Goal: Transaction & Acquisition: Purchase product/service

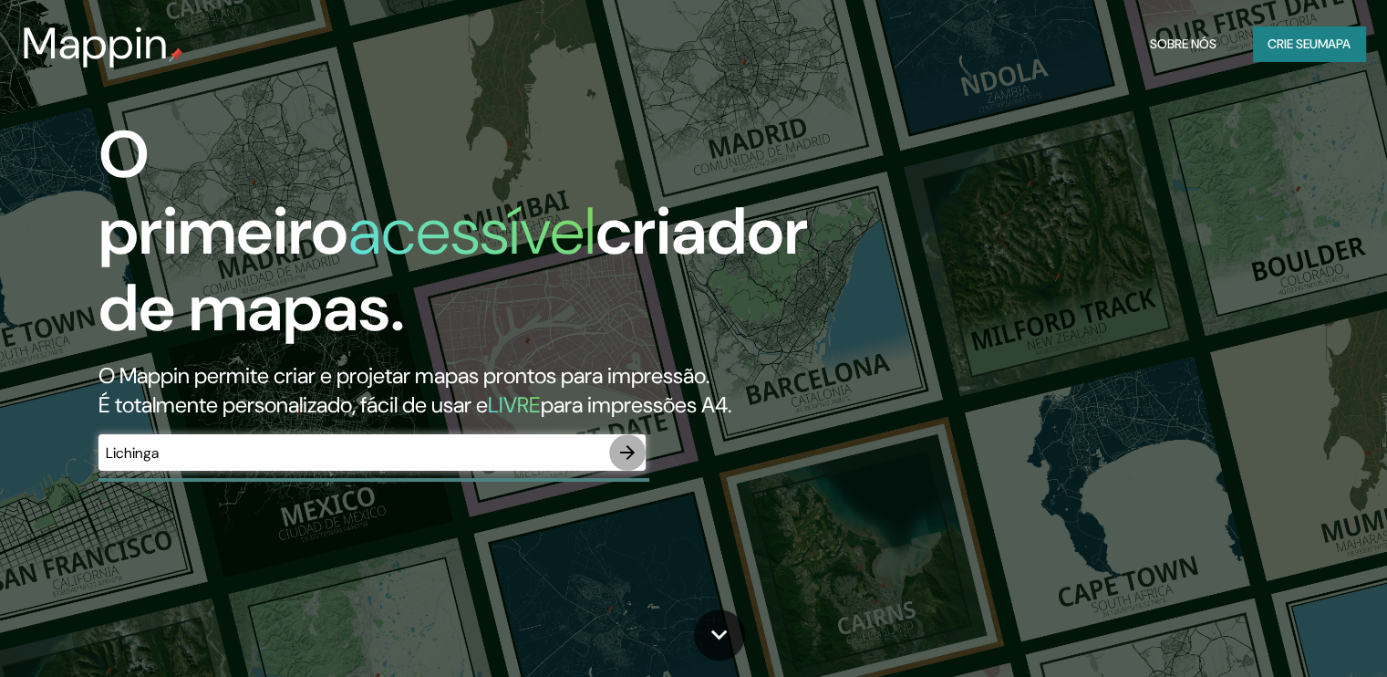
click at [622, 455] on icon "button" at bounding box center [628, 452] width 22 height 22
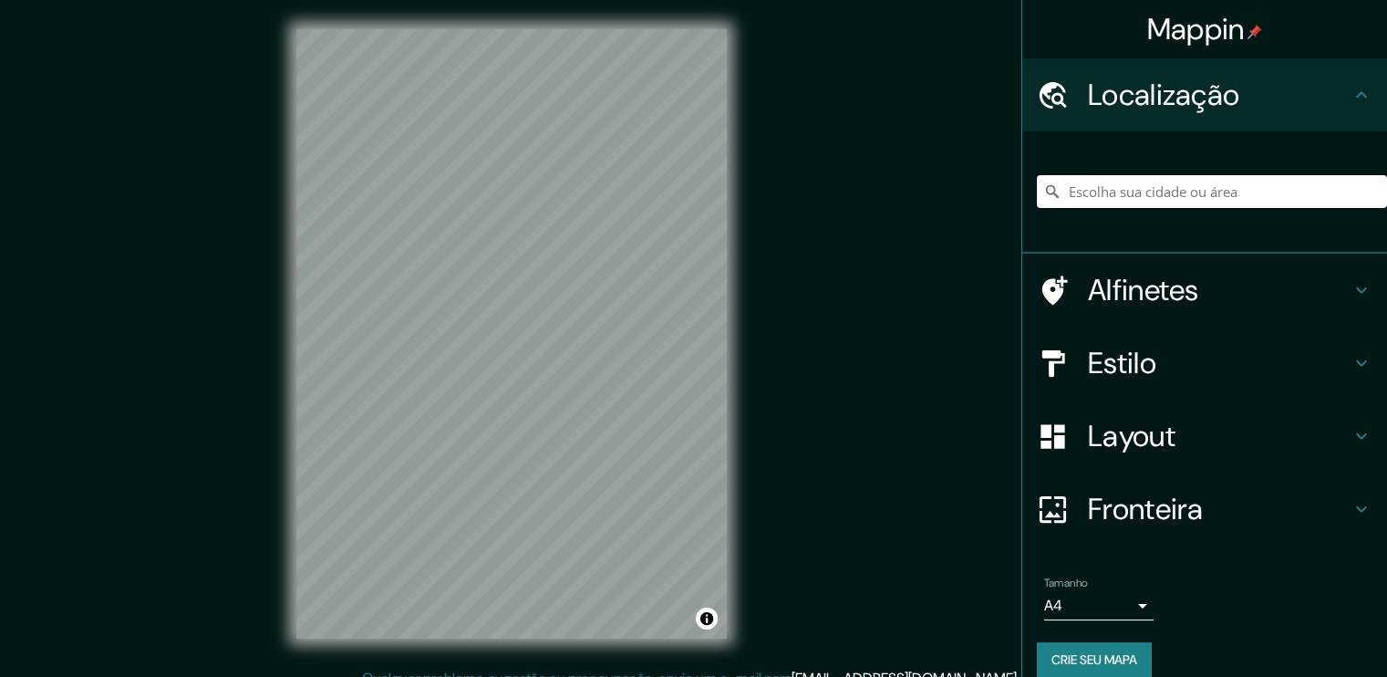
click at [1225, 191] on input "Escolha sua cidade ou área" at bounding box center [1212, 191] width 350 height 33
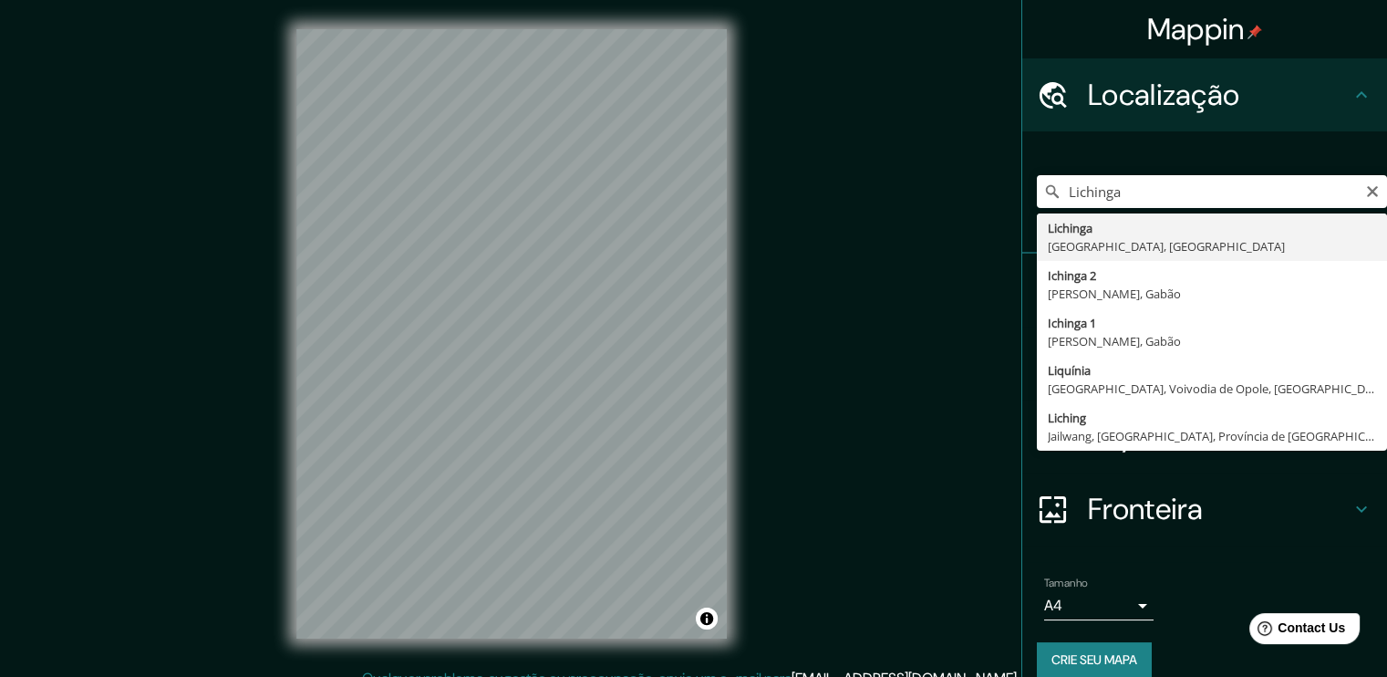
type input "Lichinga, [GEOGRAPHIC_DATA], [GEOGRAPHIC_DATA]"
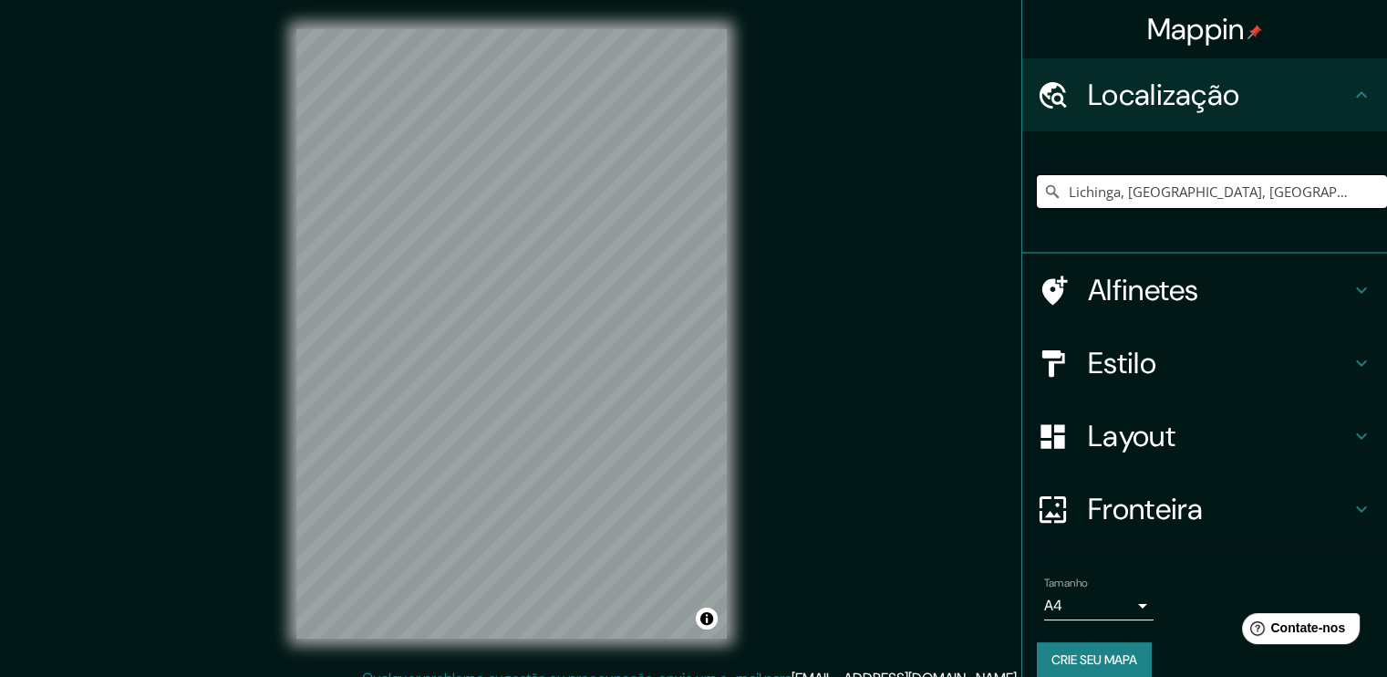
scroll to position [20, 0]
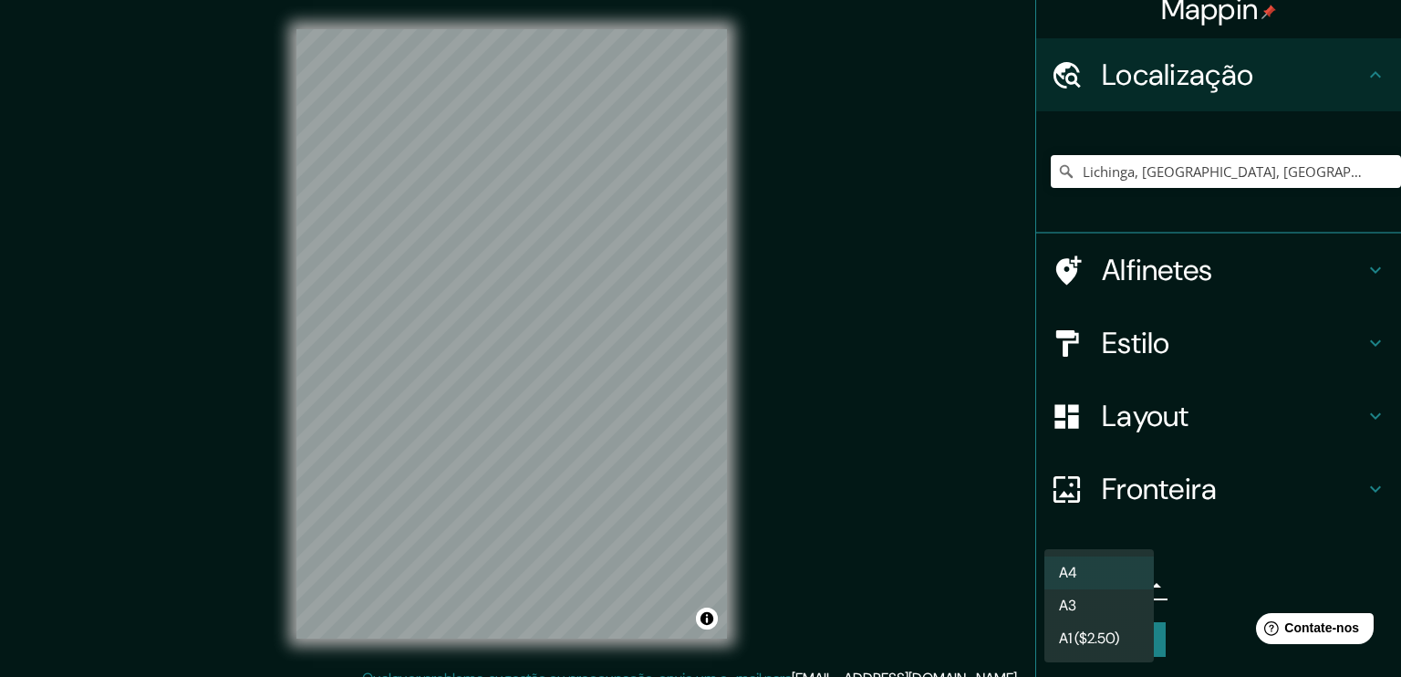
click at [1114, 583] on body "Mappin Localização [GEOGRAPHIC_DATA], [GEOGRAPHIC_DATA], [GEOGRAPHIC_DATA] Alfi…" at bounding box center [700, 338] width 1401 height 677
click at [1101, 600] on li "A3" at bounding box center [1098, 607] width 109 height 34
type input "a4"
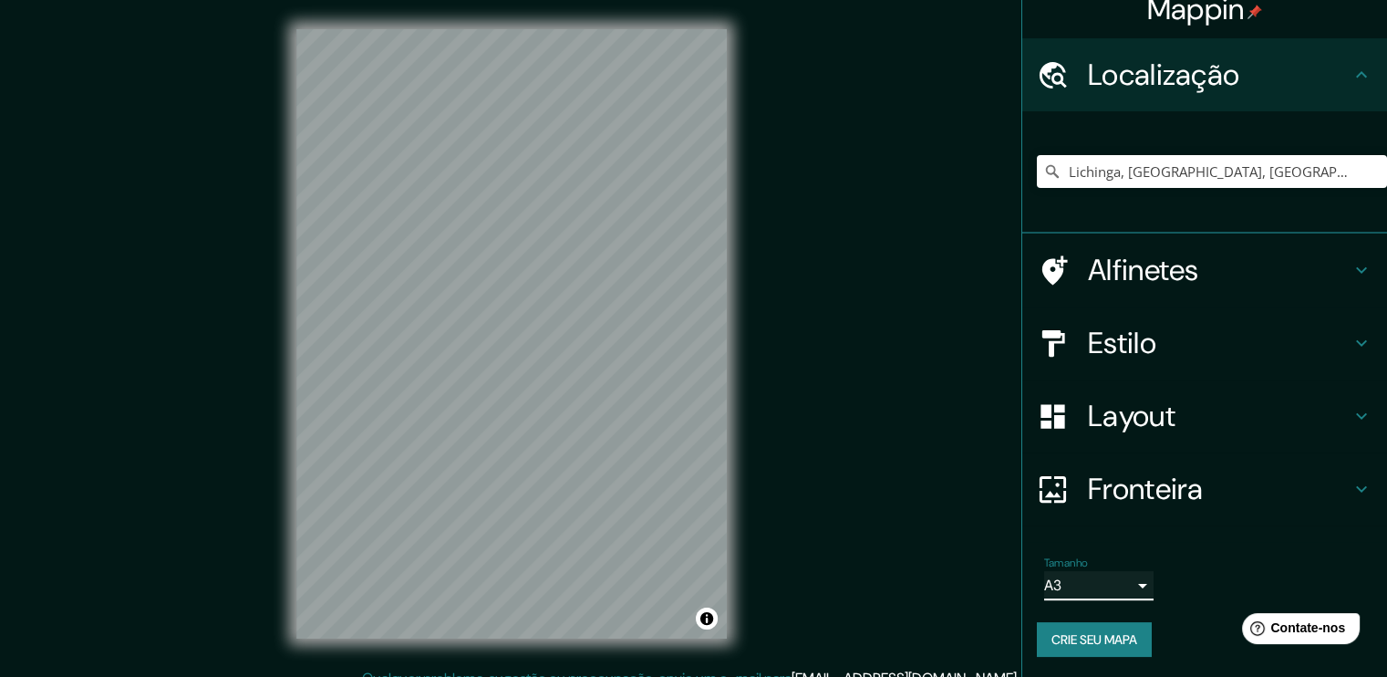
scroll to position [19, 0]
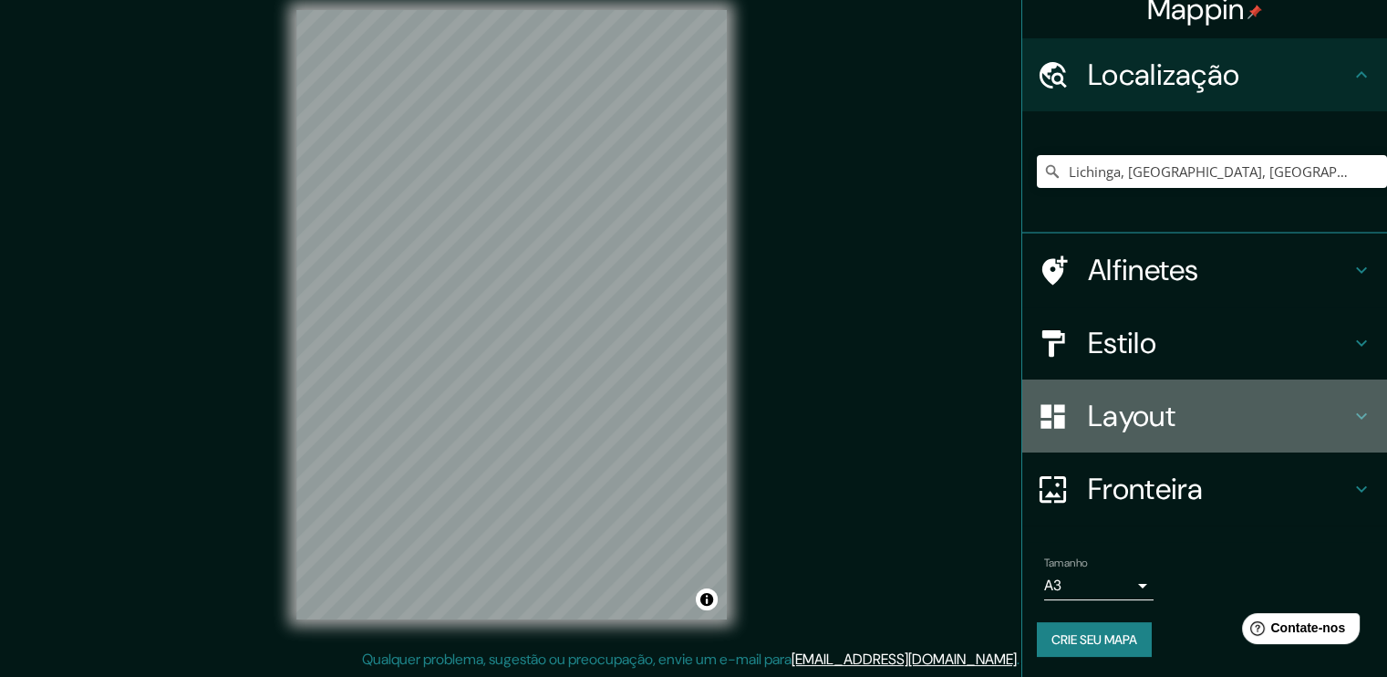
click at [1192, 430] on h4 "Layout" at bounding box center [1219, 416] width 263 height 36
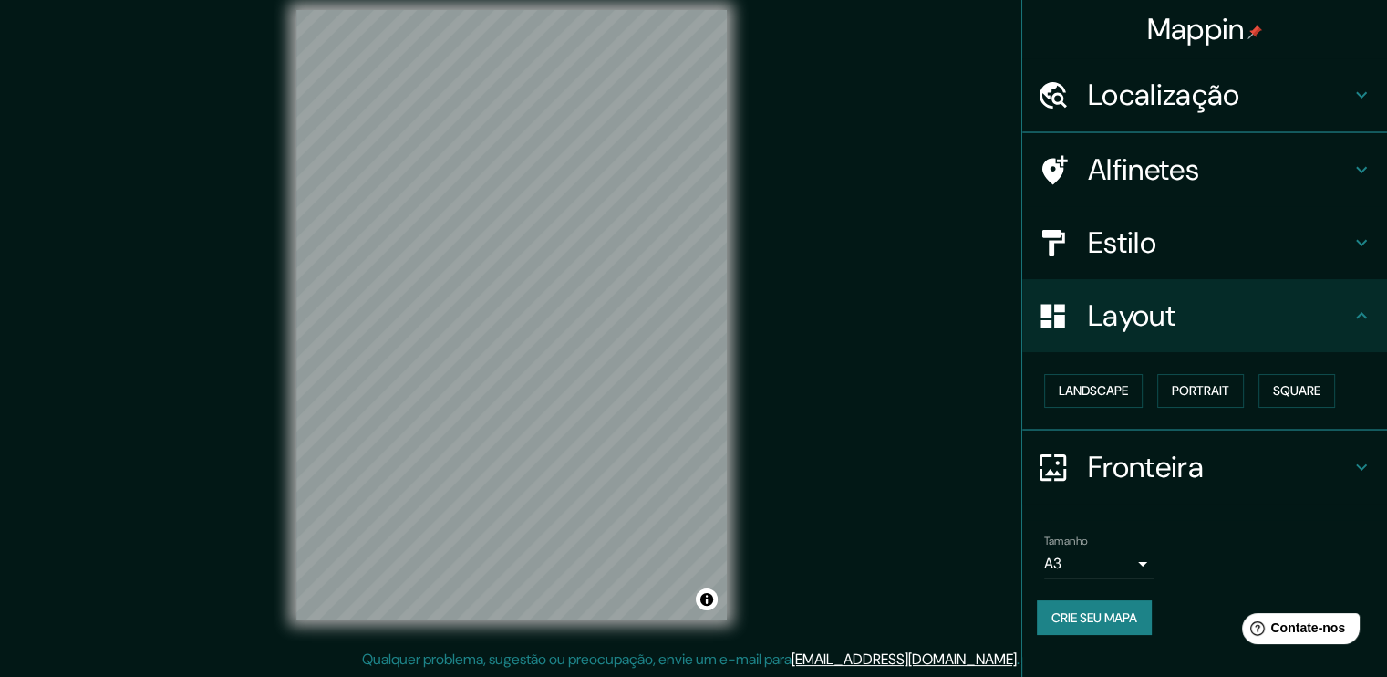
scroll to position [0, 0]
click at [1116, 394] on font "Paisagem" at bounding box center [1087, 391] width 57 height 16
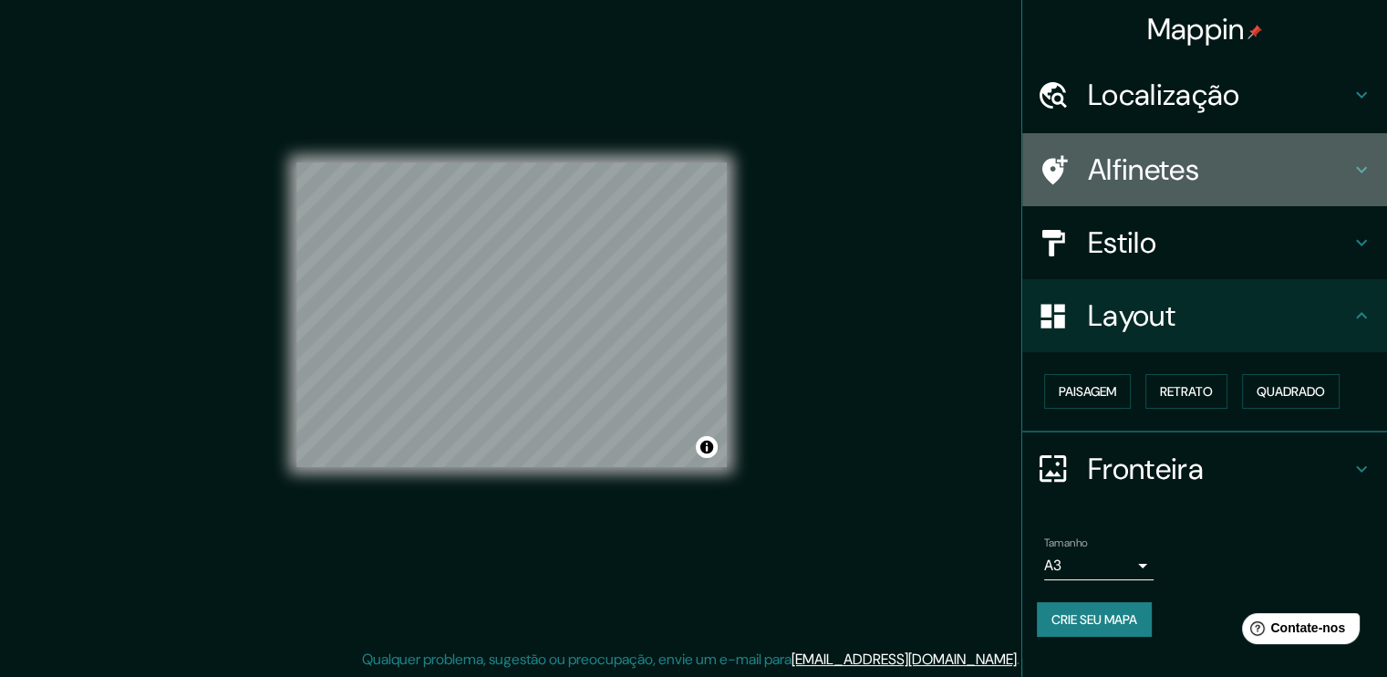
click at [1150, 189] on div "Alfinetes" at bounding box center [1204, 169] width 365 height 73
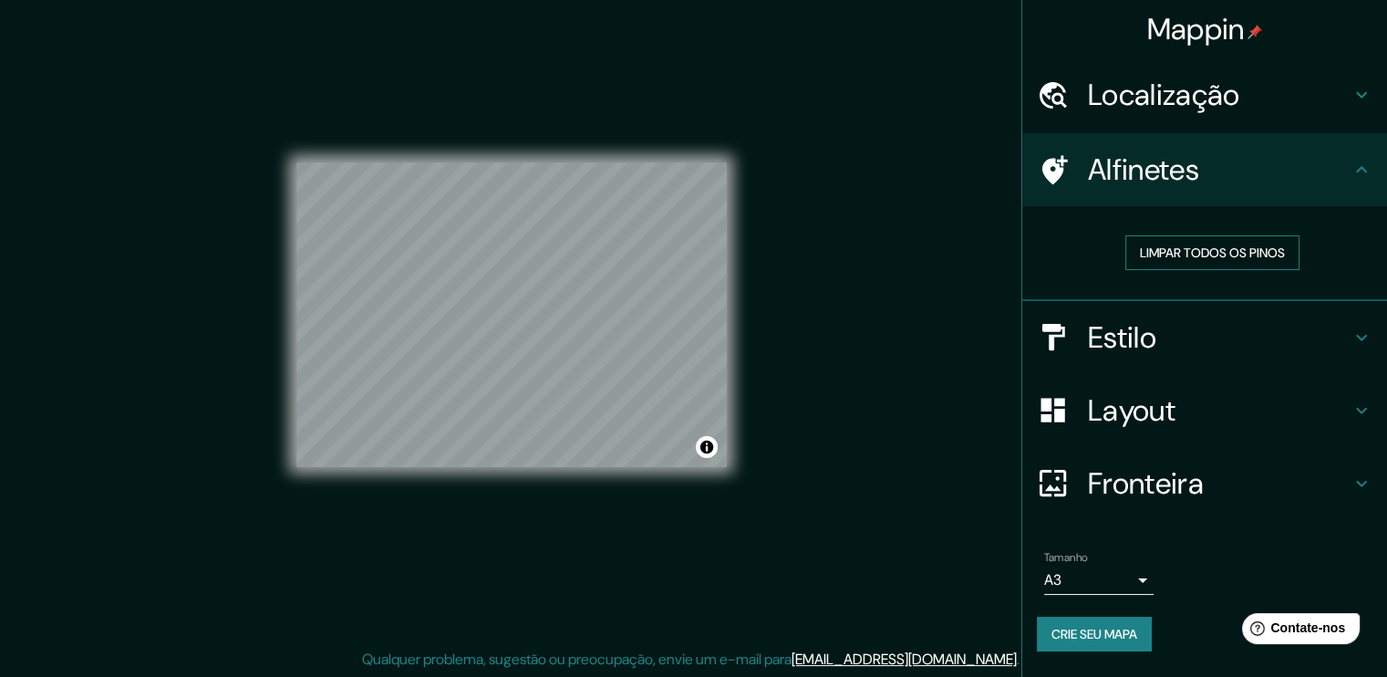
click at [1220, 257] on font "Limpar todos os pinos" at bounding box center [1212, 252] width 145 height 16
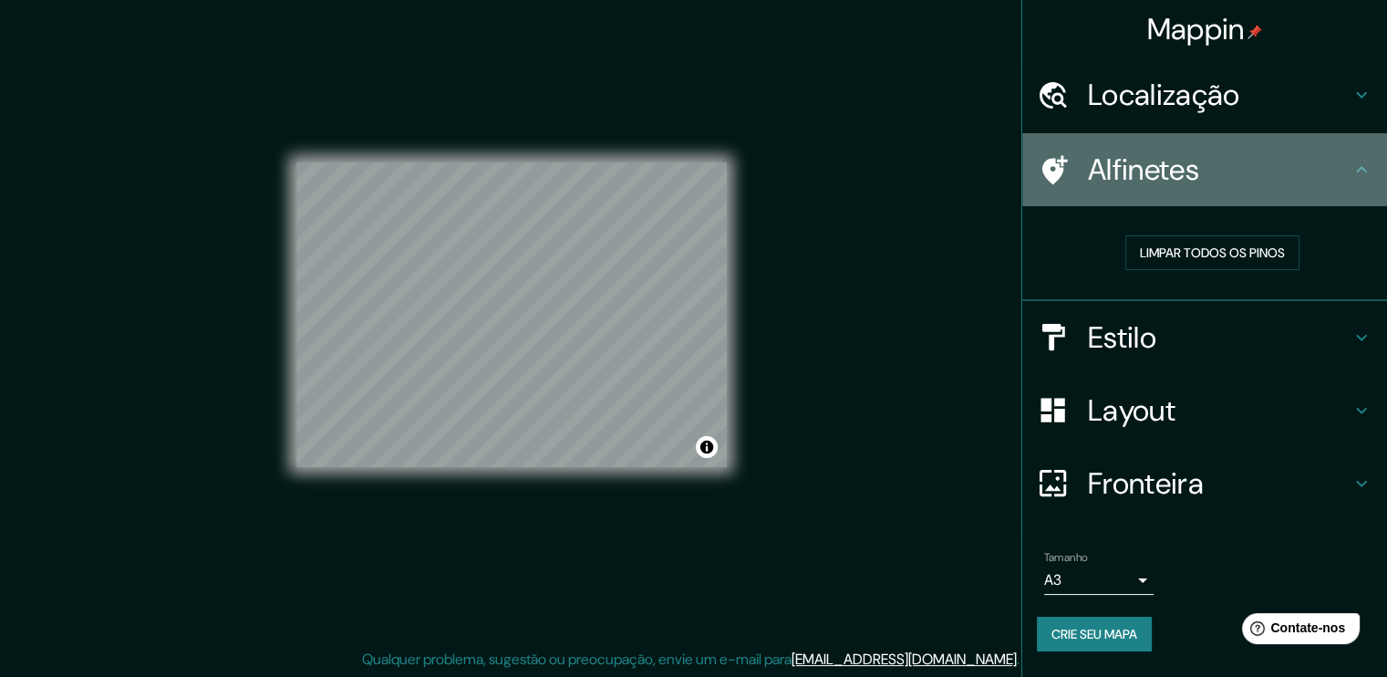
click at [1210, 178] on h4 "Alfinetes" at bounding box center [1219, 169] width 263 height 36
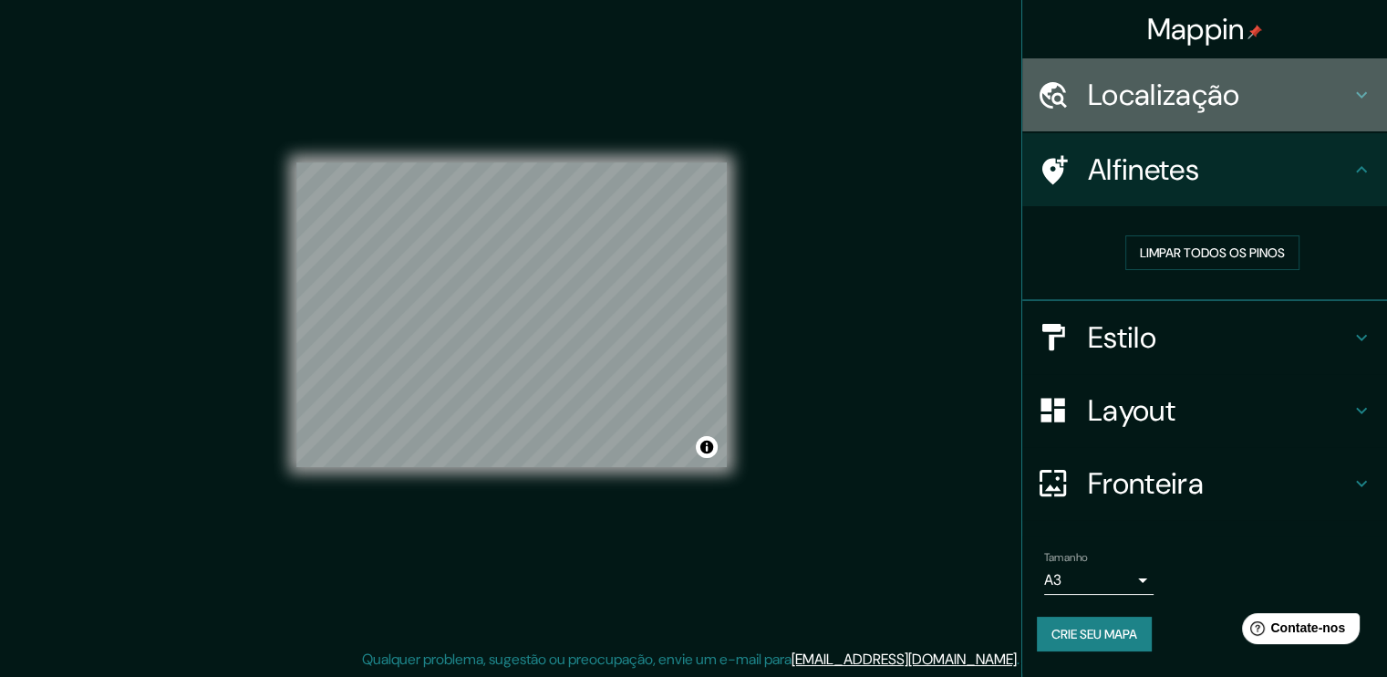
click at [1287, 98] on h4 "Localização" at bounding box center [1219, 95] width 263 height 36
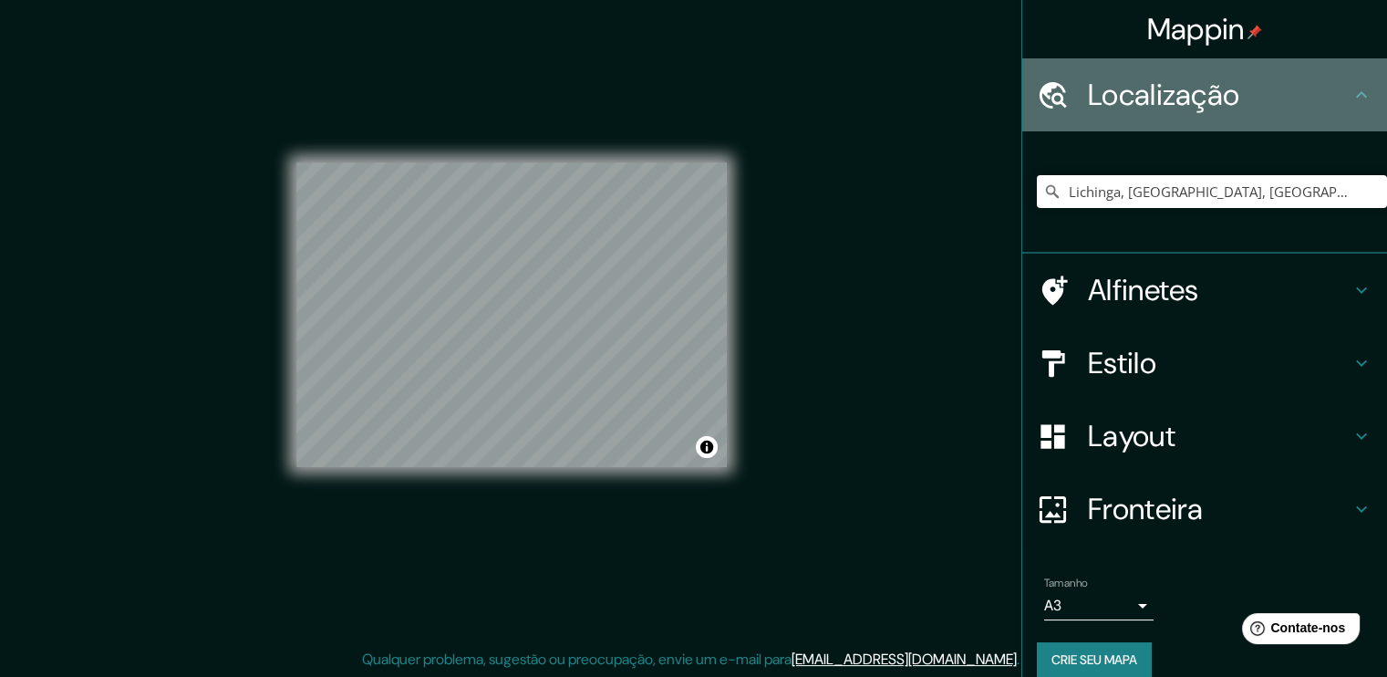
click at [1287, 98] on h4 "Localização" at bounding box center [1219, 95] width 263 height 36
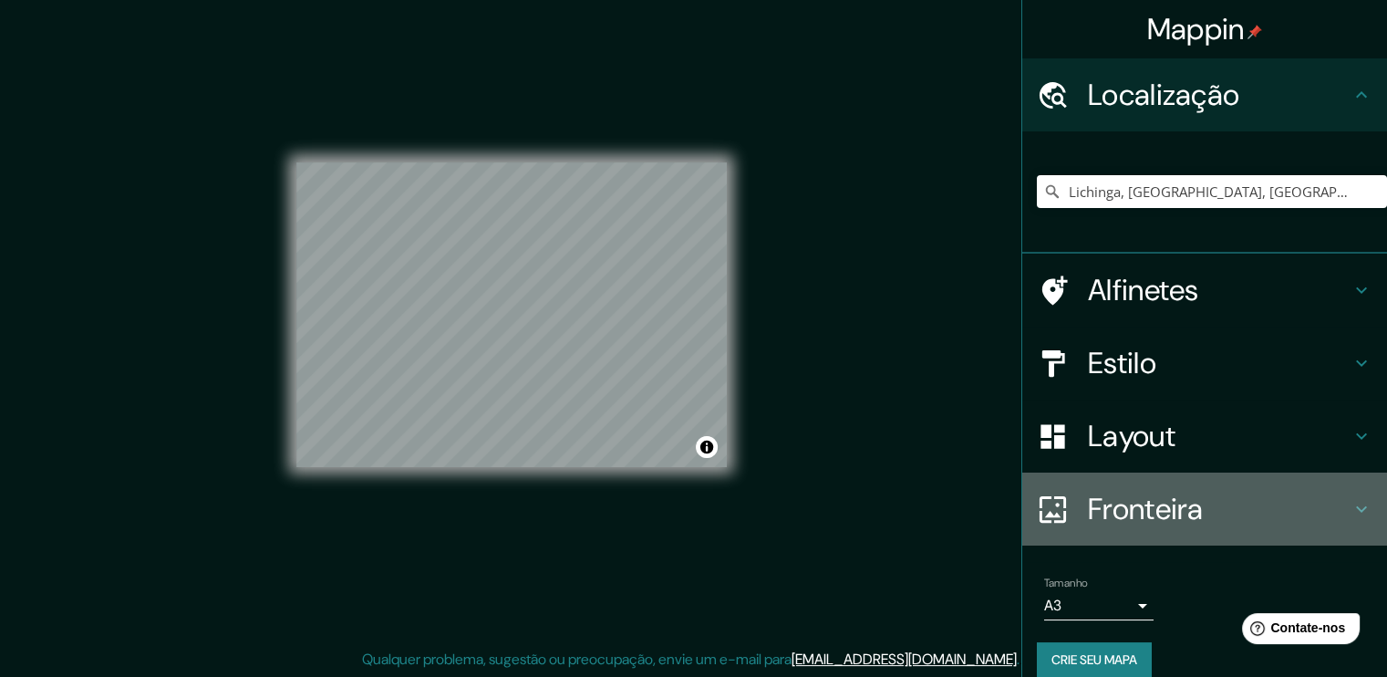
click at [1163, 521] on font "Fronteira" at bounding box center [1146, 509] width 116 height 38
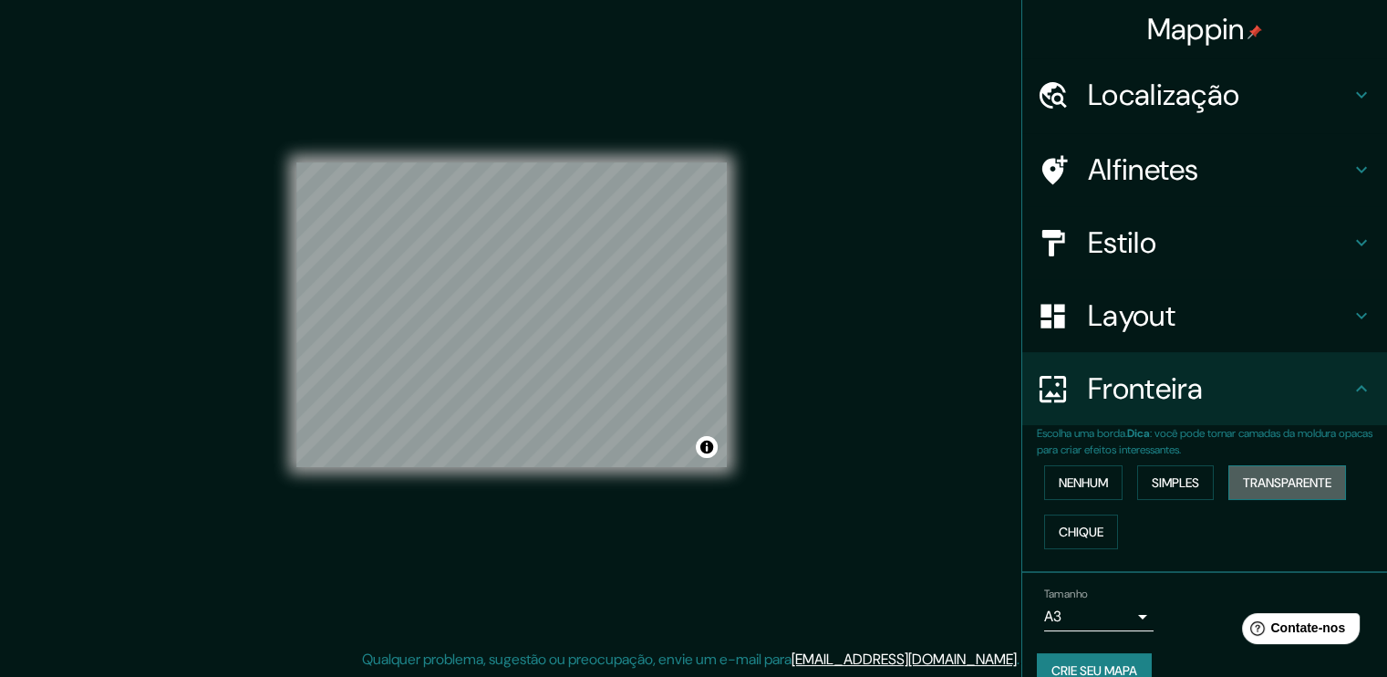
click at [1246, 482] on font "Transparente" at bounding box center [1287, 482] width 88 height 16
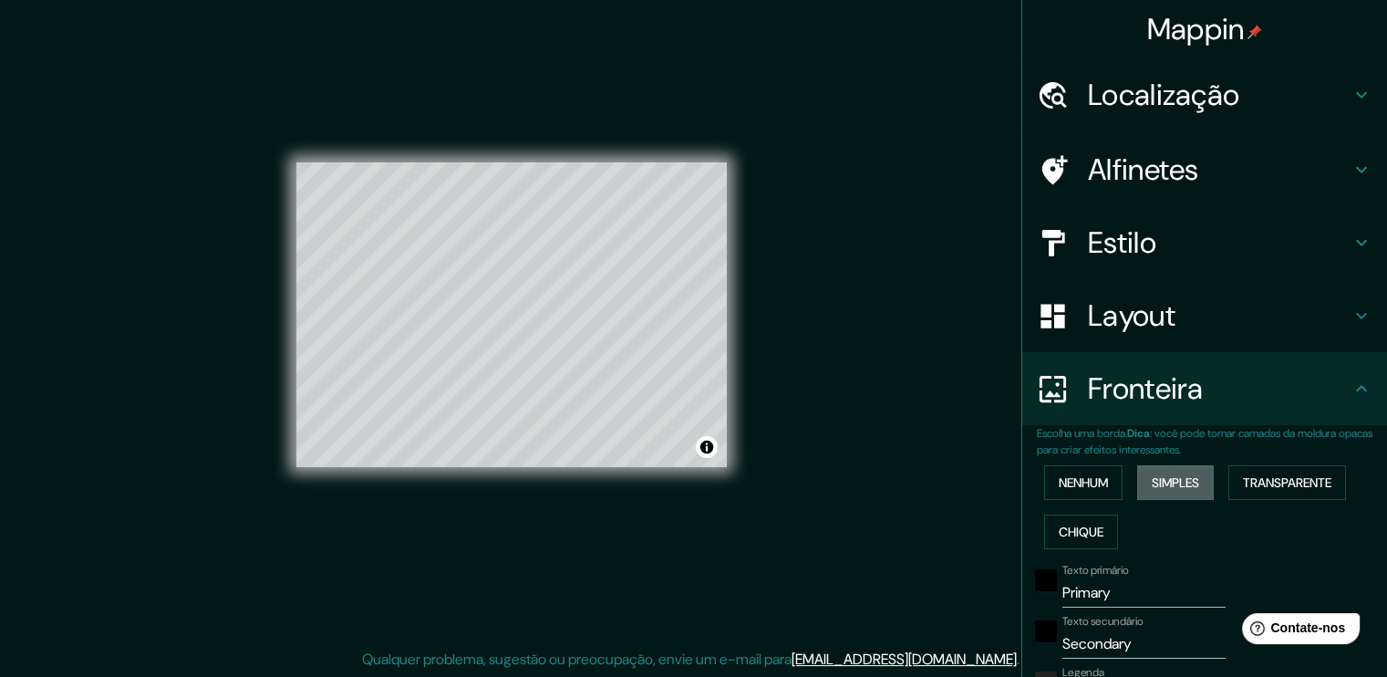
click at [1154, 487] on font "Simples" at bounding box center [1175, 482] width 47 height 16
click at [1099, 492] on button "Nenhum" at bounding box center [1083, 482] width 78 height 35
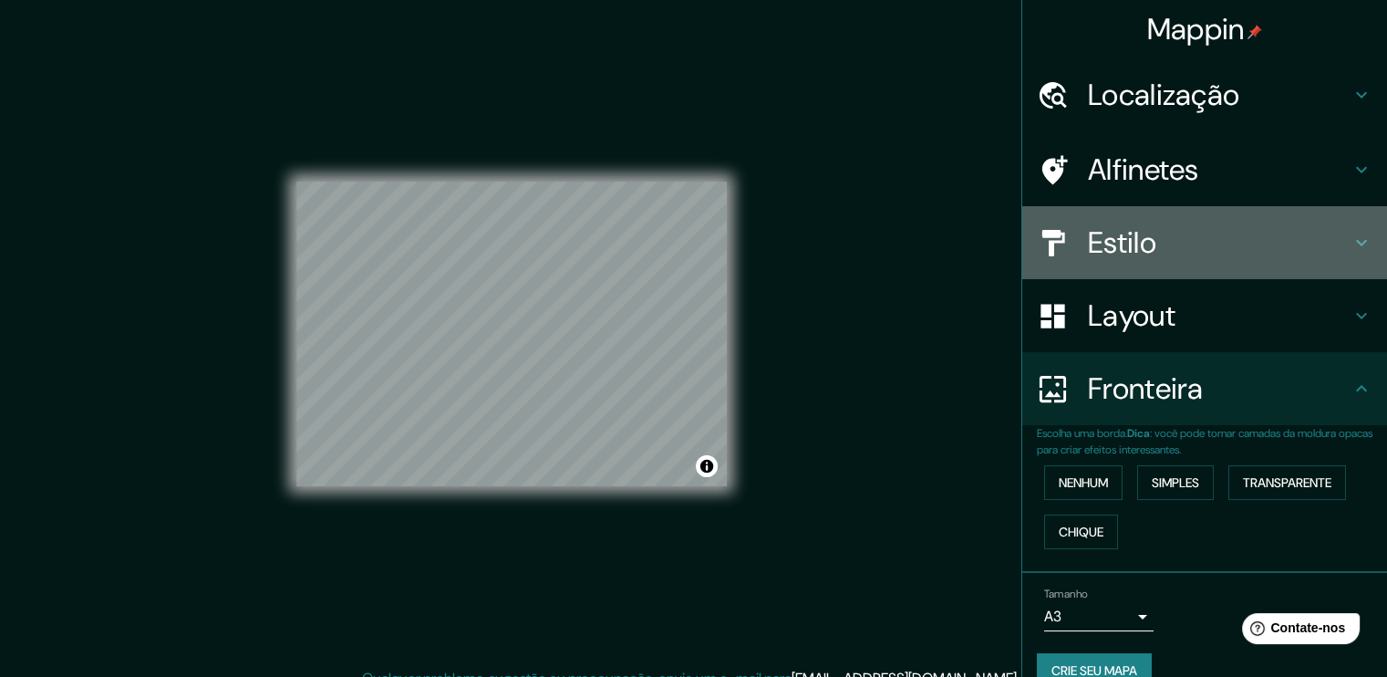
click at [1160, 231] on h4 "Estilo" at bounding box center [1219, 242] width 263 height 36
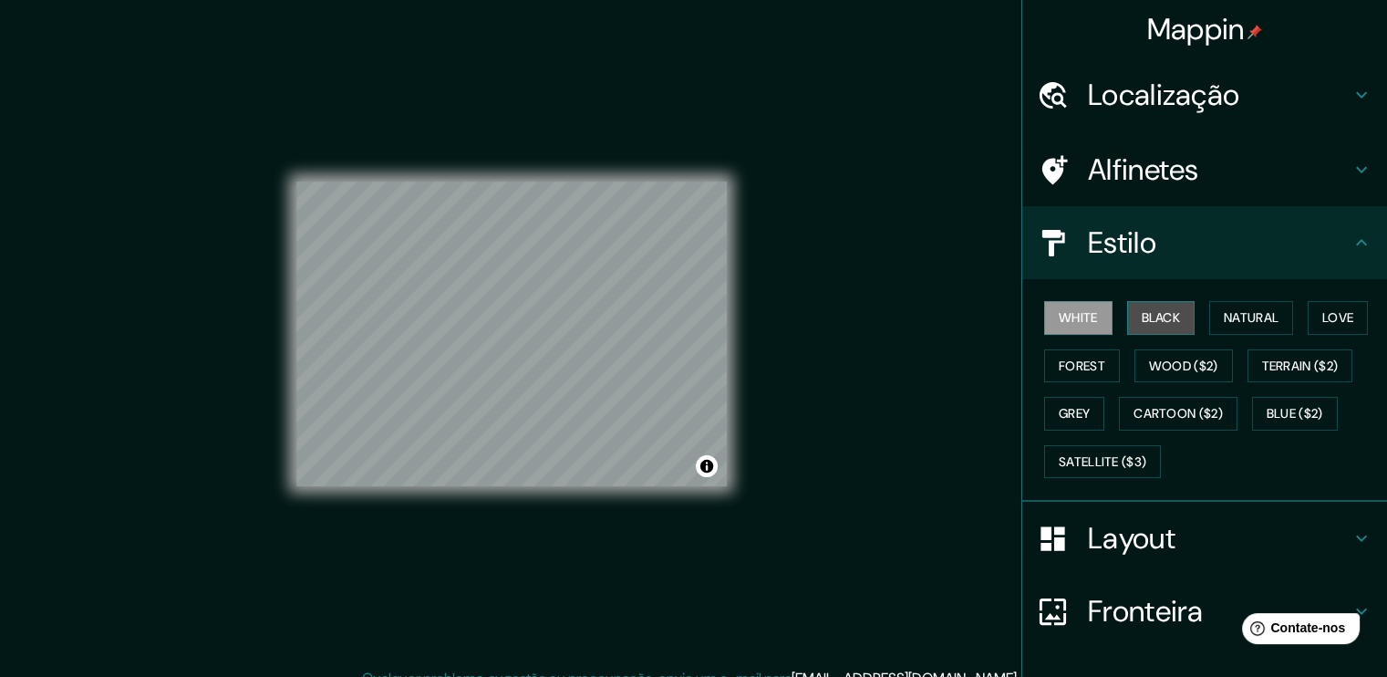
click at [1142, 323] on button "Black" at bounding box center [1161, 318] width 68 height 34
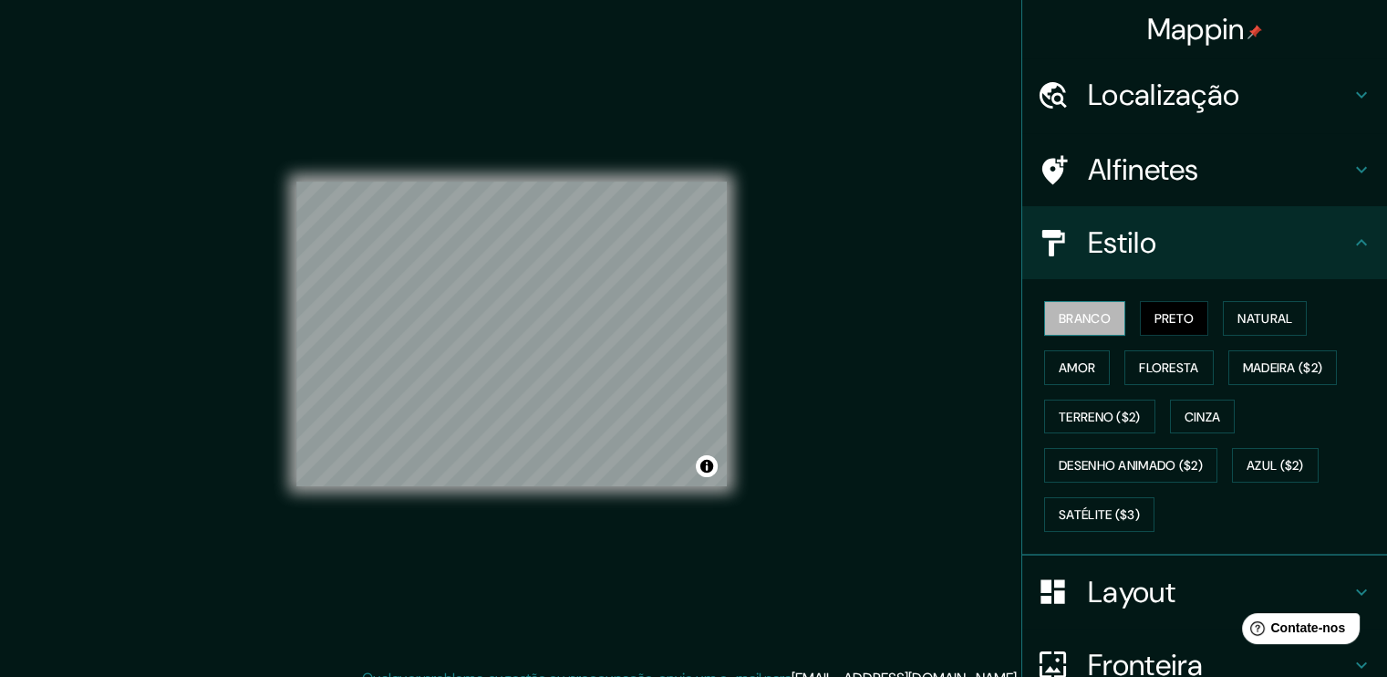
click at [1097, 306] on font "Branco" at bounding box center [1085, 318] width 52 height 24
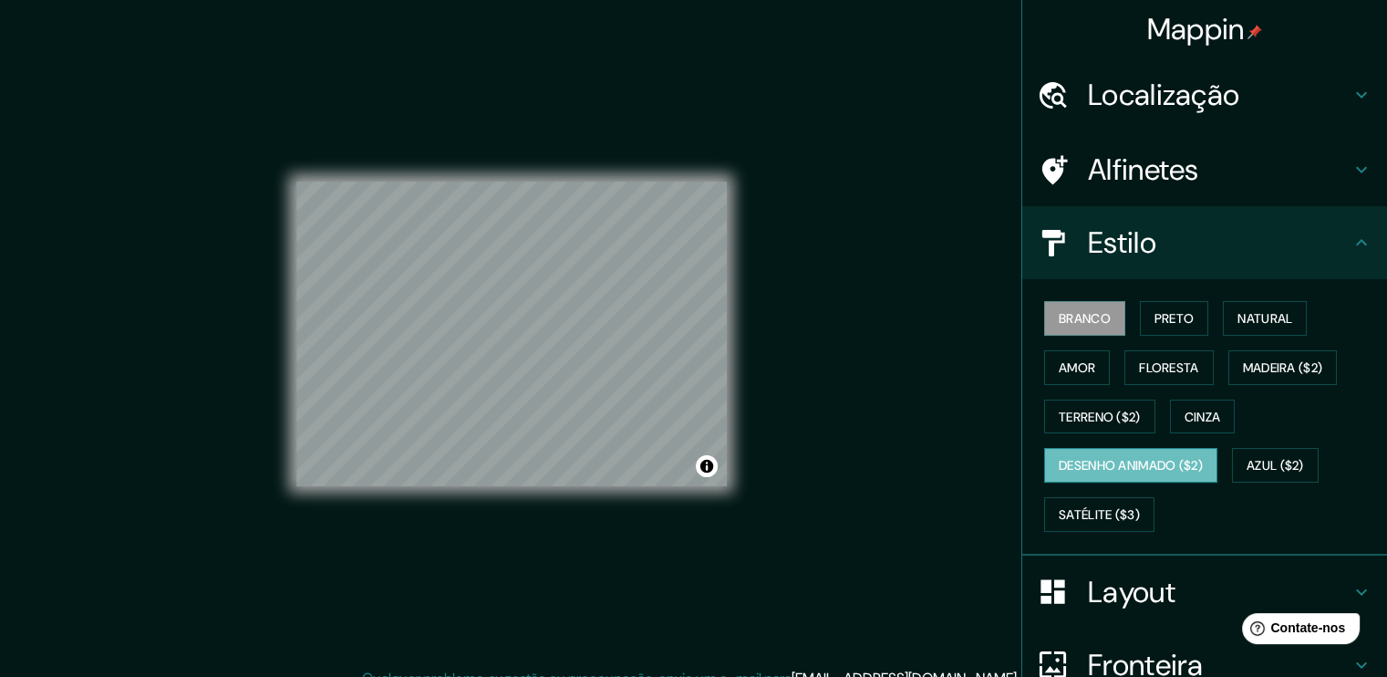
click at [1160, 459] on font "Desenho animado ($2)" at bounding box center [1131, 466] width 144 height 16
click at [1238, 327] on font "Natural" at bounding box center [1265, 318] width 55 height 24
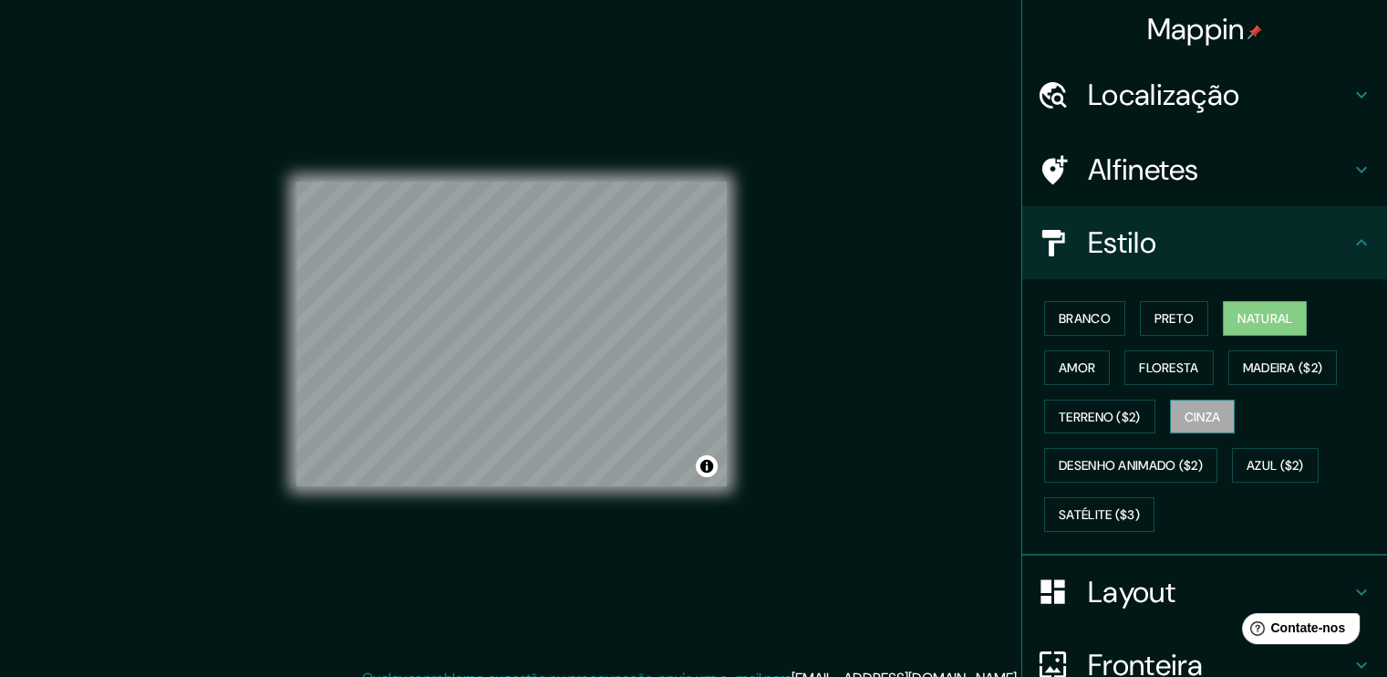
click at [1177, 401] on button "Cinza" at bounding box center [1203, 416] width 66 height 35
click at [1091, 322] on font "Branco" at bounding box center [1085, 318] width 52 height 16
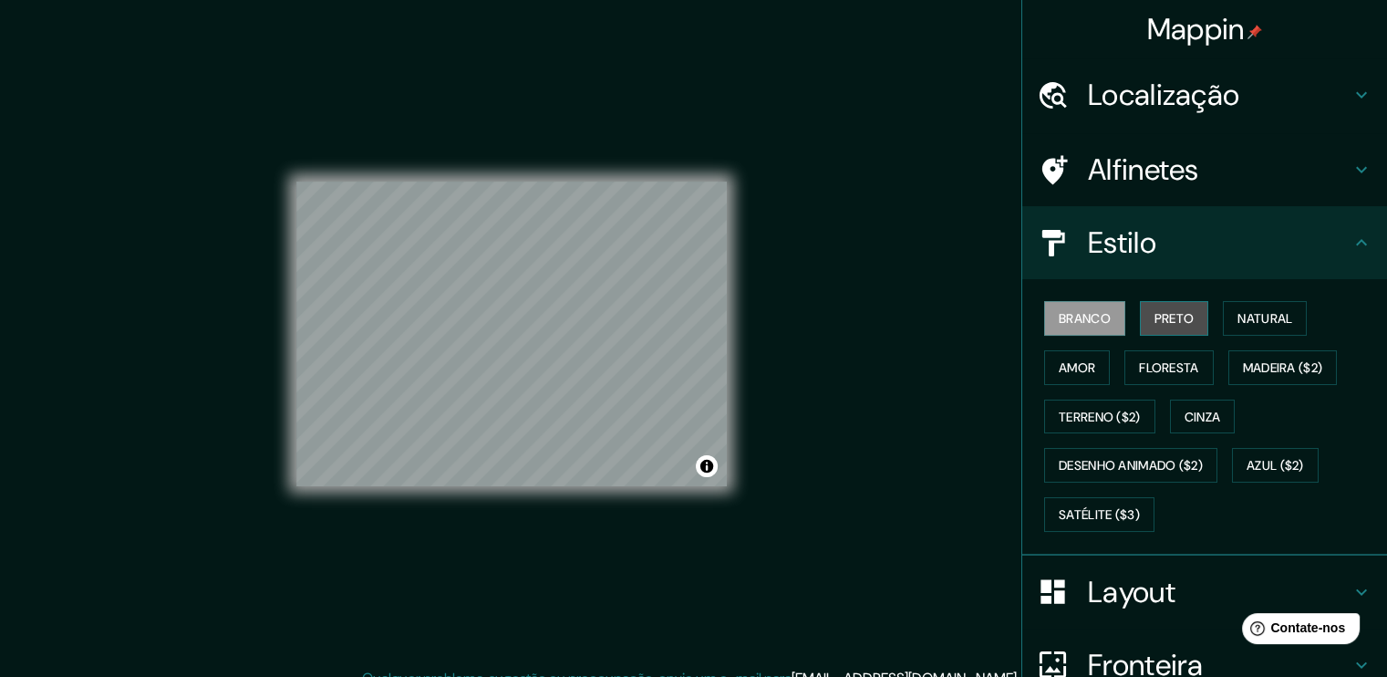
click at [1140, 324] on button "Preto" at bounding box center [1174, 318] width 69 height 35
click at [1215, 420] on button "Cinza" at bounding box center [1203, 416] width 66 height 35
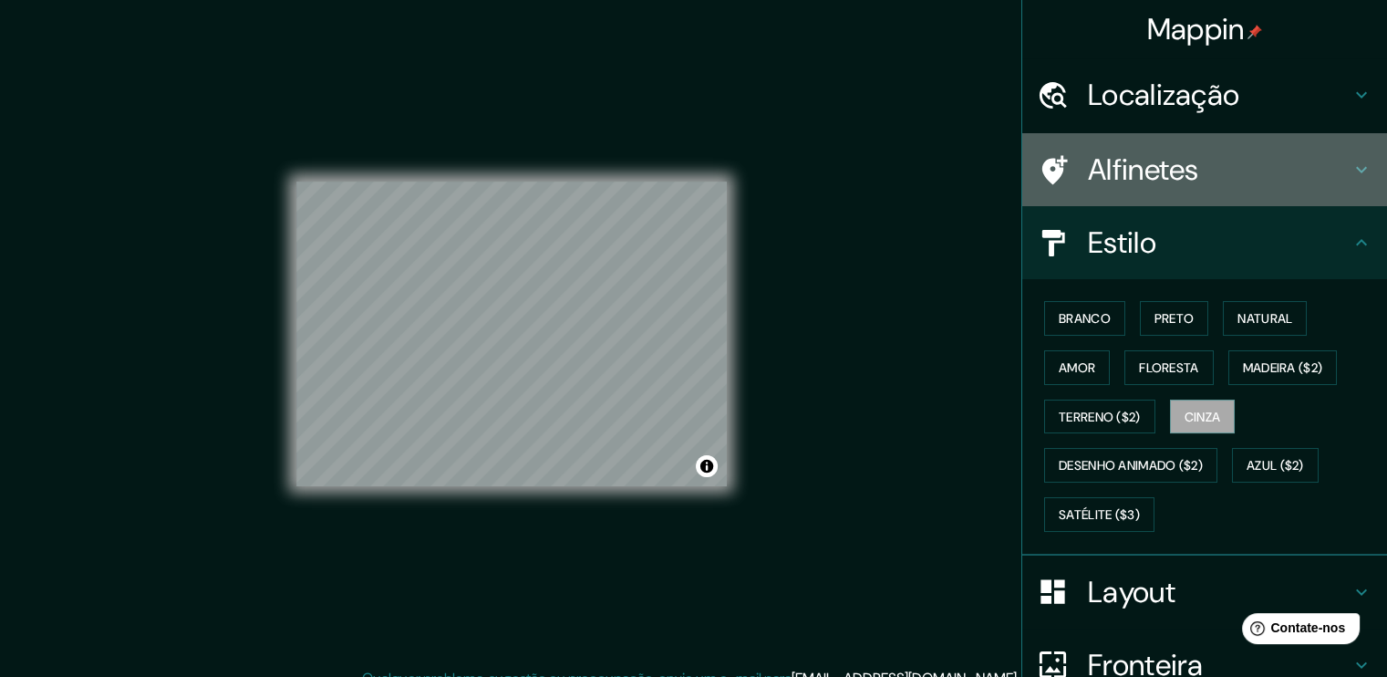
click at [1209, 178] on h4 "Alfinetes" at bounding box center [1219, 169] width 263 height 36
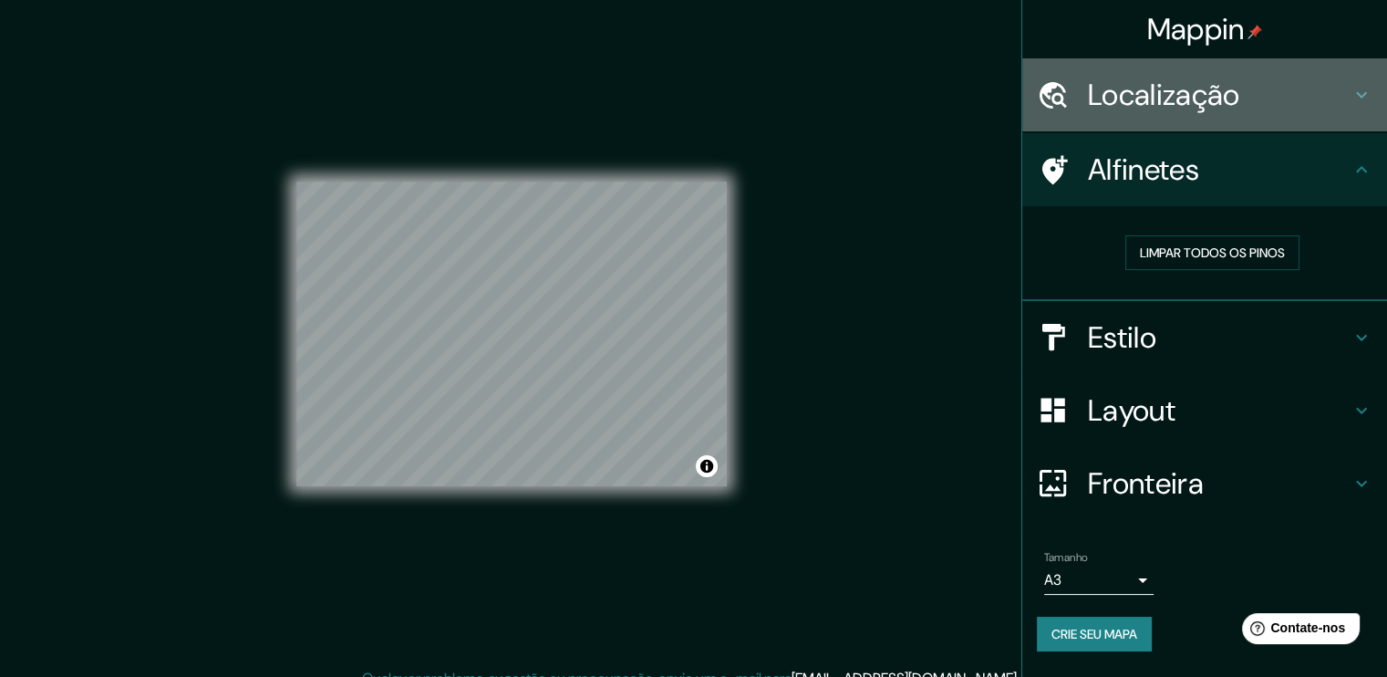
click at [1202, 115] on div "Localização" at bounding box center [1204, 94] width 365 height 73
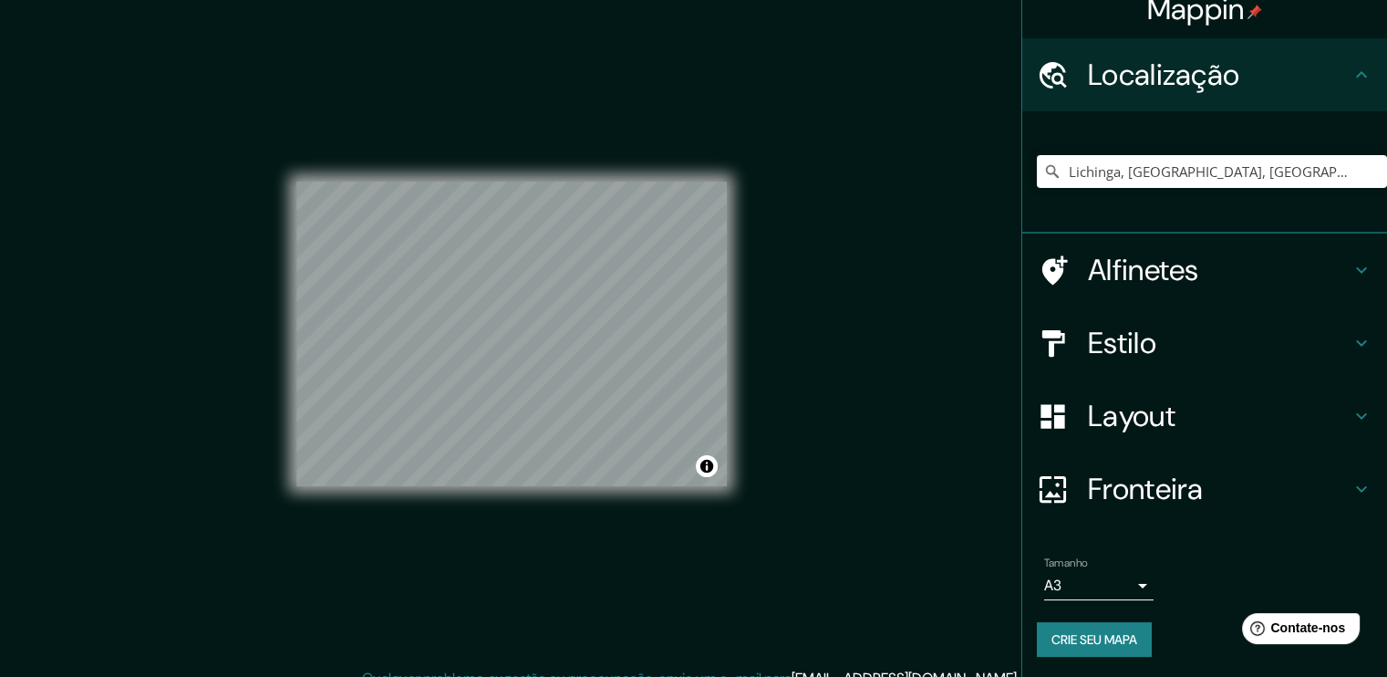
scroll to position [19, 0]
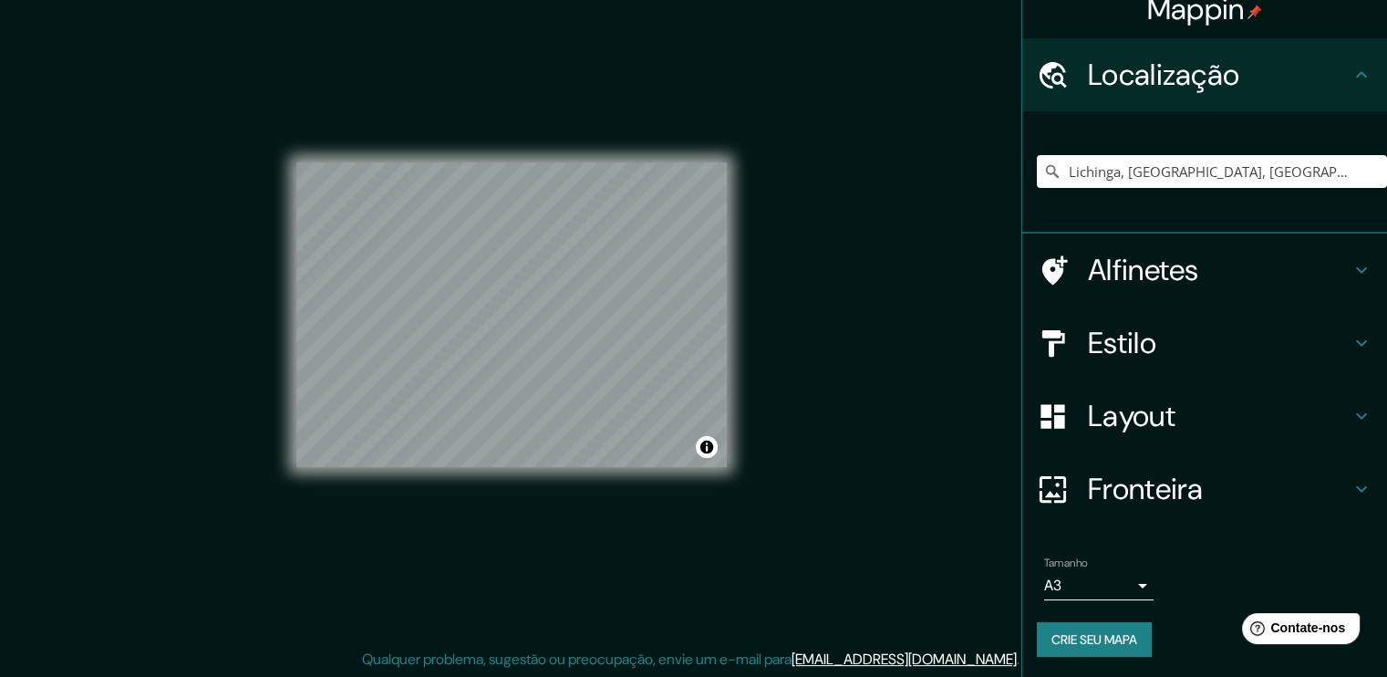
click at [1119, 634] on font "Crie seu mapa" at bounding box center [1095, 639] width 86 height 16
click at [1085, 634] on font "Crie seu mapa" at bounding box center [1095, 639] width 86 height 16
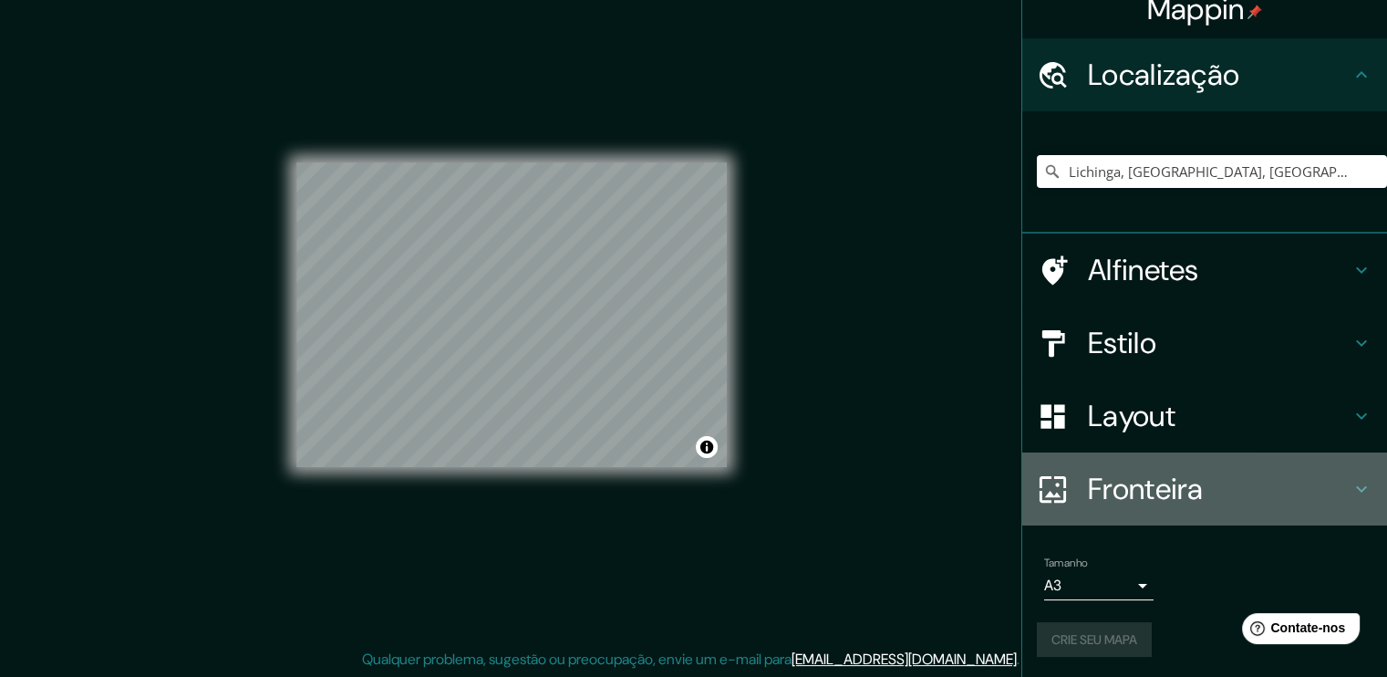
click at [1198, 461] on div "Fronteira" at bounding box center [1204, 488] width 365 height 73
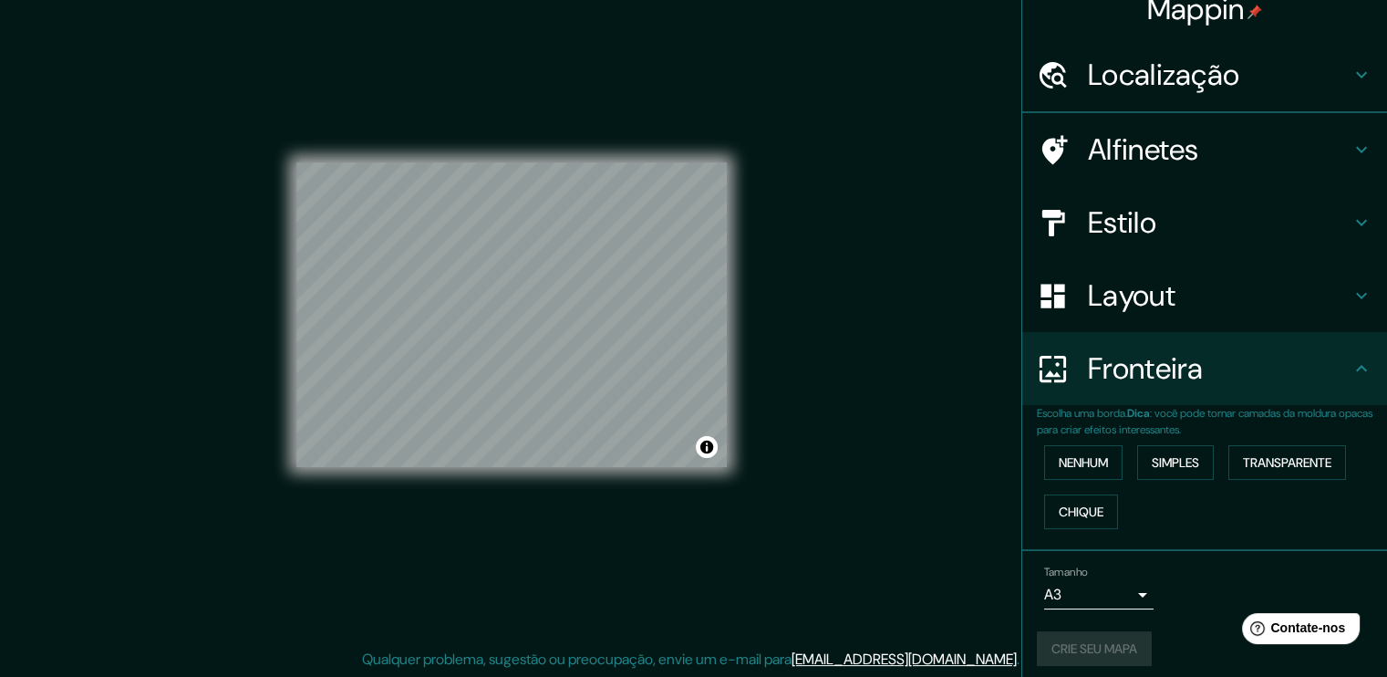
scroll to position [0, 0]
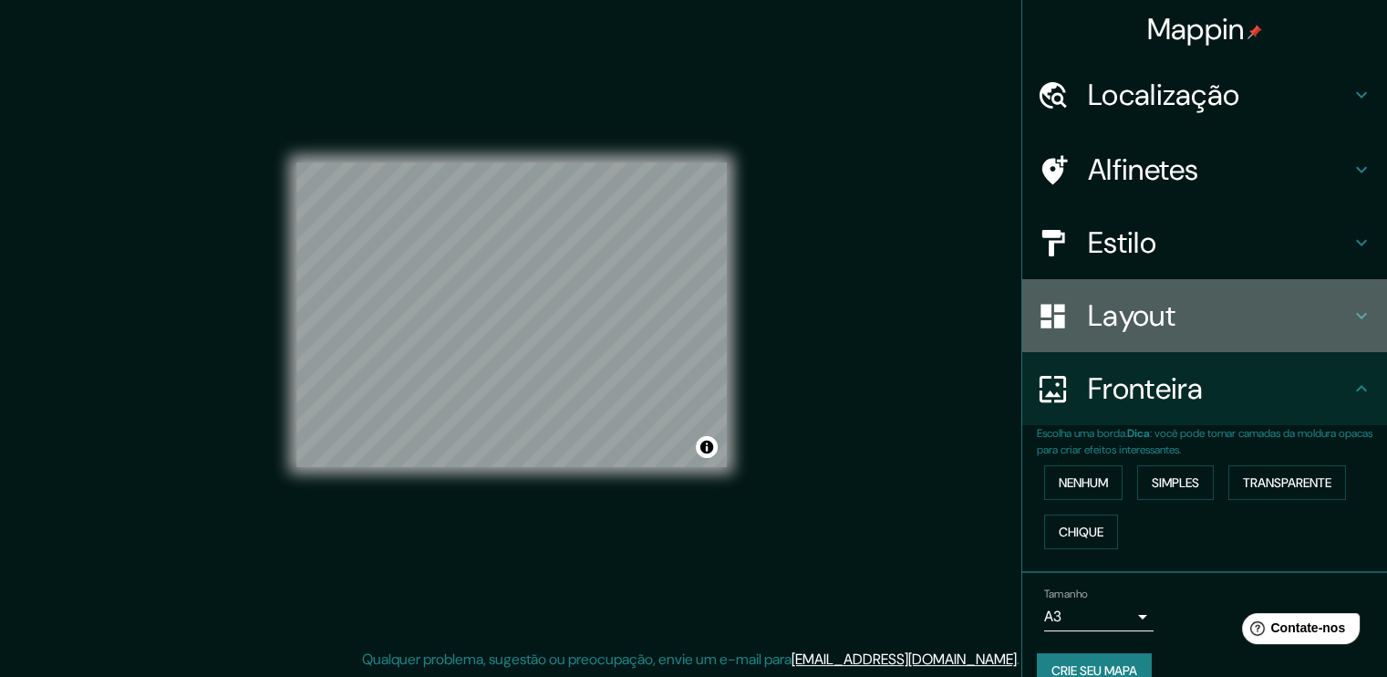
click at [1157, 329] on font "Layout" at bounding box center [1132, 315] width 88 height 38
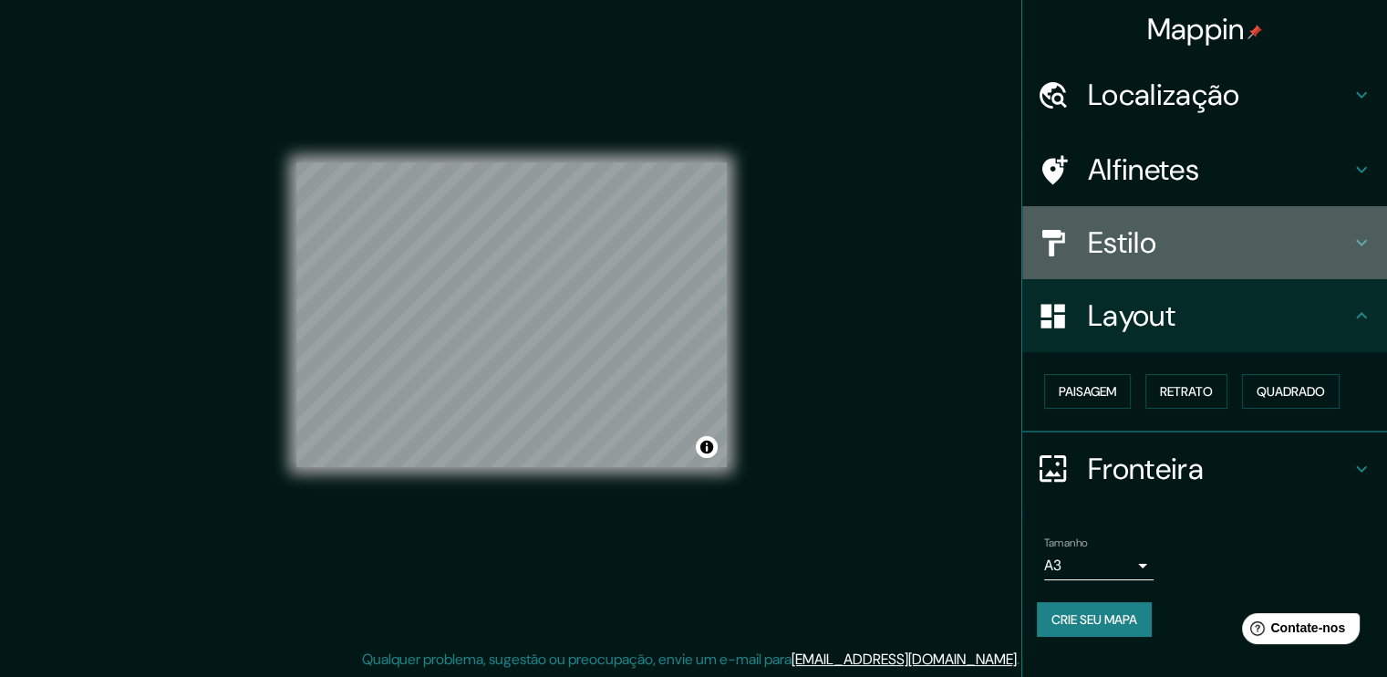
click at [1135, 263] on div "Estilo" at bounding box center [1204, 242] width 365 height 73
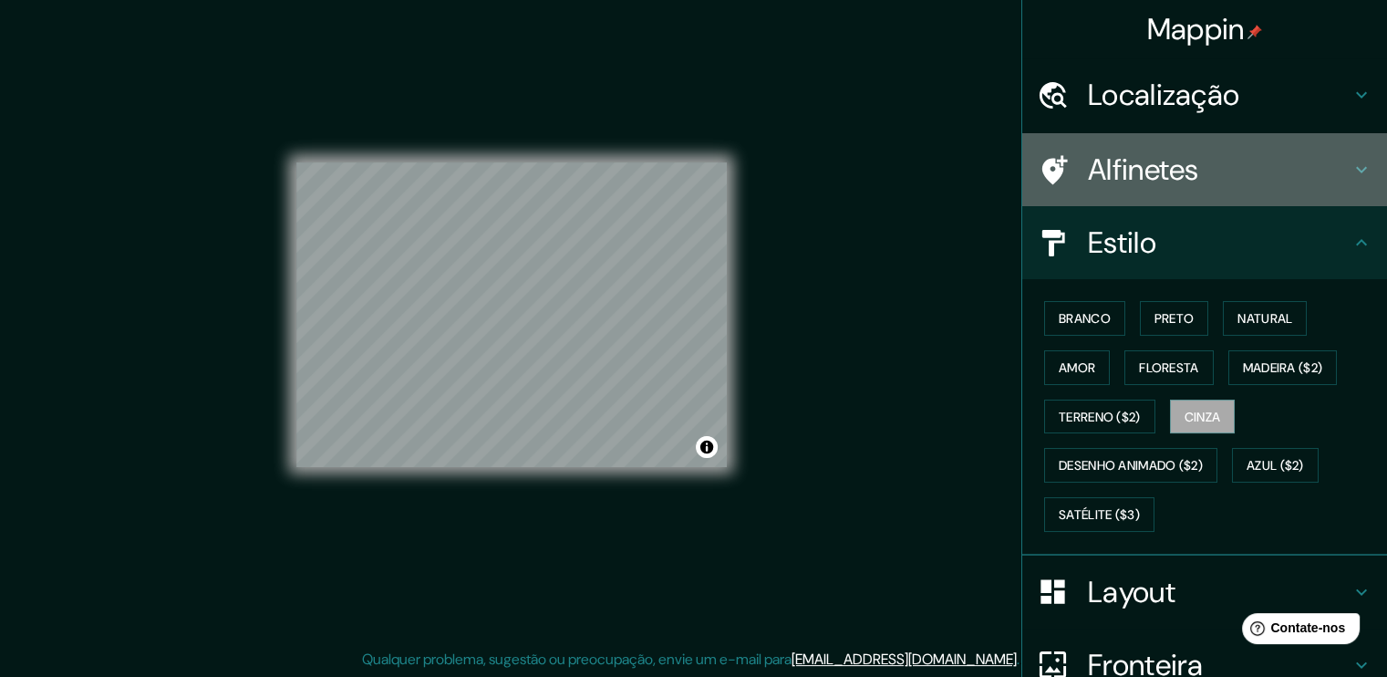
click at [1228, 183] on h4 "Alfinetes" at bounding box center [1219, 169] width 263 height 36
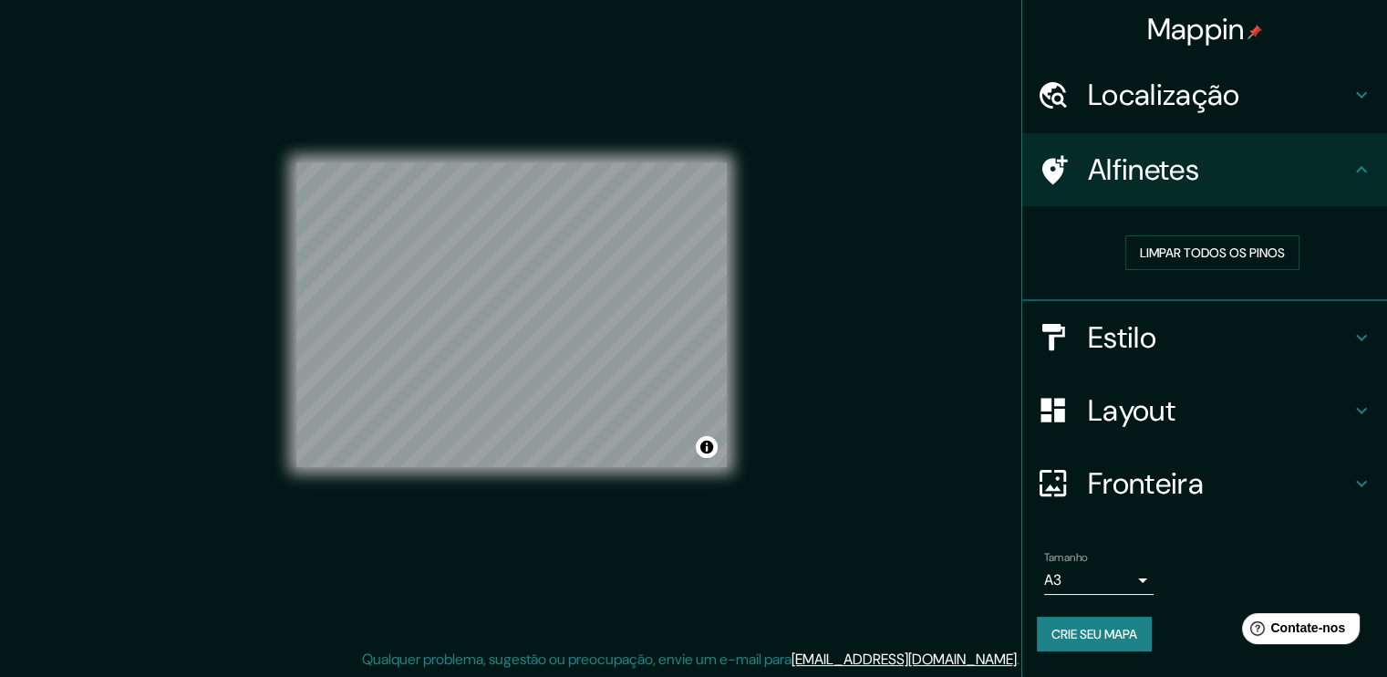
click at [1186, 481] on font "Fronteira" at bounding box center [1146, 483] width 116 height 38
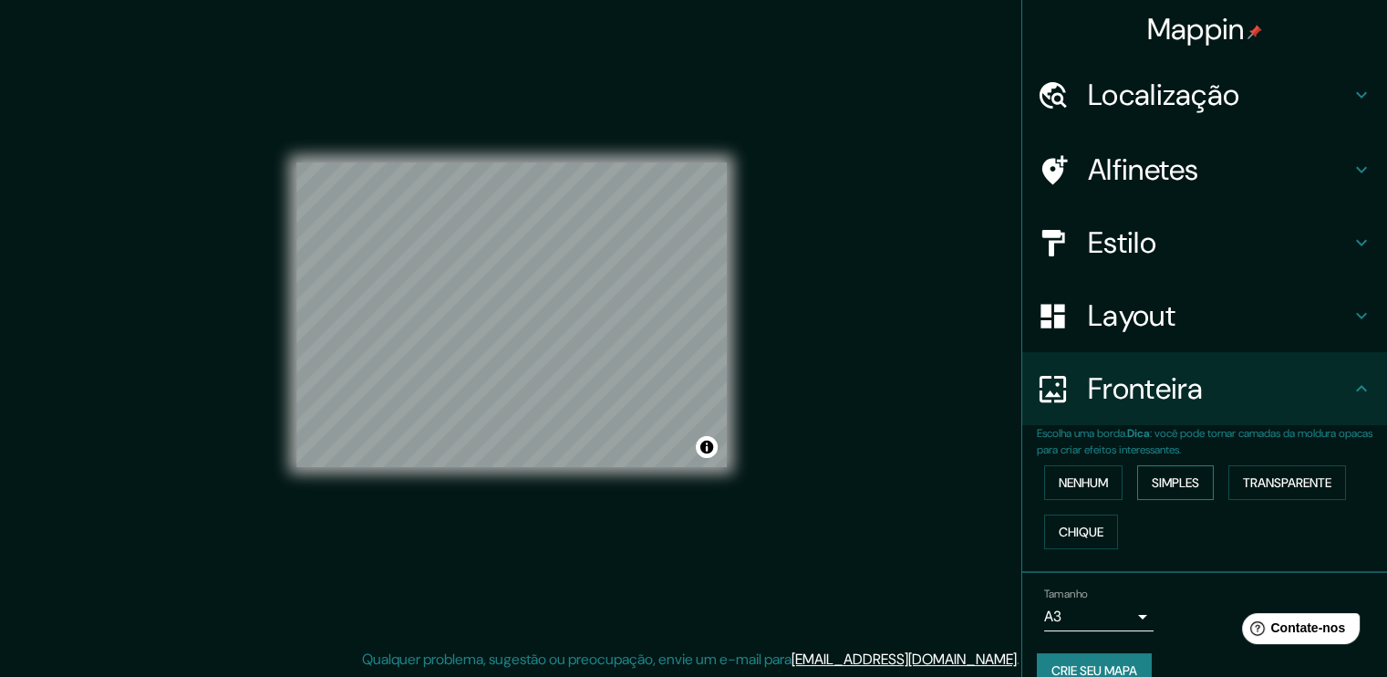
click at [1177, 488] on font "Simples" at bounding box center [1175, 482] width 47 height 16
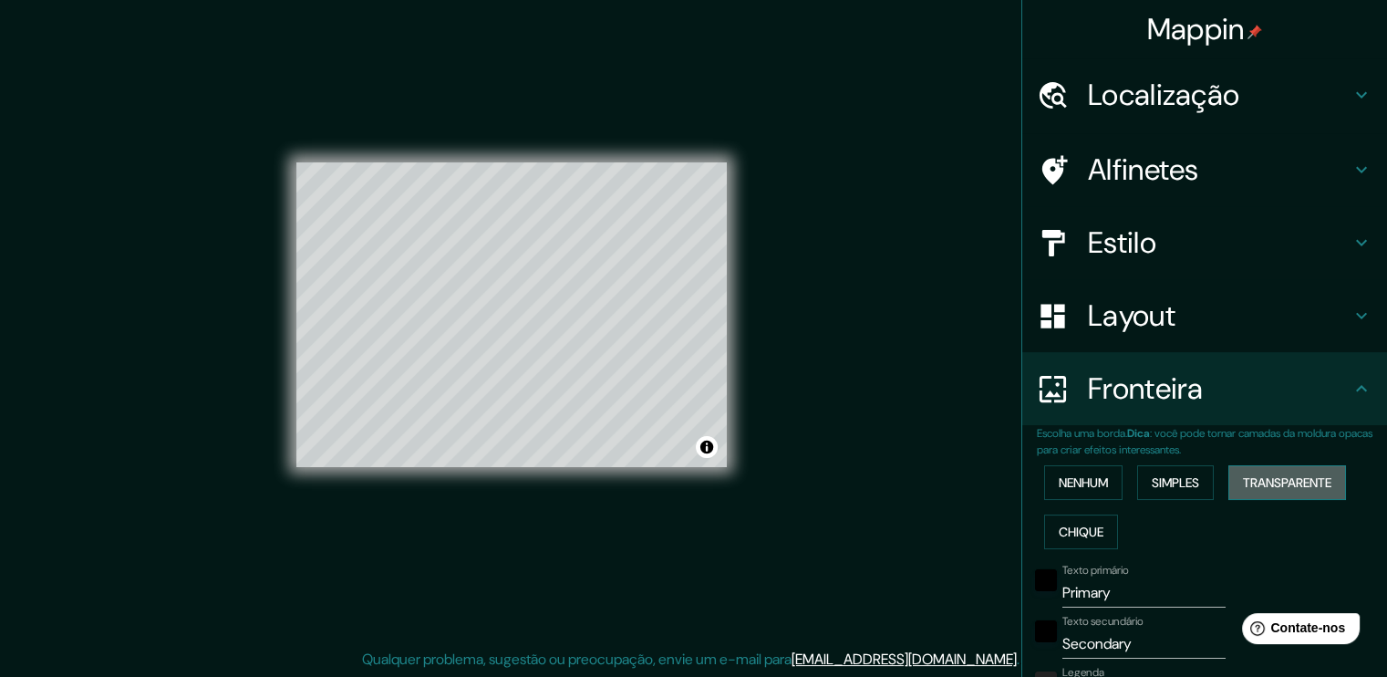
click at [1244, 482] on font "Transparente" at bounding box center [1287, 482] width 88 height 16
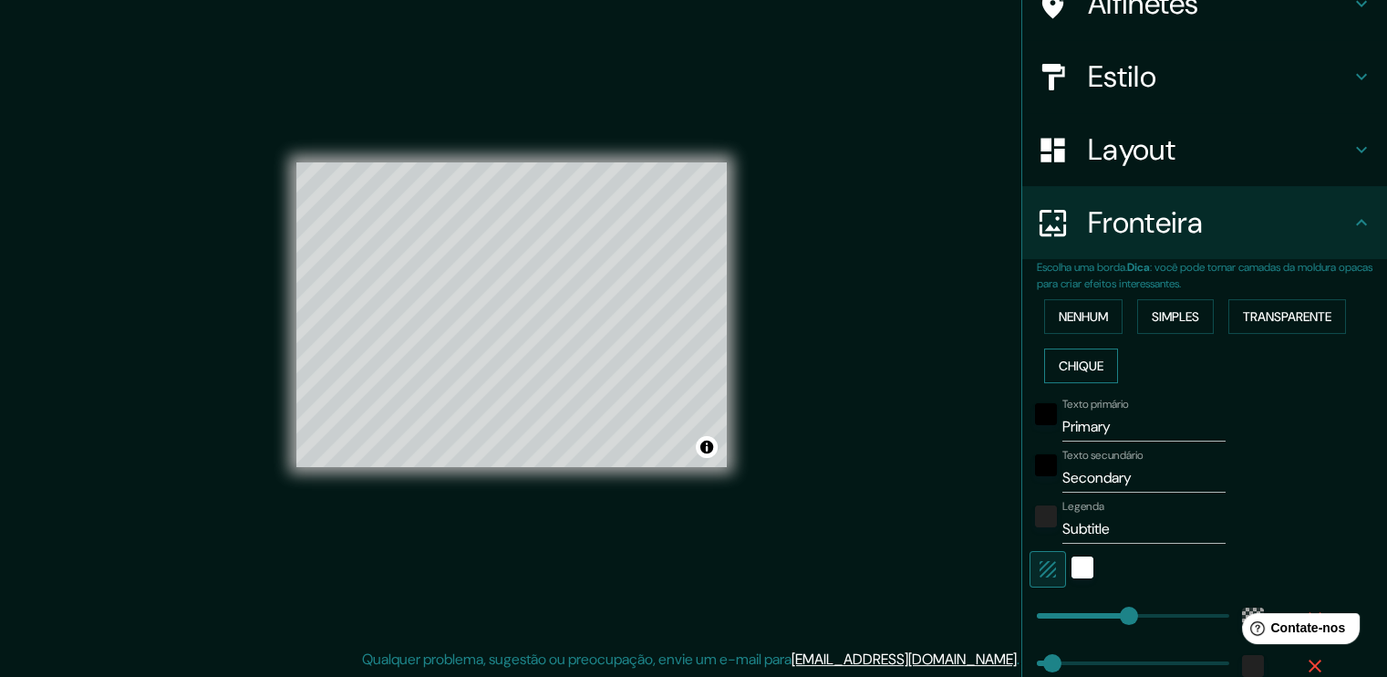
scroll to position [168, 0]
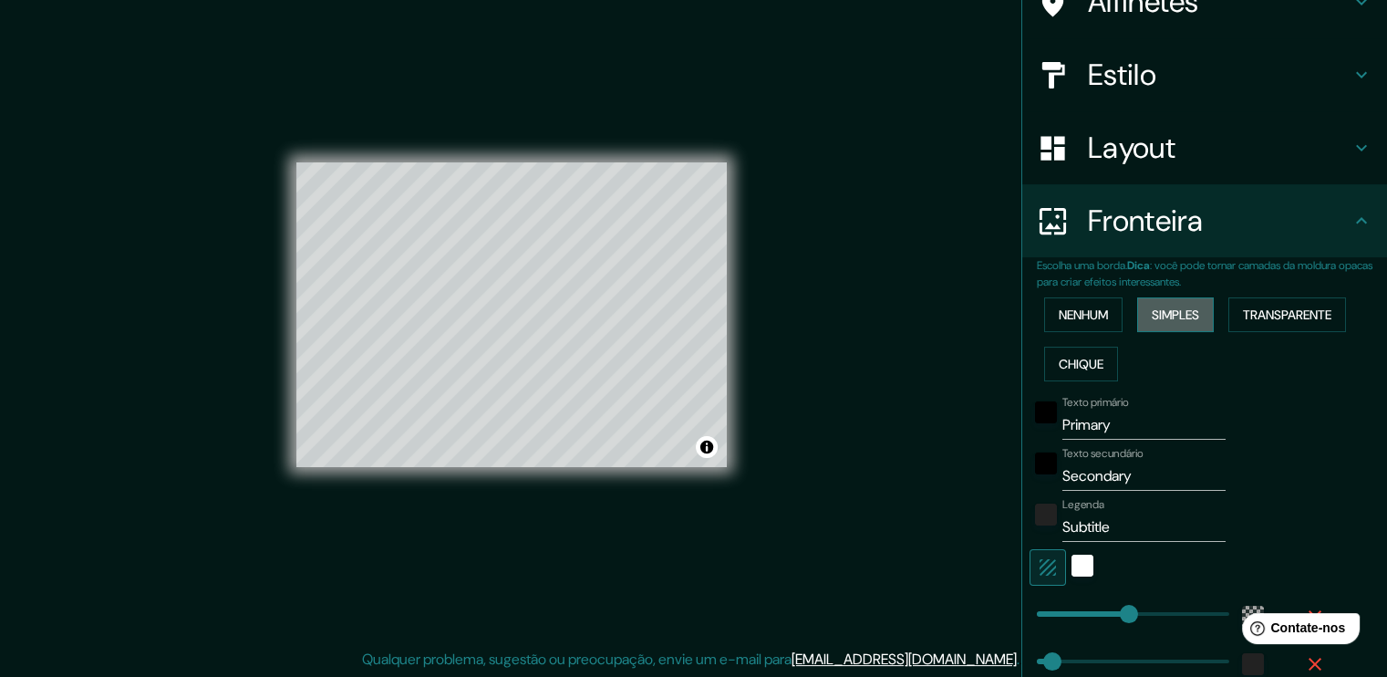
click at [1167, 310] on font "Simples" at bounding box center [1175, 314] width 47 height 16
click at [1248, 312] on font "Transparente" at bounding box center [1287, 314] width 88 height 16
click at [1075, 357] on font "Chique" at bounding box center [1081, 364] width 45 height 16
click at [1256, 311] on font "Transparente" at bounding box center [1287, 314] width 88 height 16
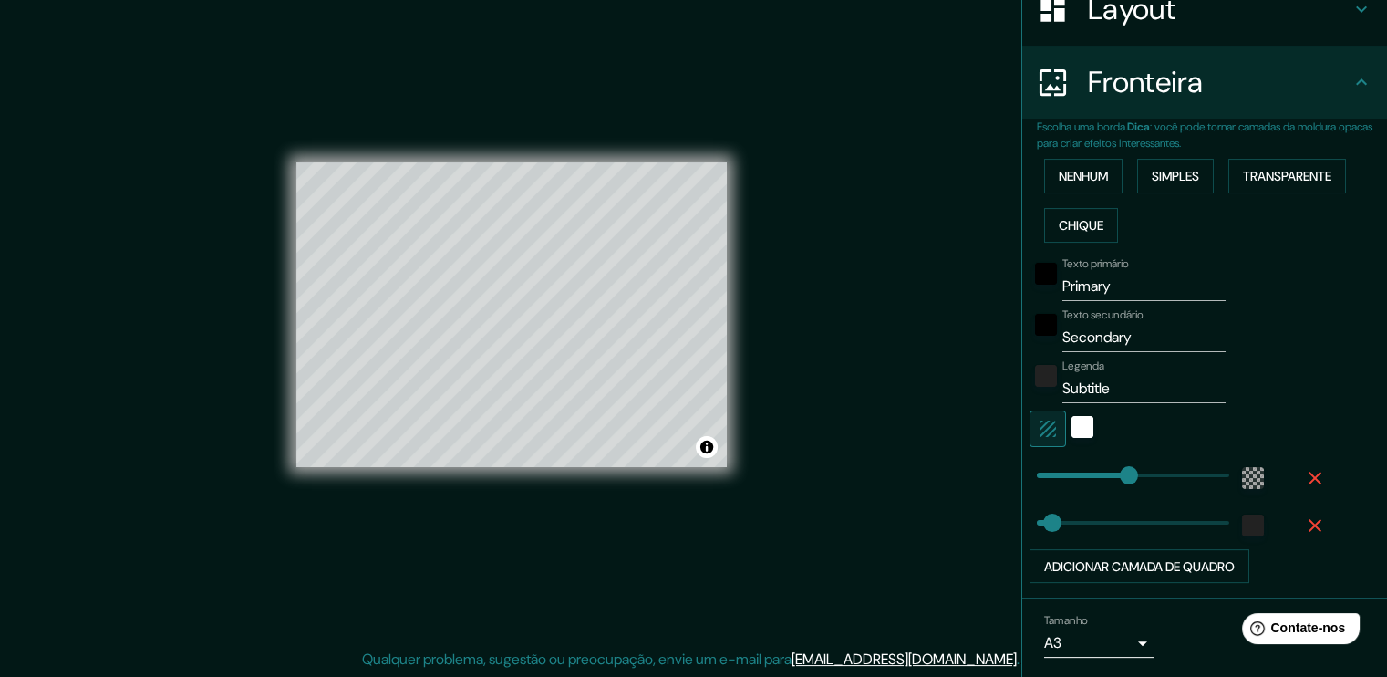
scroll to position [309, 0]
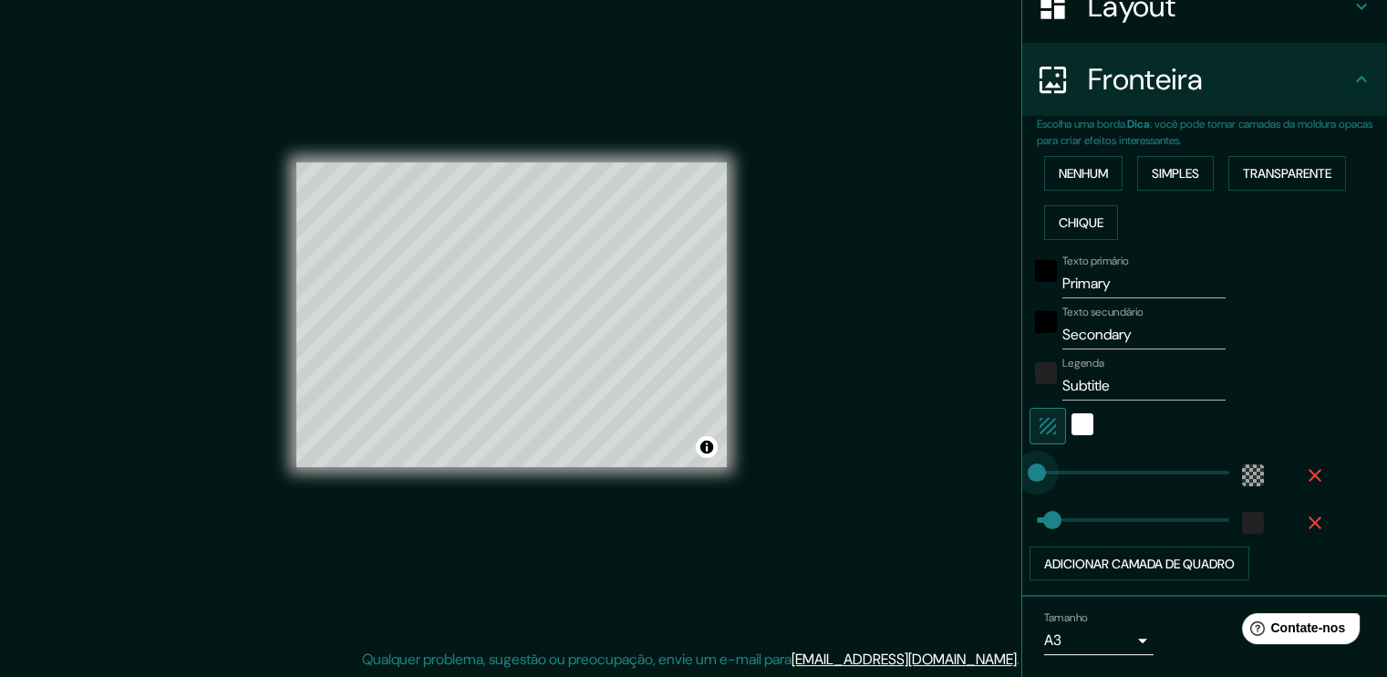
type input "142"
drag, startPoint x: 1116, startPoint y: 466, endPoint x: 1081, endPoint y: 477, distance: 37.2
type input "38"
type input "400"
drag, startPoint x: 1081, startPoint y: 477, endPoint x: 1186, endPoint y: 475, distance: 104.9
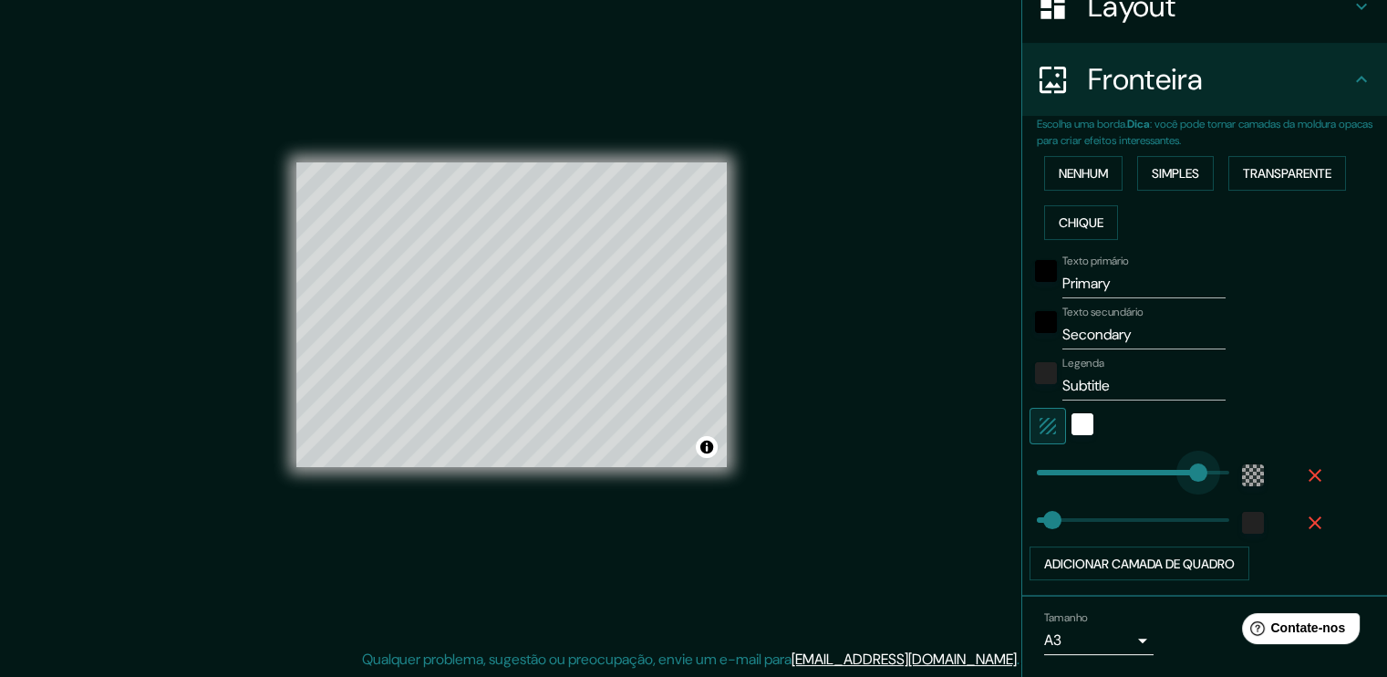
type input "38"
type input "79"
drag, startPoint x: 1186, startPoint y: 475, endPoint x: 1055, endPoint y: 485, distance: 130.8
type input "317"
drag, startPoint x: 1036, startPoint y: 526, endPoint x: 1152, endPoint y: 511, distance: 116.9
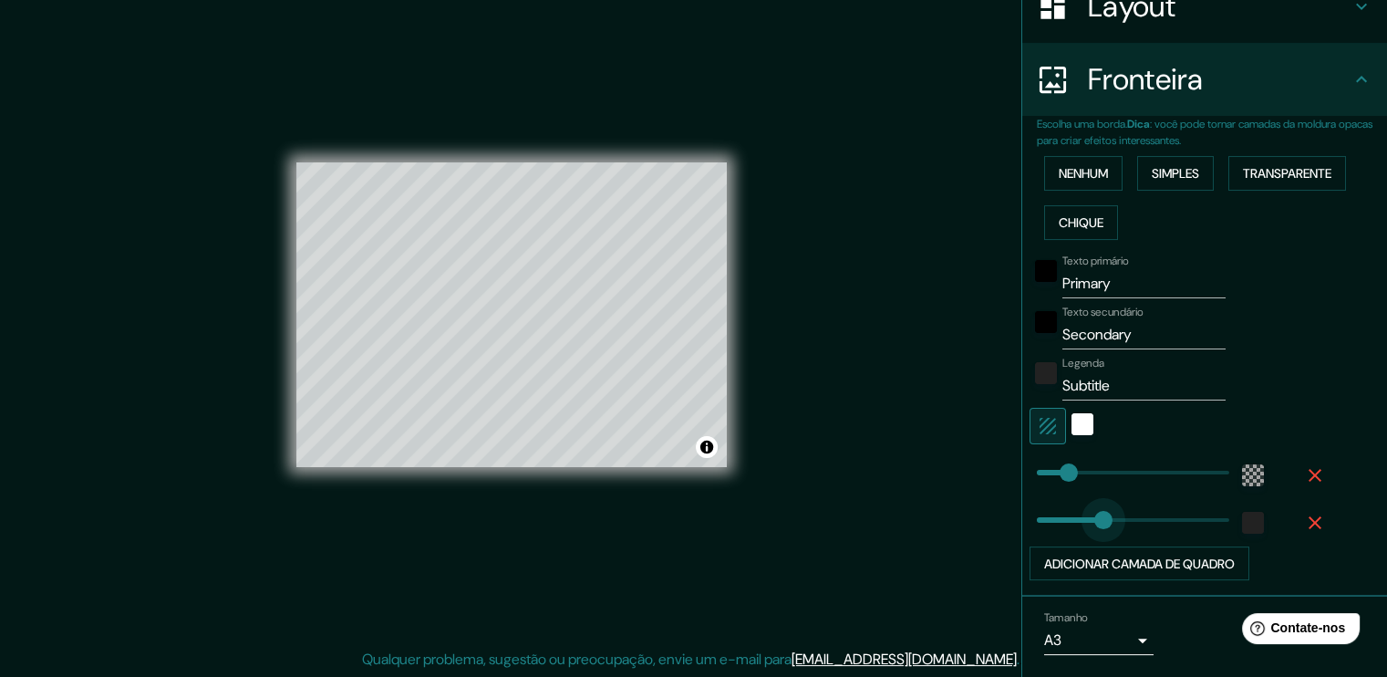
type input "0"
drag, startPoint x: 1152, startPoint y: 511, endPoint x: 990, endPoint y: 539, distance: 164.8
click at [1072, 423] on div "branco" at bounding box center [1083, 424] width 22 height 22
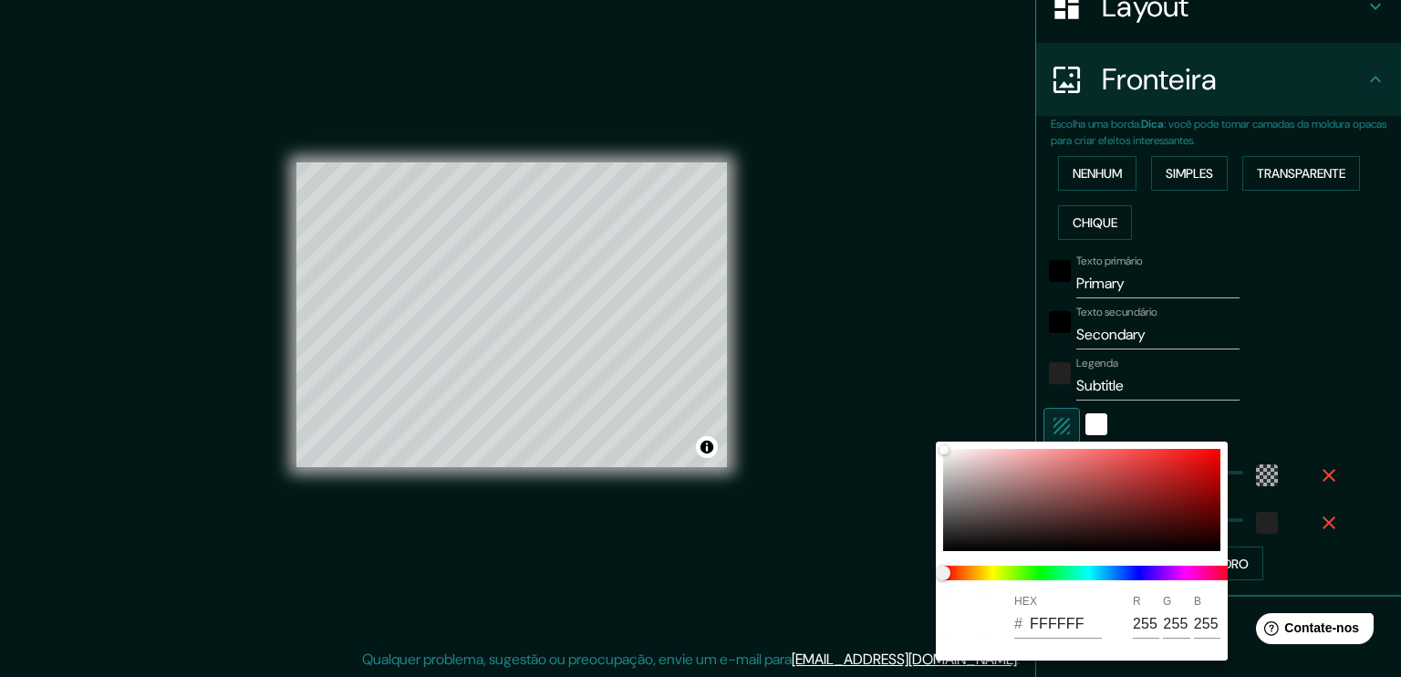
click at [1045, 426] on div at bounding box center [700, 338] width 1401 height 677
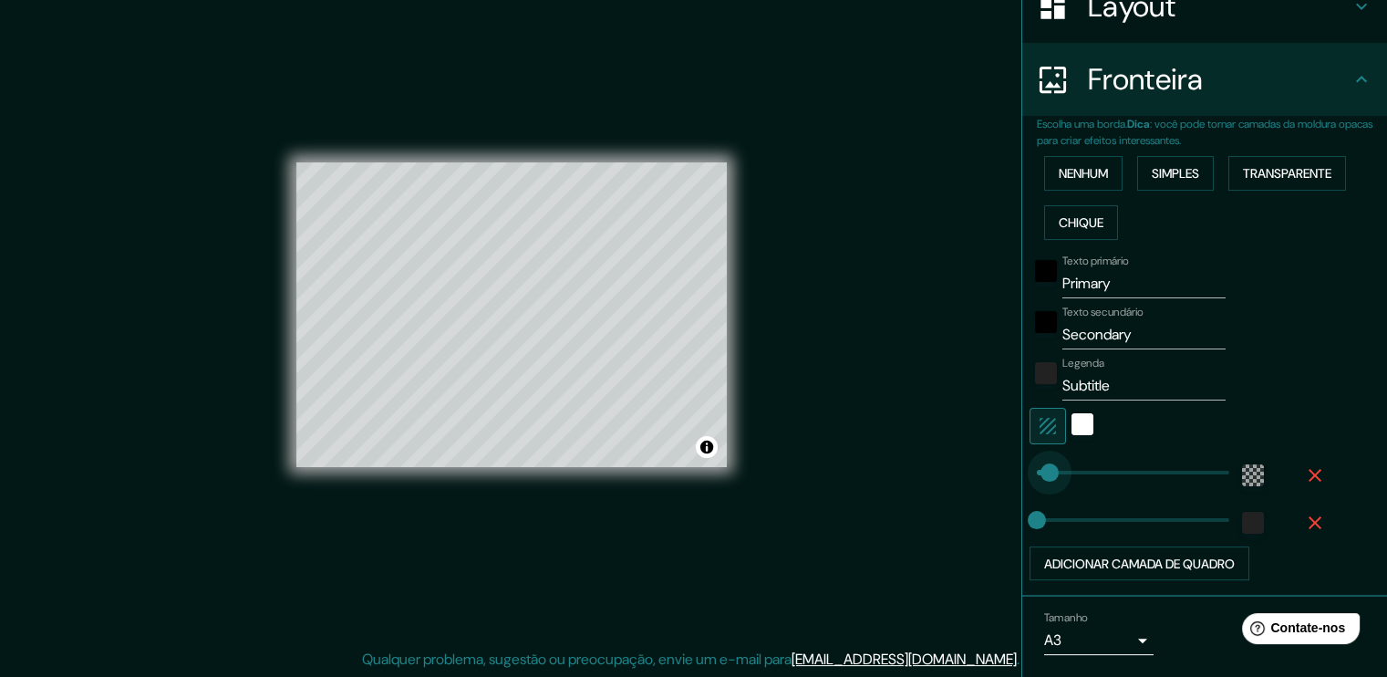
type input "30"
drag, startPoint x: 1049, startPoint y: 462, endPoint x: 1035, endPoint y: 466, distance: 14.2
type input "0"
drag, startPoint x: 1034, startPoint y: 472, endPoint x: 1013, endPoint y: 475, distance: 21.3
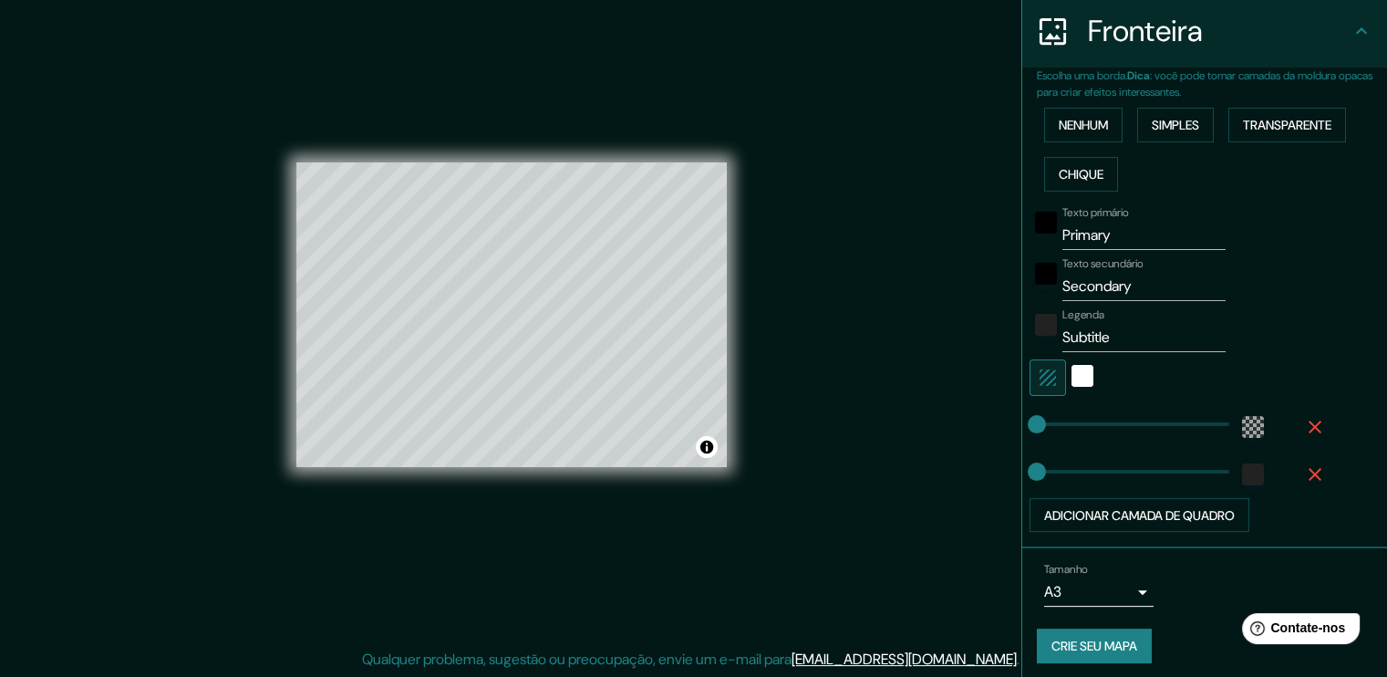
scroll to position [362, 0]
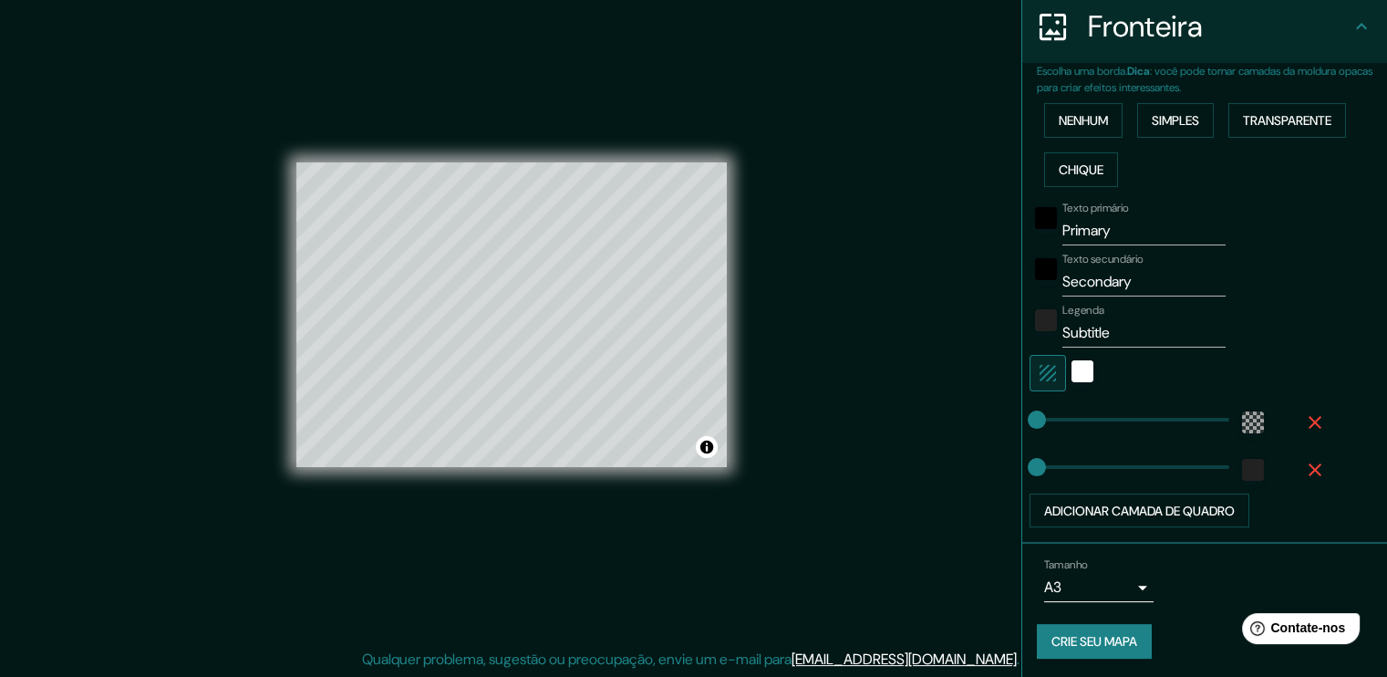
click at [1304, 460] on icon "button" at bounding box center [1315, 470] width 22 height 22
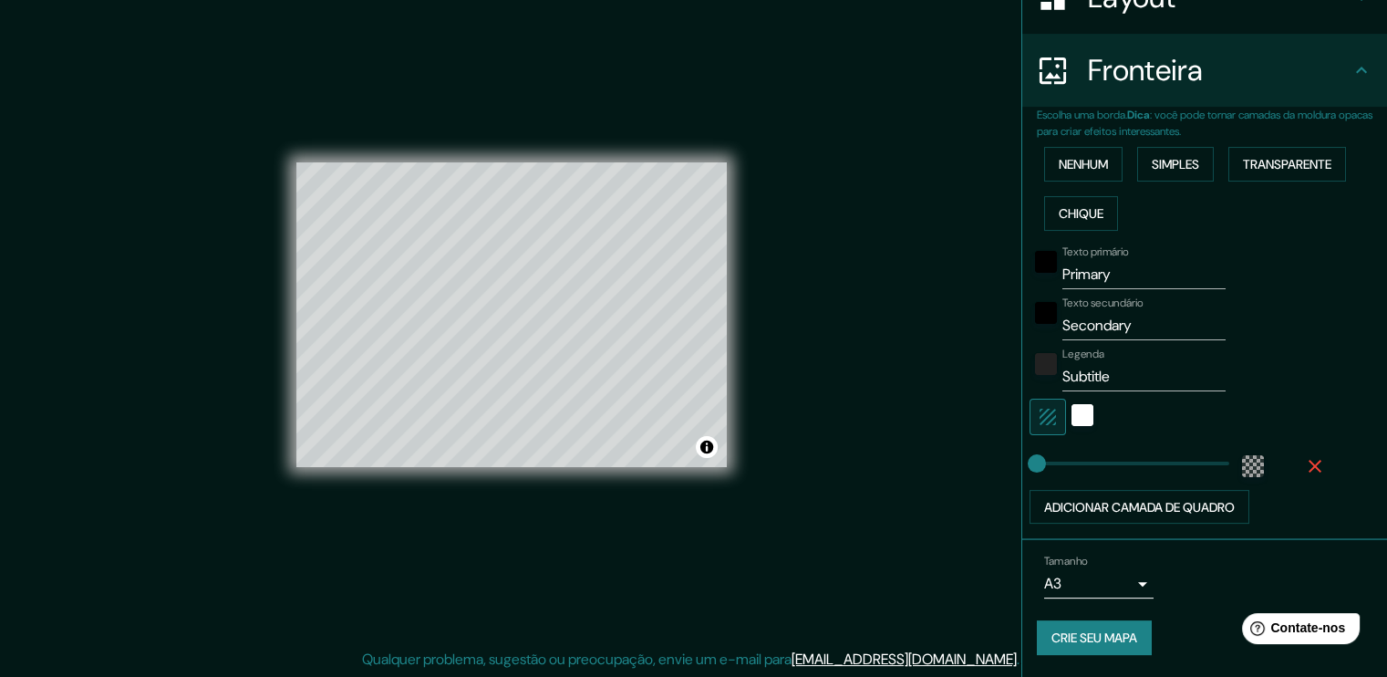
scroll to position [315, 0]
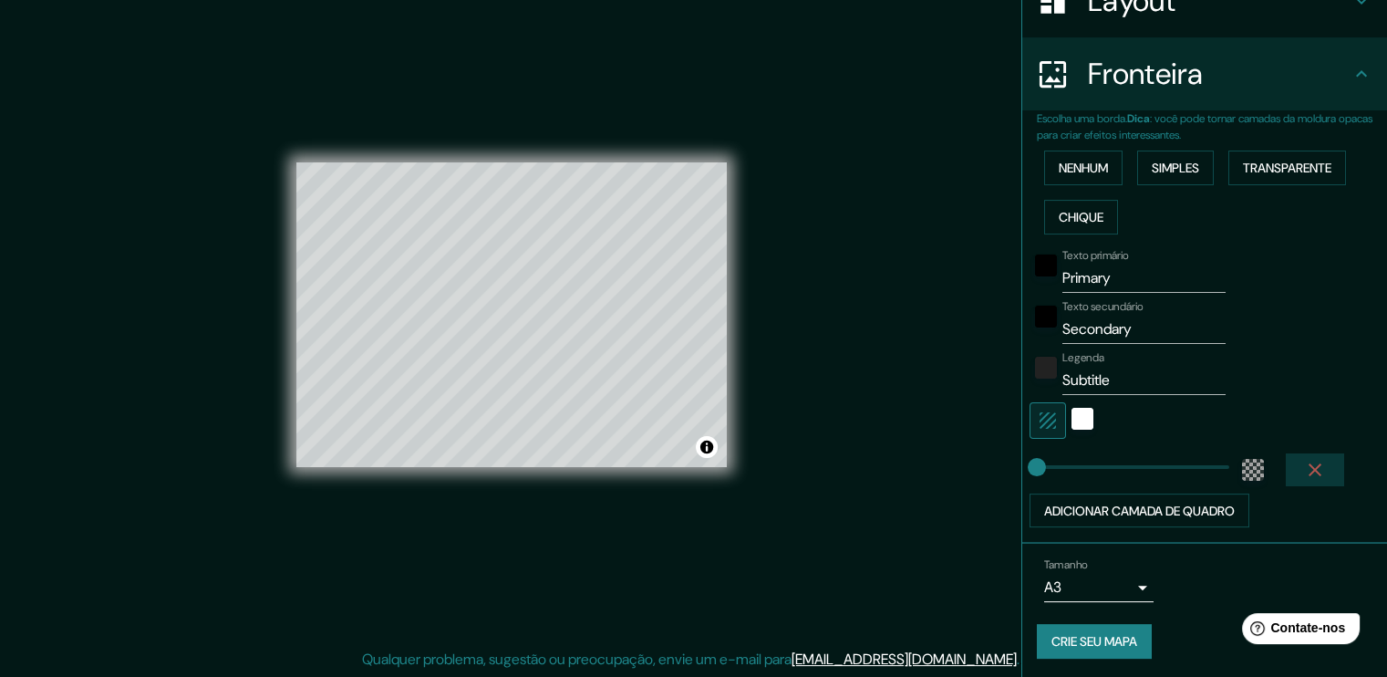
click at [1287, 472] on button "button" at bounding box center [1315, 469] width 58 height 33
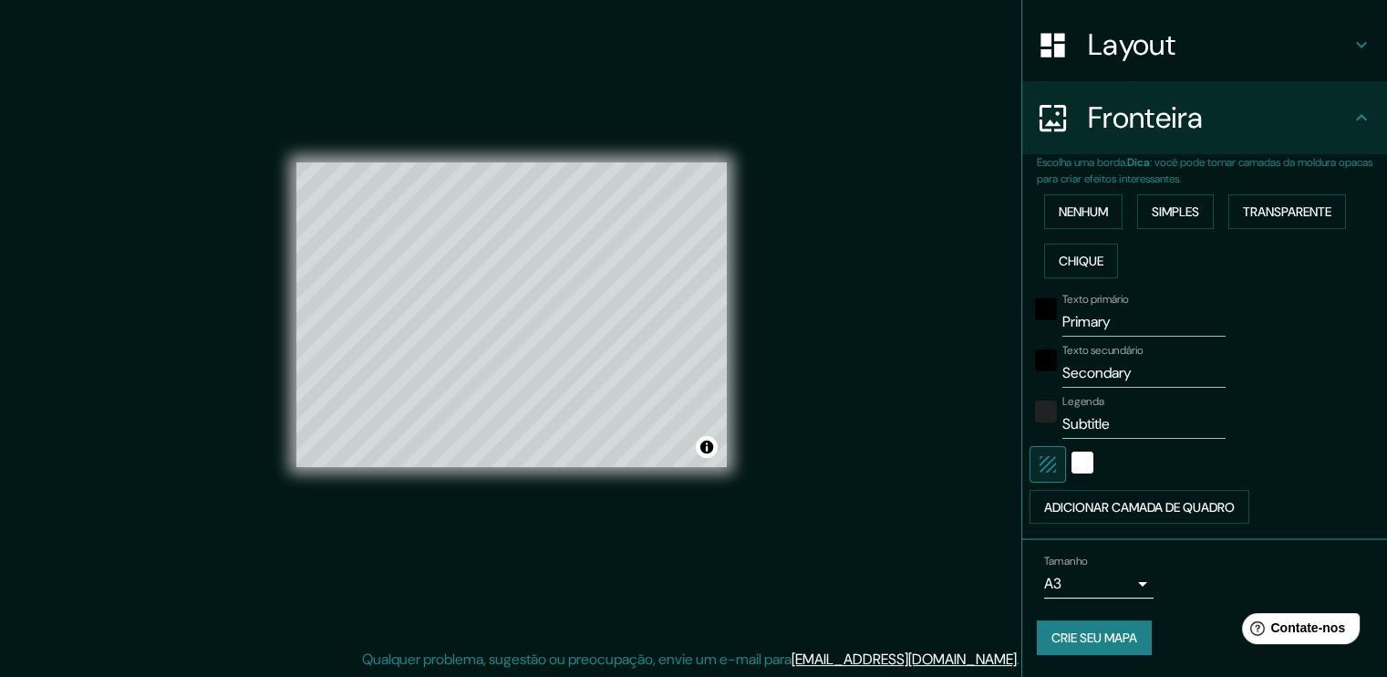
scroll to position [267, 0]
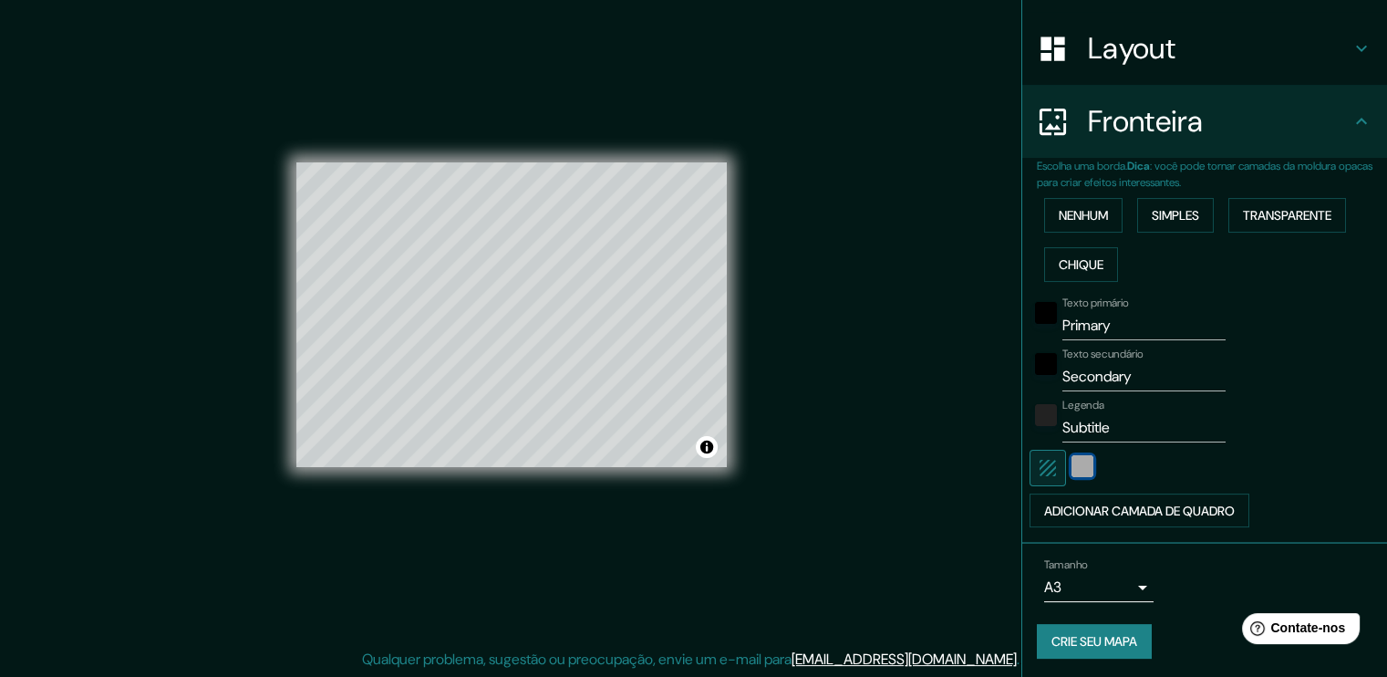
click at [1078, 469] on div "branco" at bounding box center [1083, 466] width 22 height 22
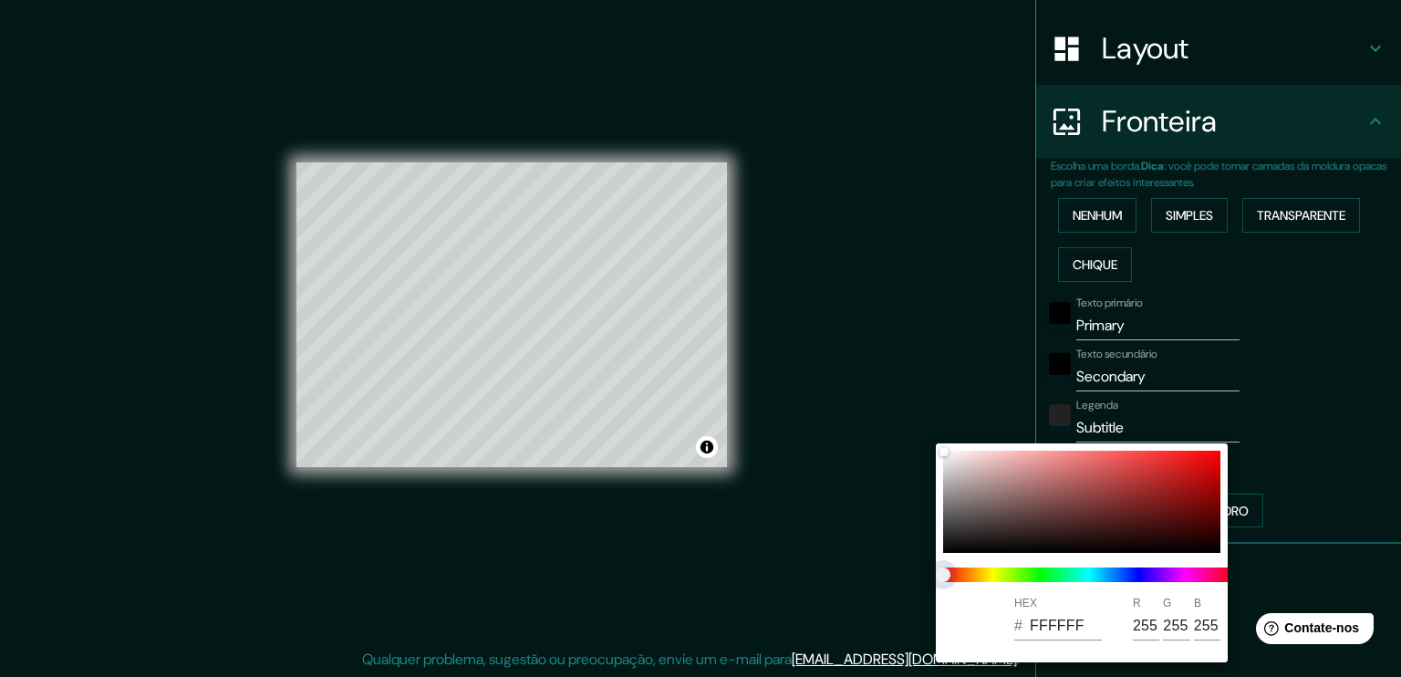
drag, startPoint x: 956, startPoint y: 576, endPoint x: 900, endPoint y: 580, distance: 55.8
click at [900, 580] on div "HEX # FFFFFF R 255 G 255 B 255" at bounding box center [700, 338] width 1401 height 677
type input "E5BEBE"
type input "229"
type input "190"
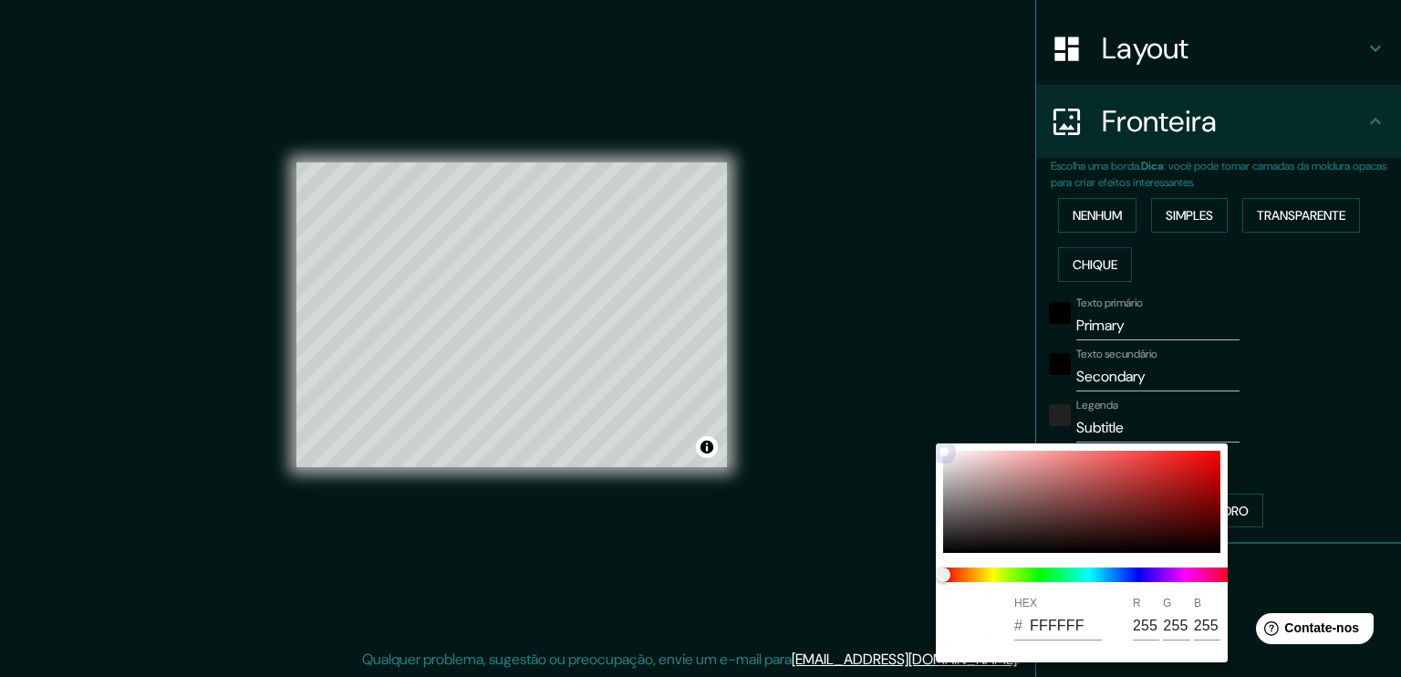
type input "190"
type input "E59C9C"
type input "156"
type input "E59999"
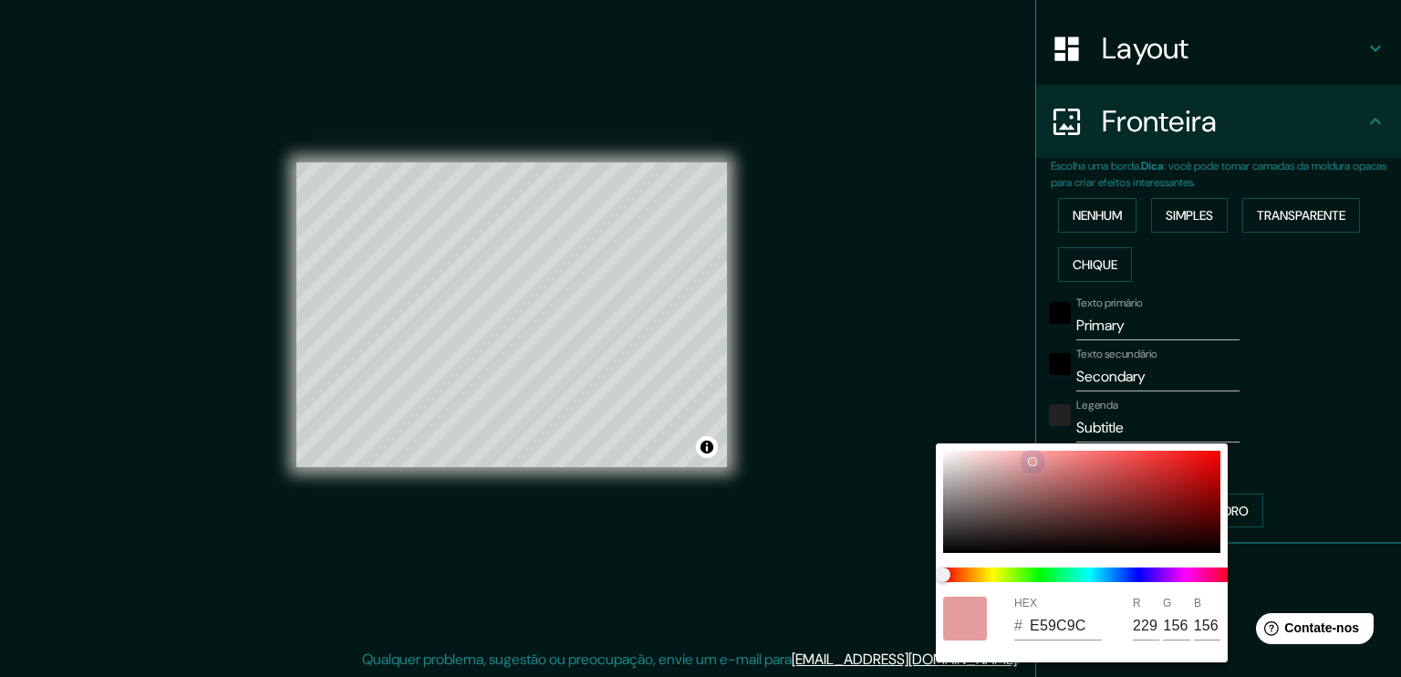
type input "153"
type input "E39999"
type input "227"
type input "C5A7A7"
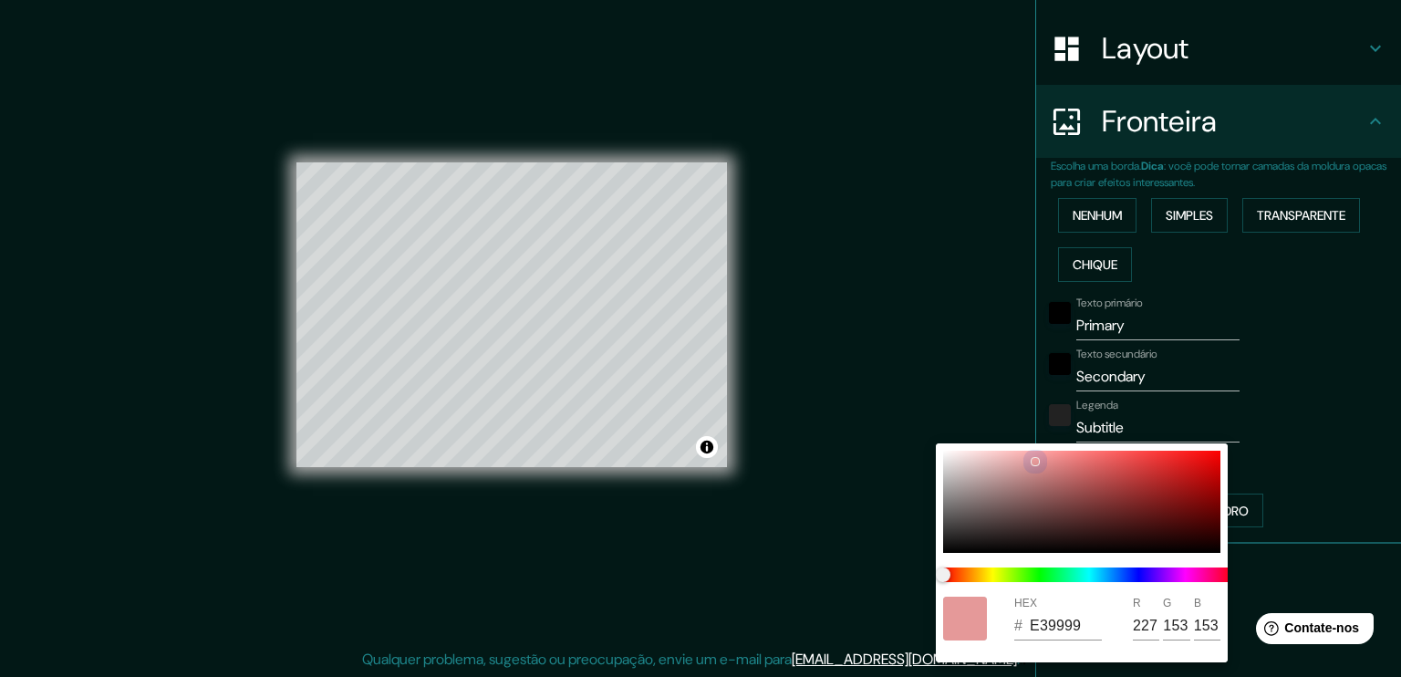
type input "197"
type input "167"
type input "C2AAAA"
type input "194"
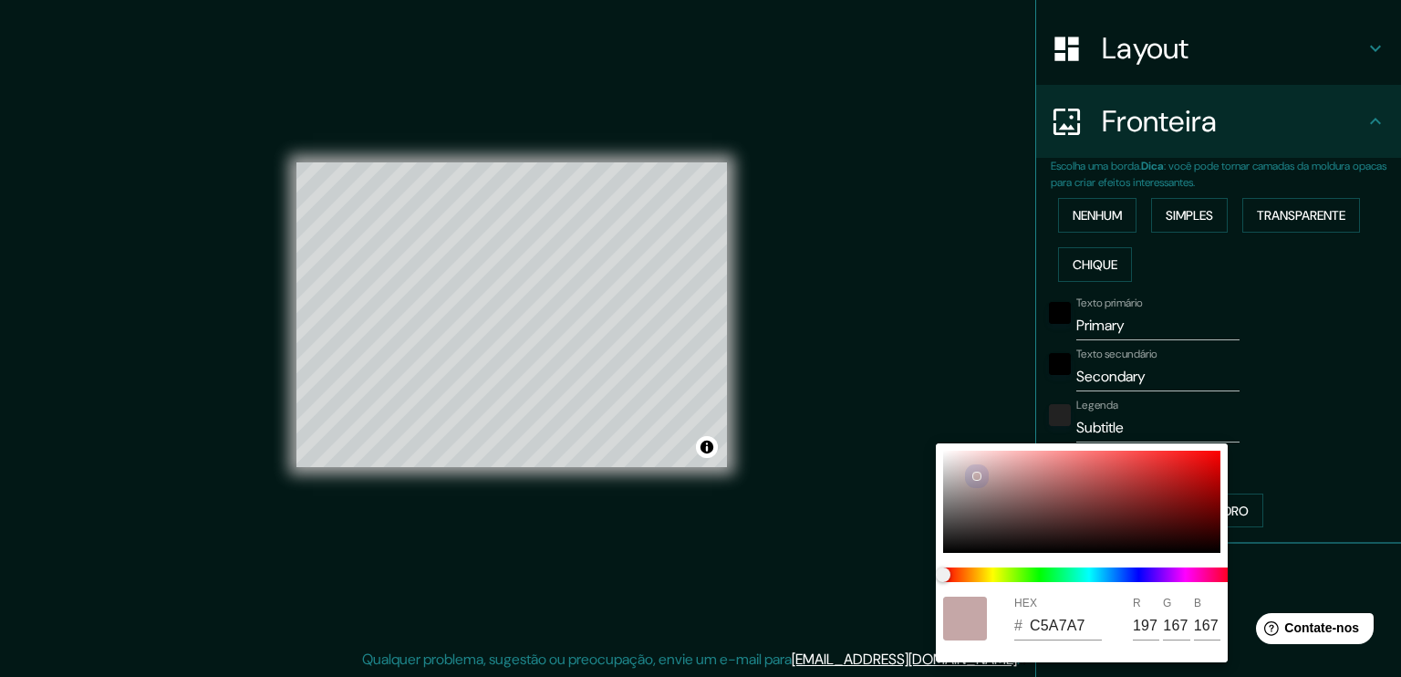
type input "170"
type input "D5C9C9"
type input "213"
type input "201"
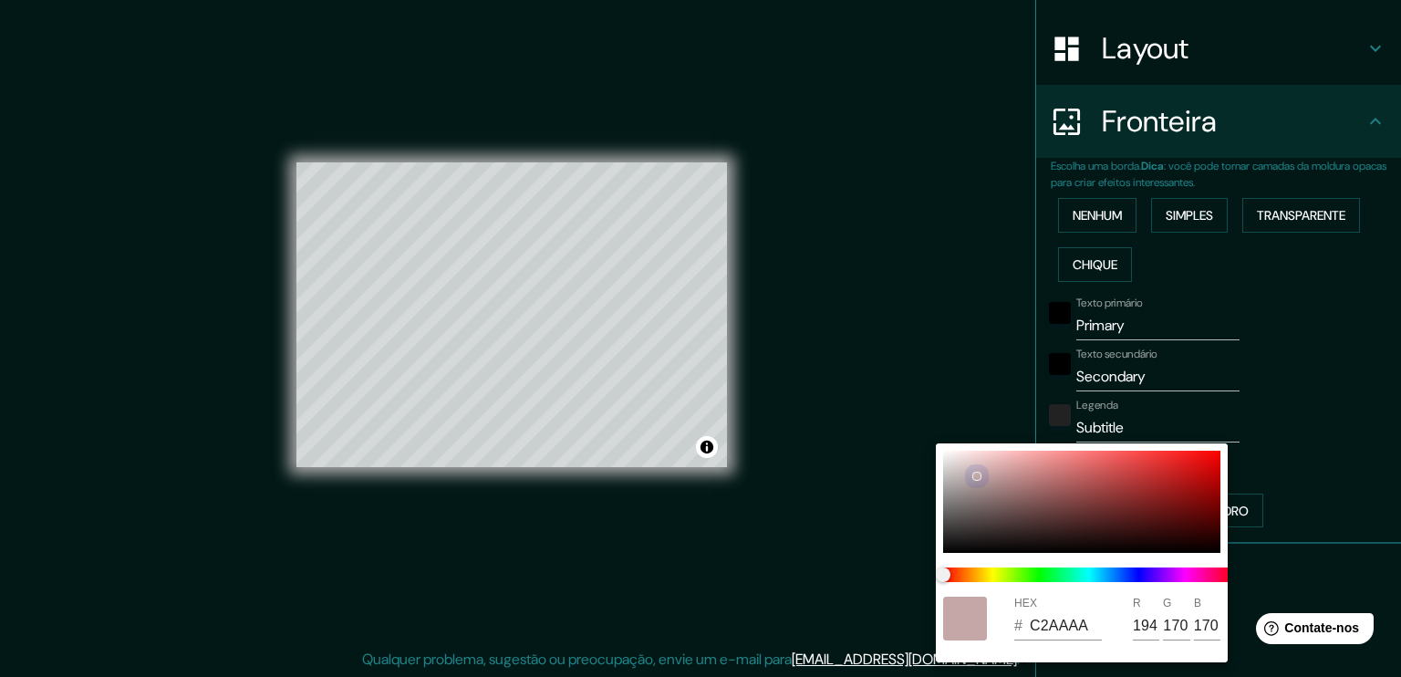
type input "201"
type input "ECE9E9"
type input "236"
type input "233"
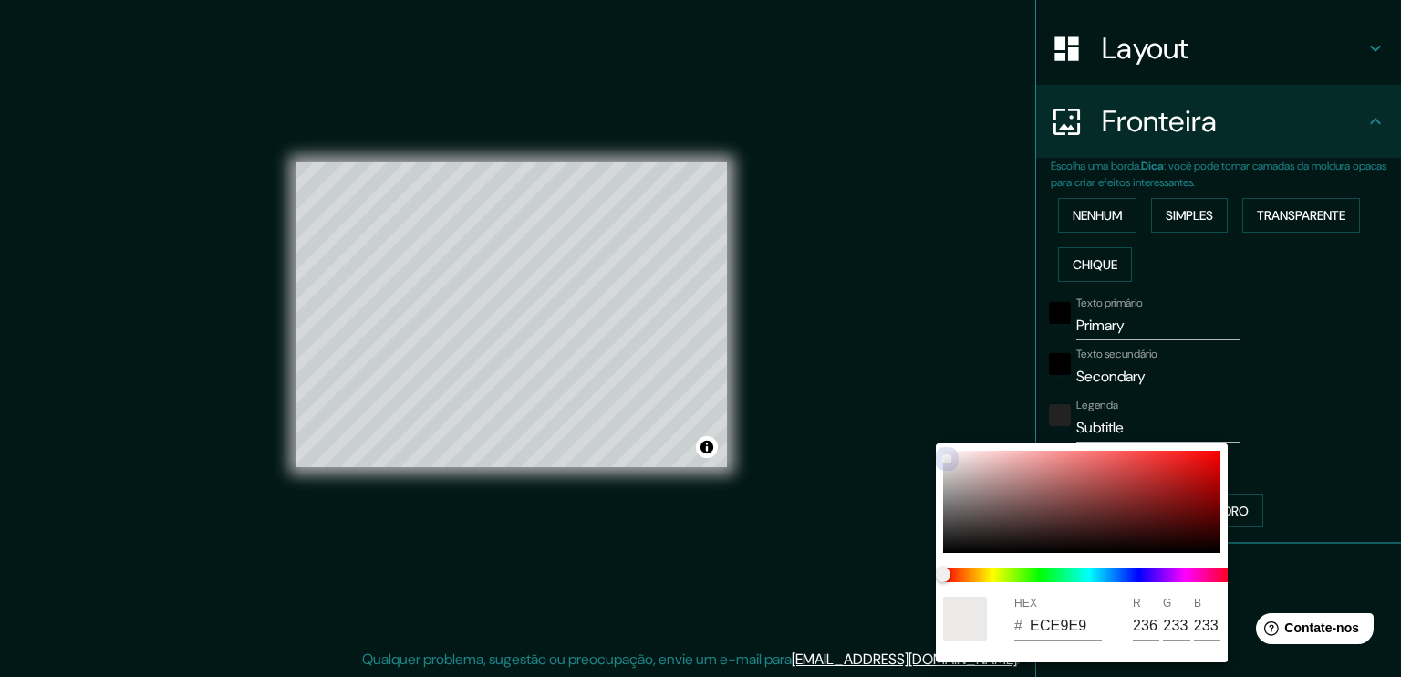
drag, startPoint x: 955, startPoint y: 462, endPoint x: 930, endPoint y: 436, distance: 35.5
click at [930, 436] on div "HEX # ECE9E9 R 236 G 233 B 233" at bounding box center [700, 338] width 1401 height 677
click at [1275, 394] on div at bounding box center [700, 338] width 1401 height 677
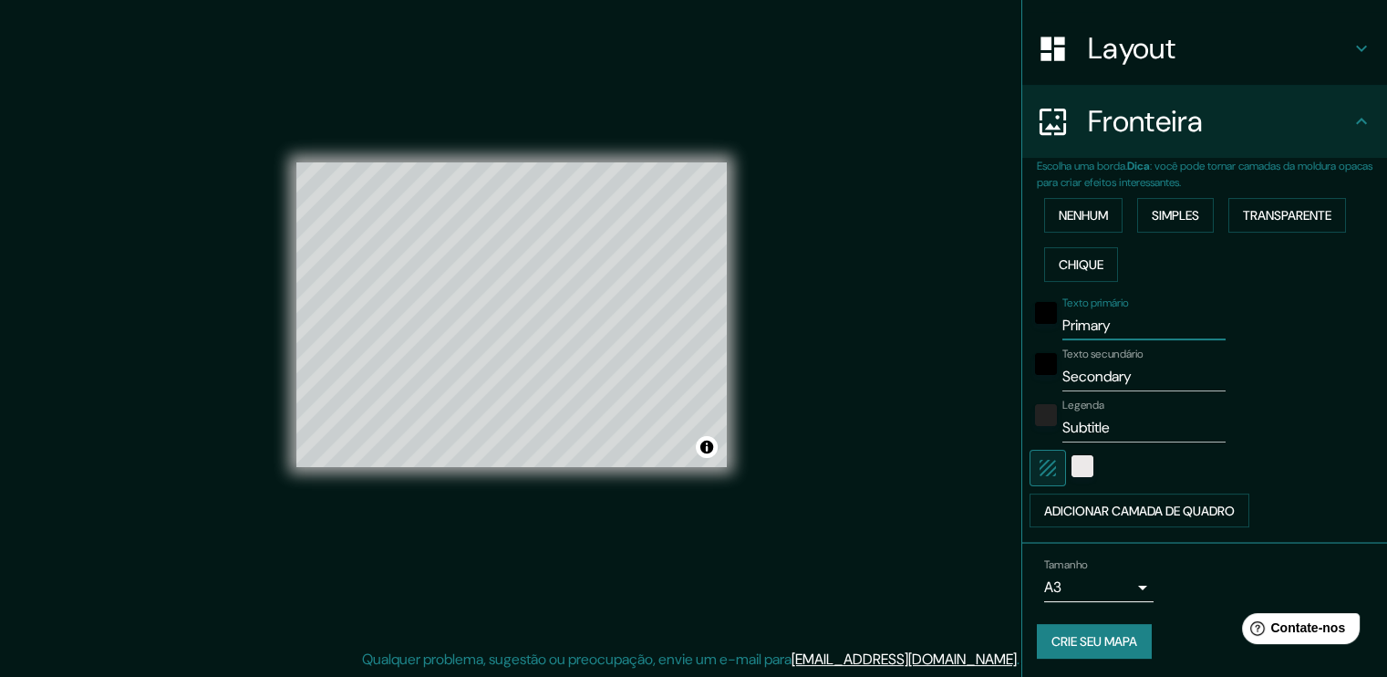
drag, startPoint x: 1121, startPoint y: 327, endPoint x: 1043, endPoint y: 335, distance: 77.9
click at [1043, 335] on div "Texto primário Primary" at bounding box center [1179, 318] width 299 height 44
type input "Local de Impl"
click at [1272, 383] on div "Texto secundário Secondary" at bounding box center [1179, 370] width 299 height 44
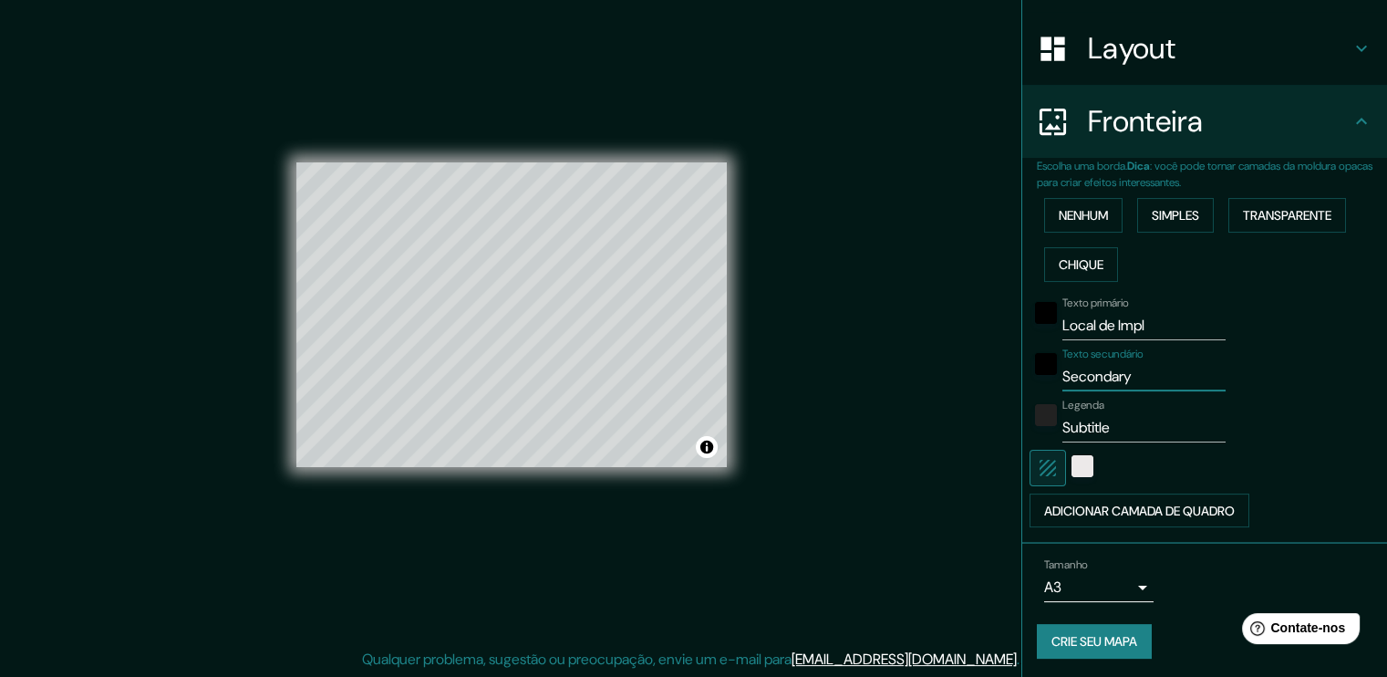
drag, startPoint x: 1129, startPoint y: 371, endPoint x: 985, endPoint y: 396, distance: 146.2
click at [985, 396] on div "Mappin Localização [GEOGRAPHIC_DATA], [GEOGRAPHIC_DATA], [GEOGRAPHIC_DATA] Alfi…" at bounding box center [693, 329] width 1387 height 697
drag, startPoint x: 1064, startPoint y: 439, endPoint x: 953, endPoint y: 459, distance: 113.1
click at [953, 459] on div "Mappin Localização [GEOGRAPHIC_DATA], [GEOGRAPHIC_DATA], [GEOGRAPHIC_DATA] Alfi…" at bounding box center [693, 329] width 1387 height 697
click at [1368, 393] on div "Texto primário Local de Impl Texto secundário Legenda Adicionar camada de quadro" at bounding box center [1212, 408] width 350 height 239
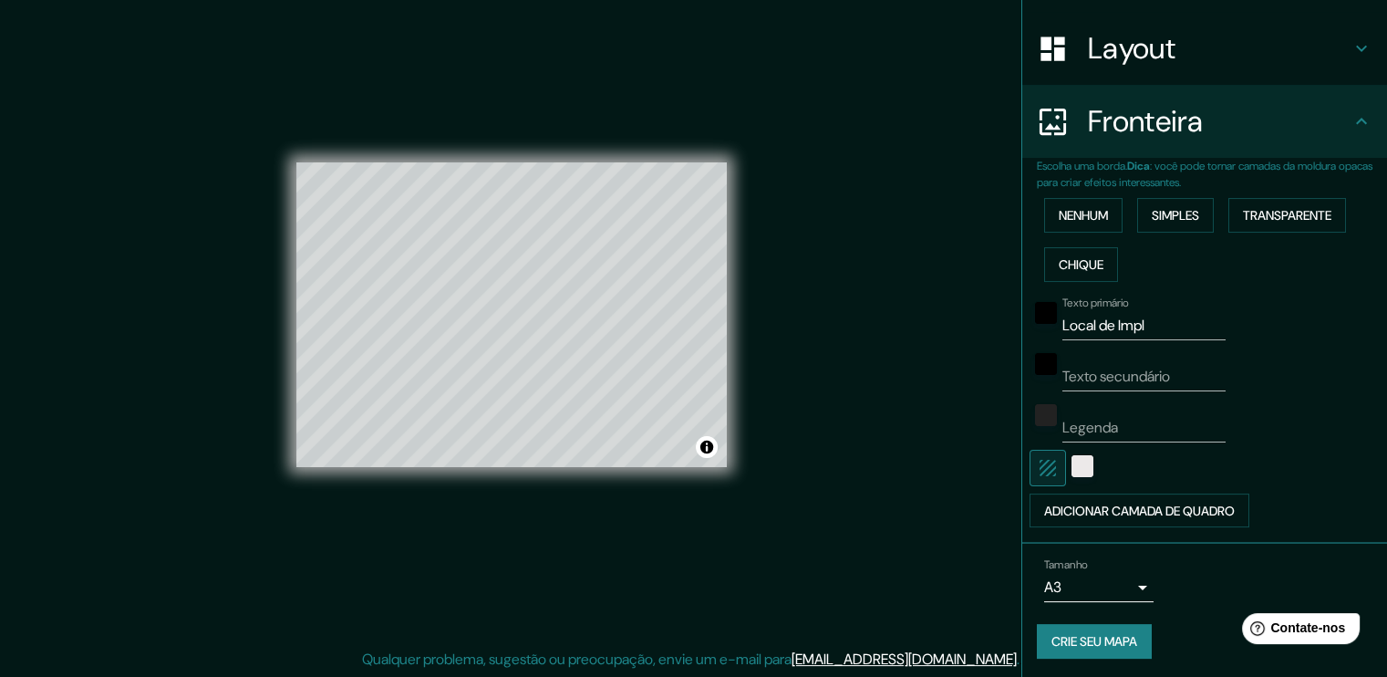
scroll to position [18, 0]
click at [1167, 326] on input "Local de Impl" at bounding box center [1144, 325] width 163 height 29
click at [1083, 207] on font "Nenhum" at bounding box center [1083, 215] width 49 height 16
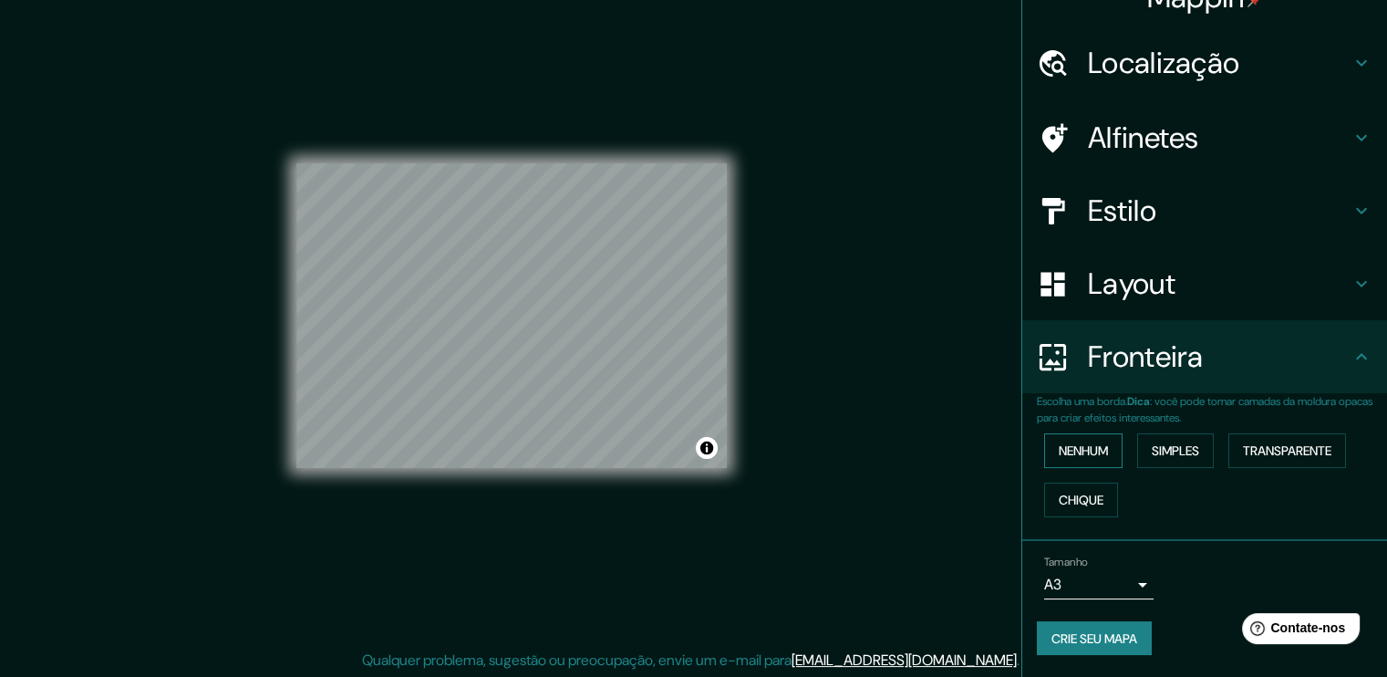
scroll to position [29, 0]
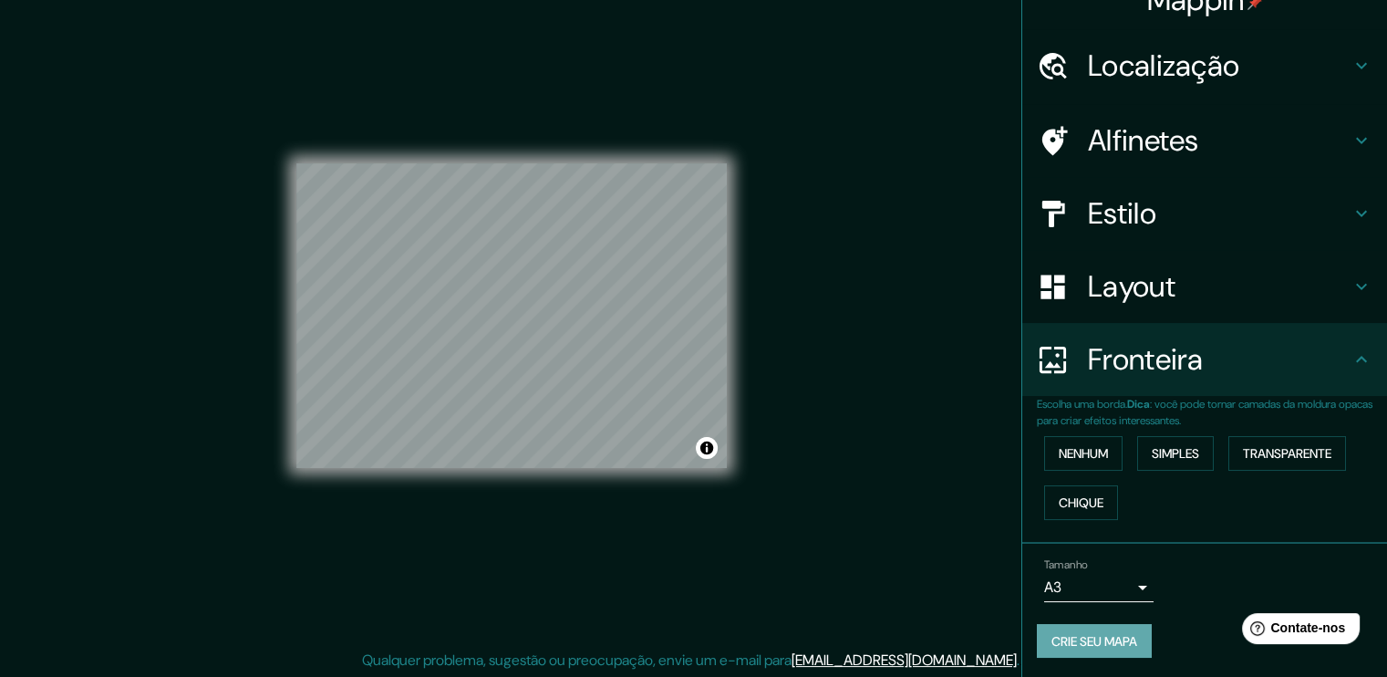
click at [1054, 624] on button "Crie seu mapa" at bounding box center [1094, 641] width 115 height 35
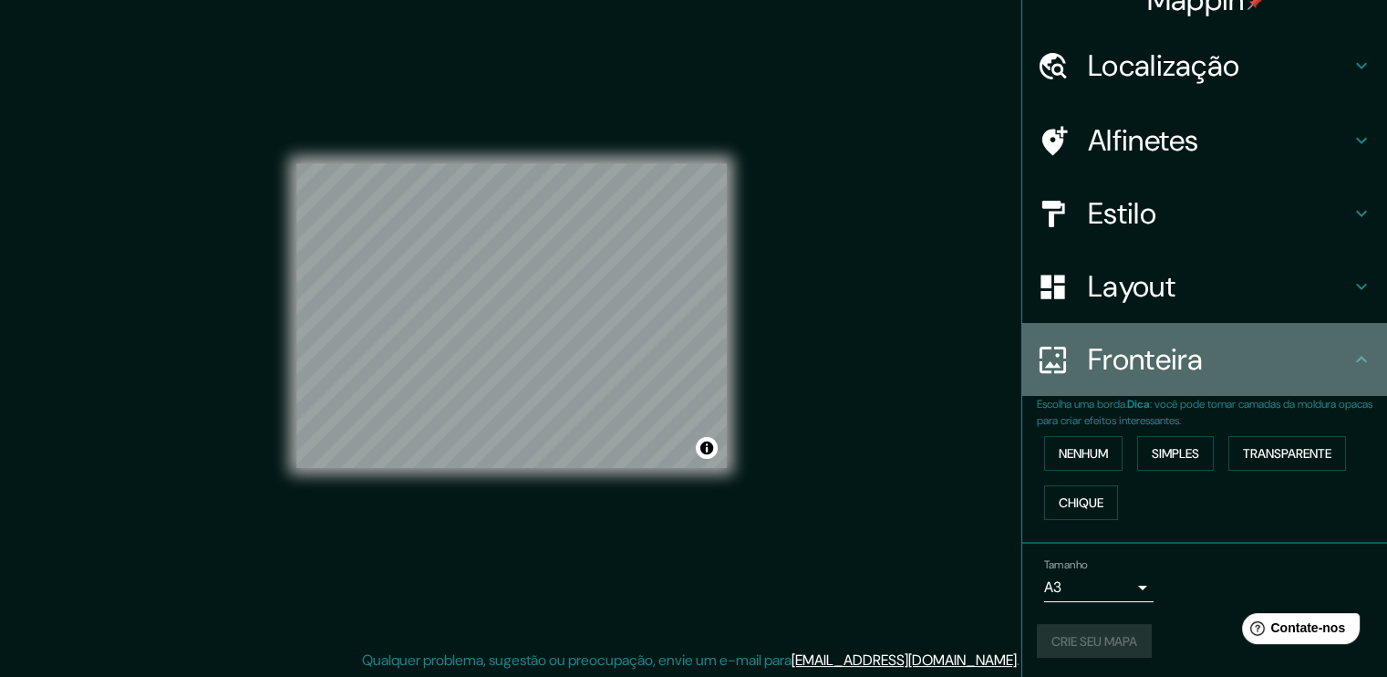
click at [1351, 353] on icon at bounding box center [1362, 359] width 22 height 22
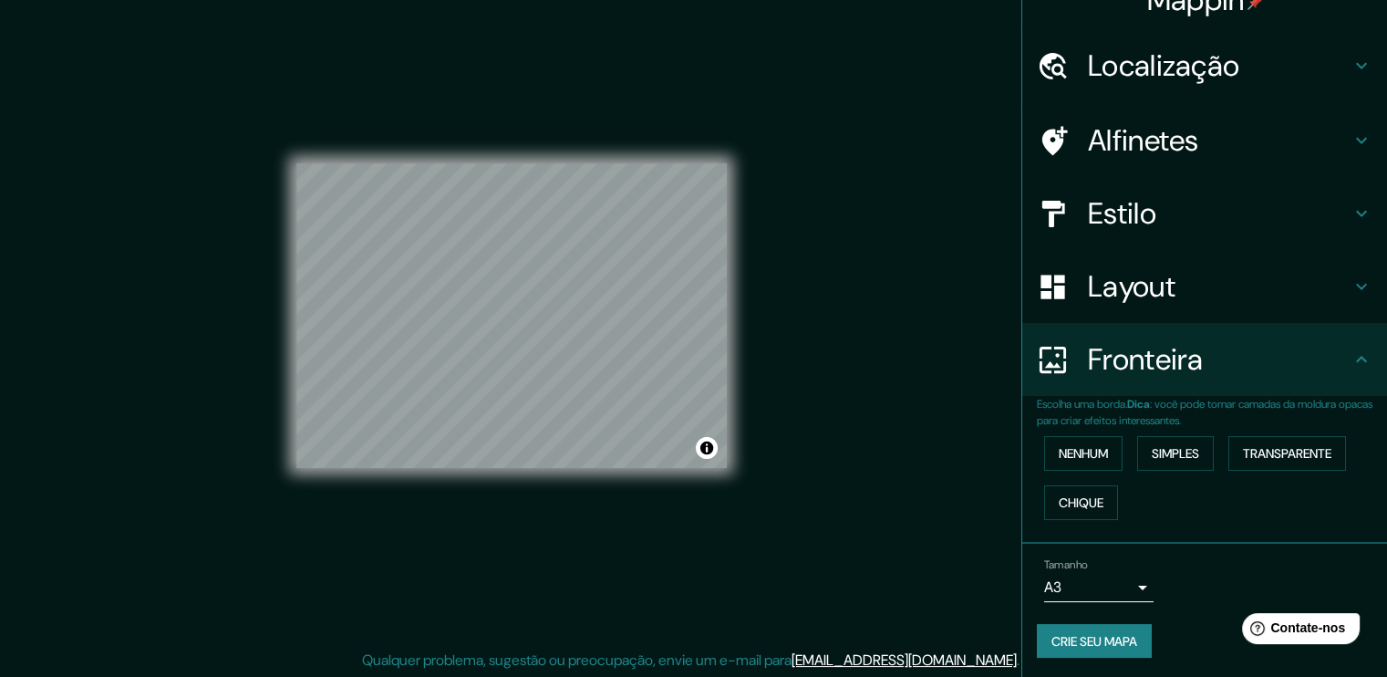
click at [1105, 638] on font "Crie seu mapa" at bounding box center [1095, 641] width 86 height 16
click at [1105, 638] on div "Crie seu mapa" at bounding box center [1205, 641] width 336 height 35
click at [1105, 638] on font "Crie seu mapa" at bounding box center [1095, 641] width 86 height 16
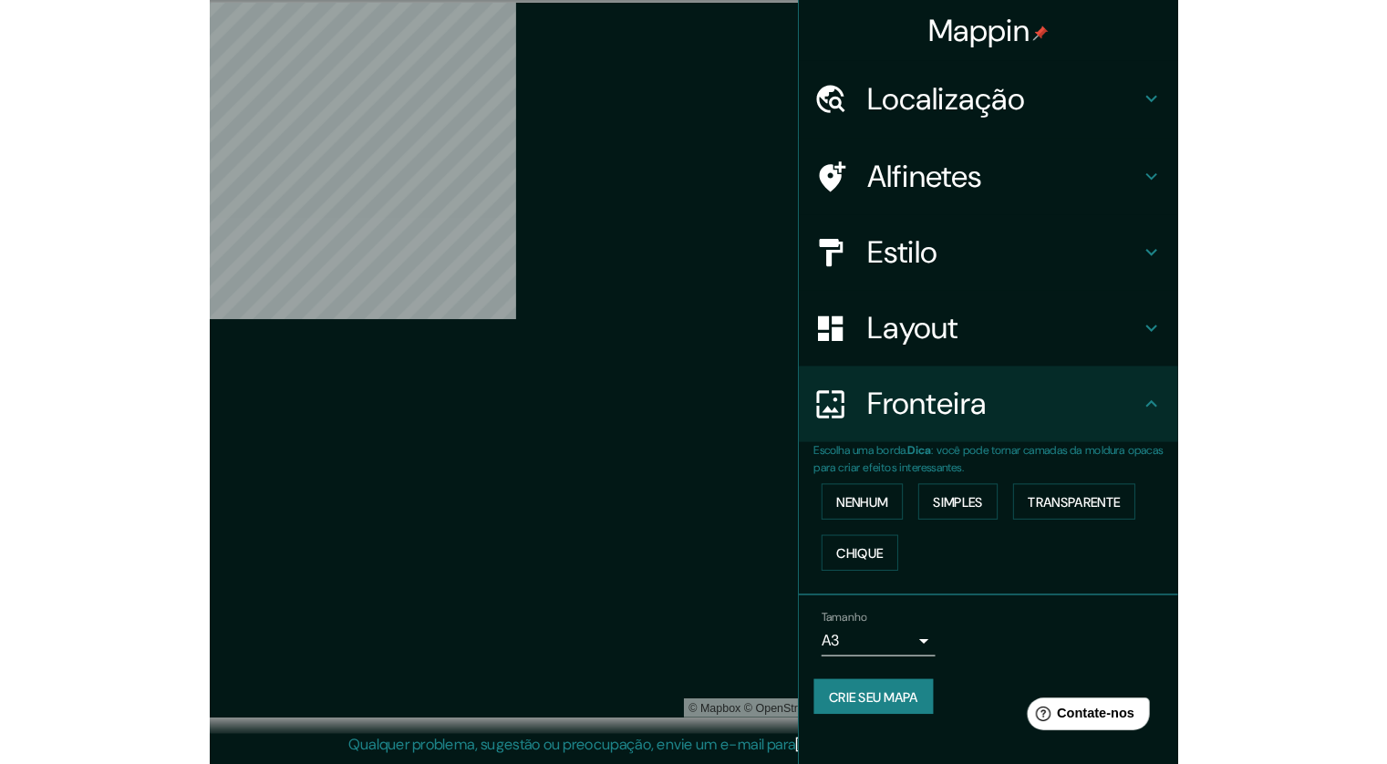
scroll to position [11, 0]
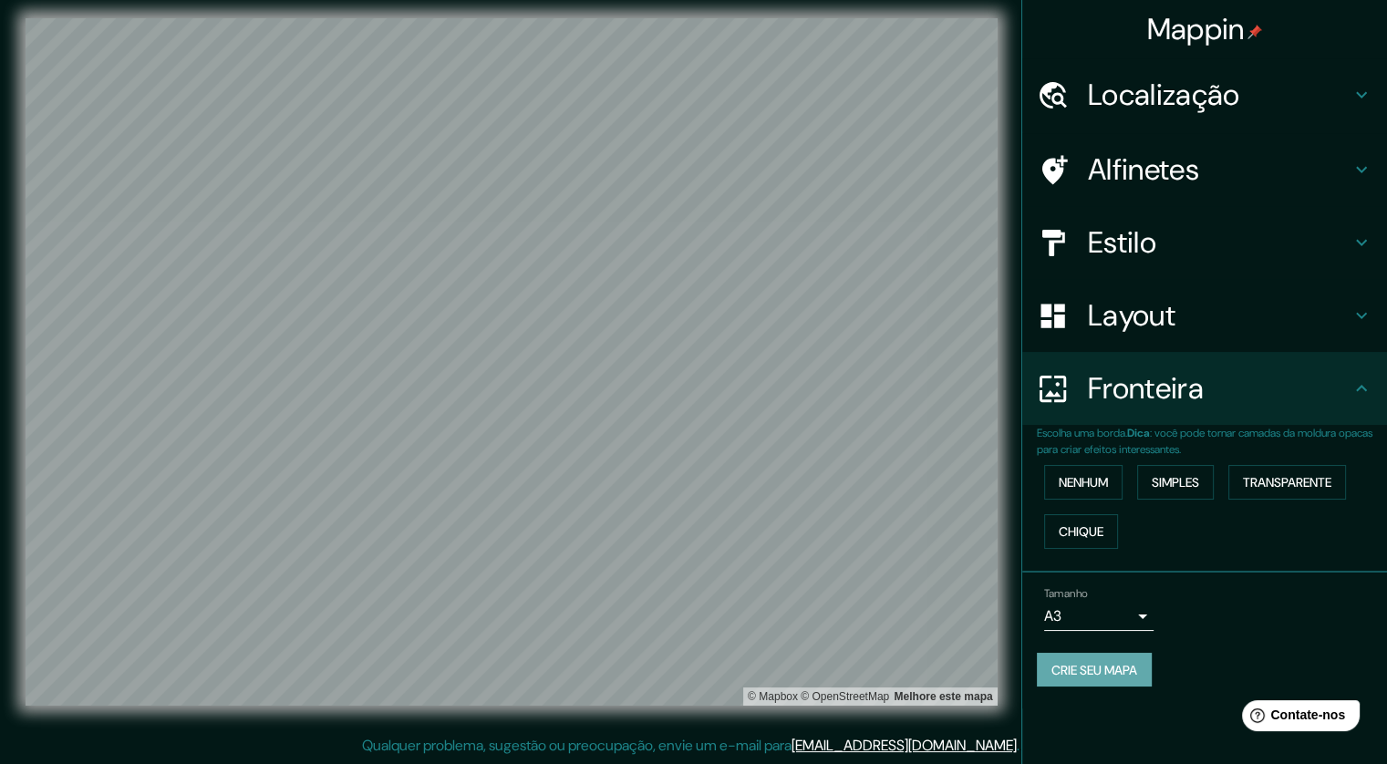
click at [1106, 672] on font "Crie seu mapa" at bounding box center [1095, 670] width 86 height 16
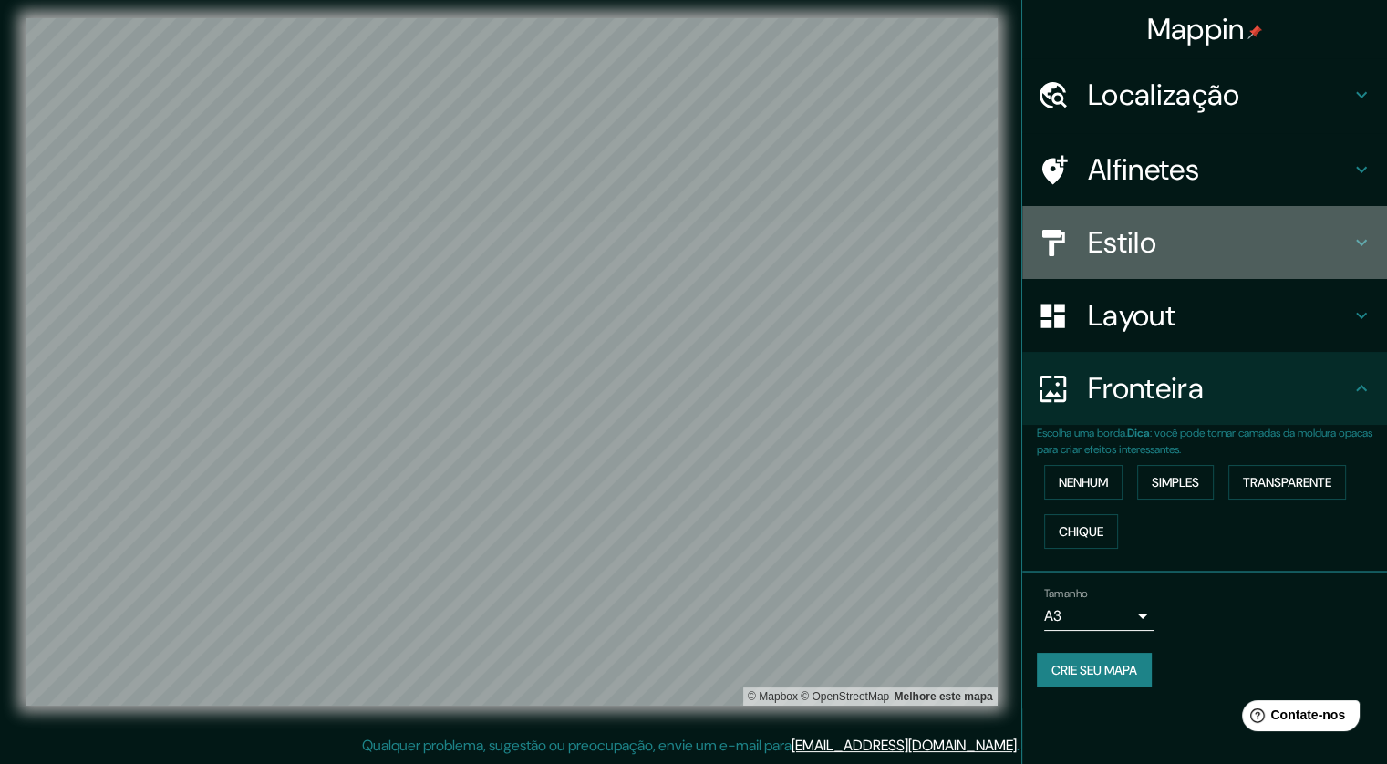
click at [1155, 243] on font "Estilo" at bounding box center [1122, 242] width 68 height 38
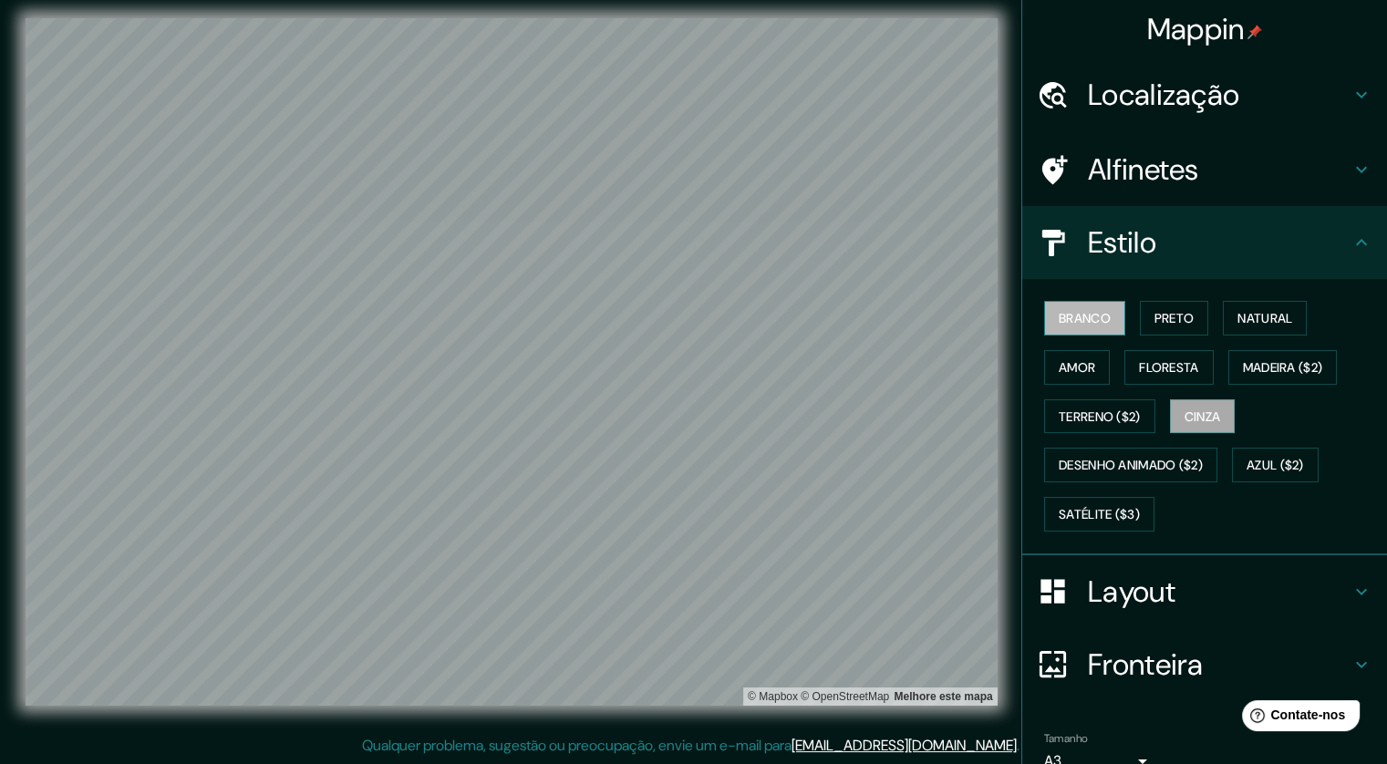
click at [1080, 326] on font "Branco" at bounding box center [1085, 318] width 52 height 24
click at [1069, 359] on font "Amor" at bounding box center [1077, 367] width 36 height 16
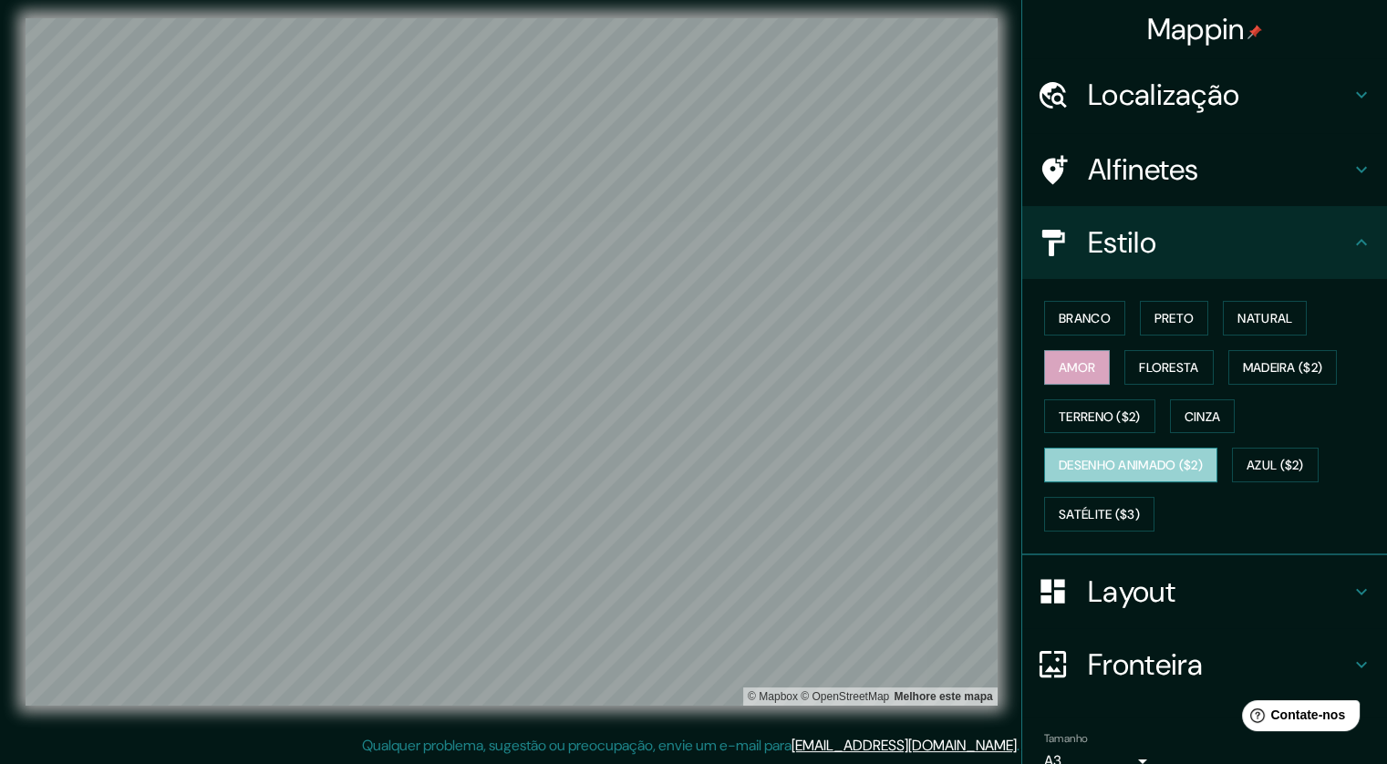
click at [1118, 464] on font "Desenho animado ($2)" at bounding box center [1131, 466] width 144 height 16
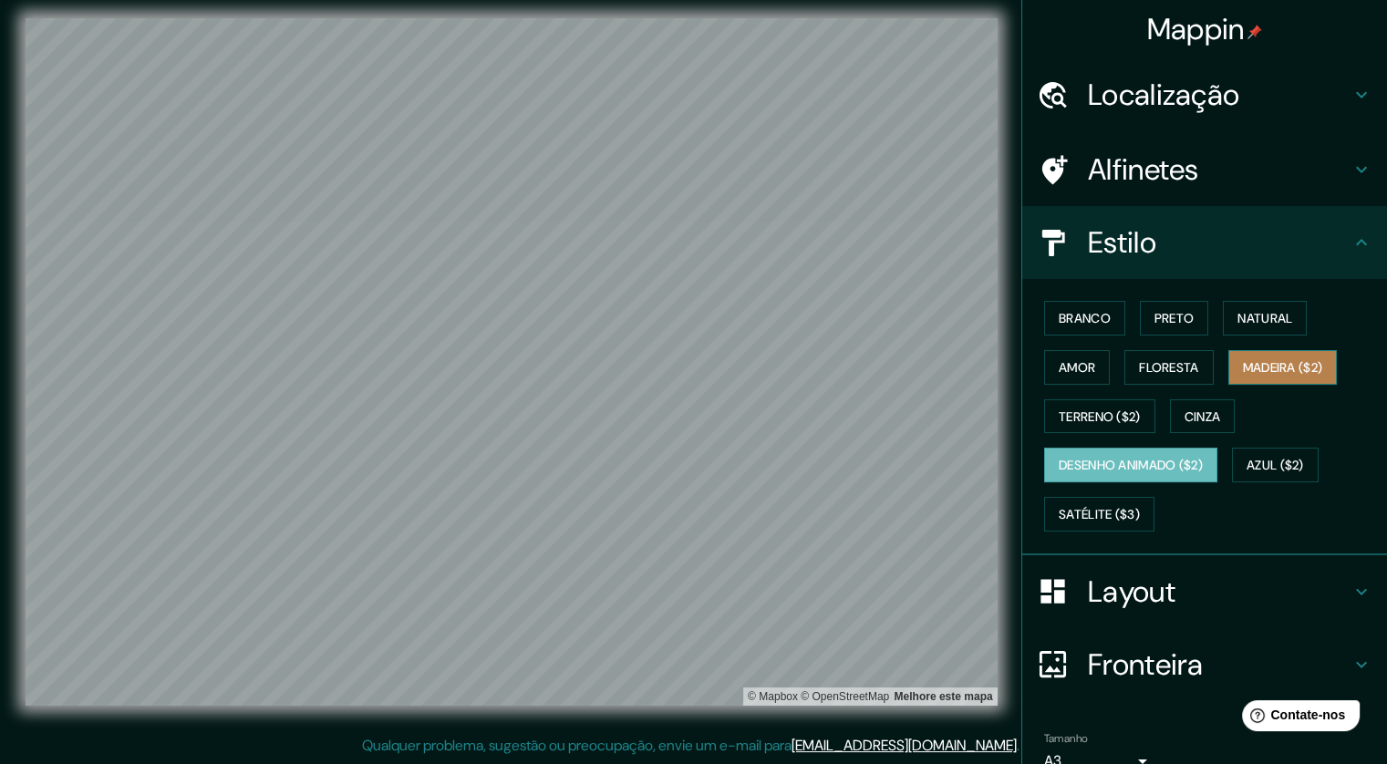
click at [1243, 363] on font "Madeira ($2)" at bounding box center [1283, 367] width 80 height 16
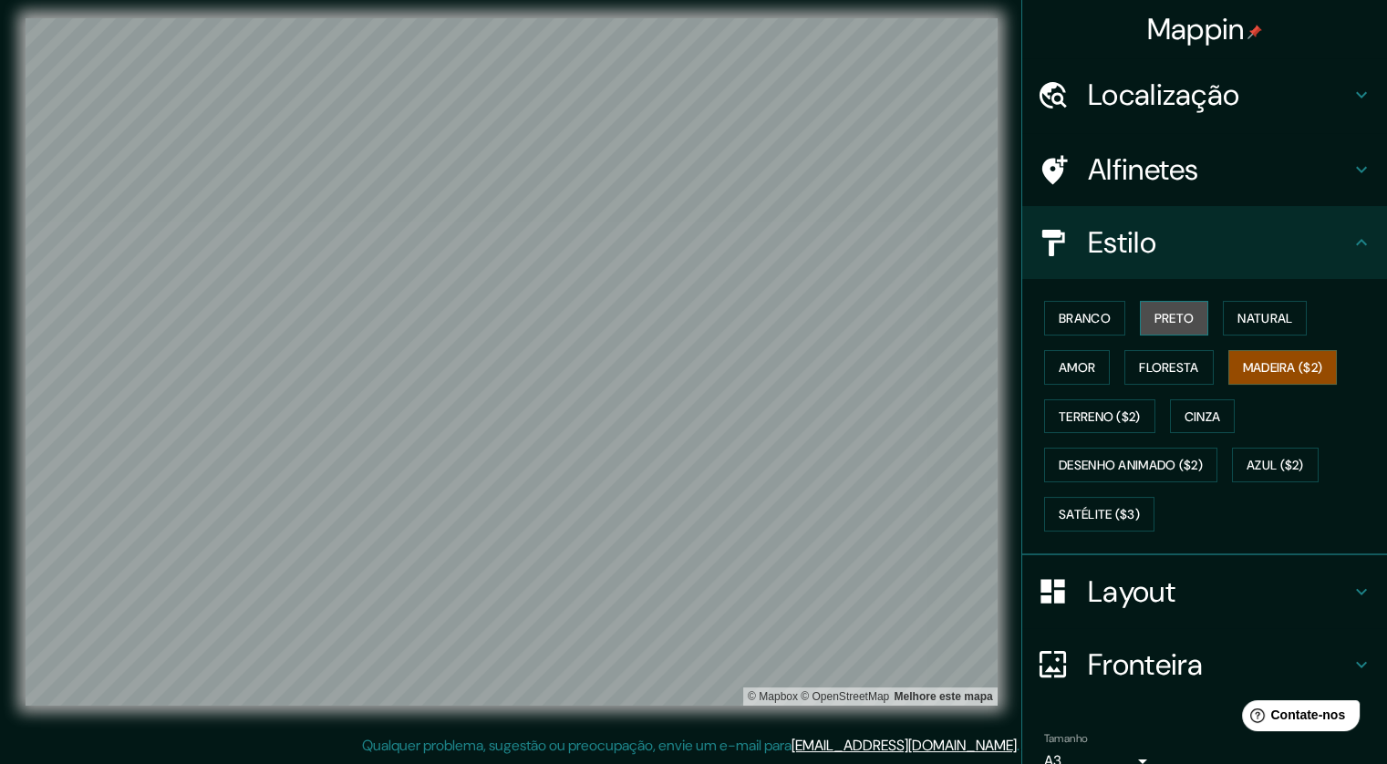
click at [1168, 320] on font "Preto" at bounding box center [1175, 318] width 40 height 16
click at [1202, 410] on font "Cinza" at bounding box center [1203, 417] width 36 height 16
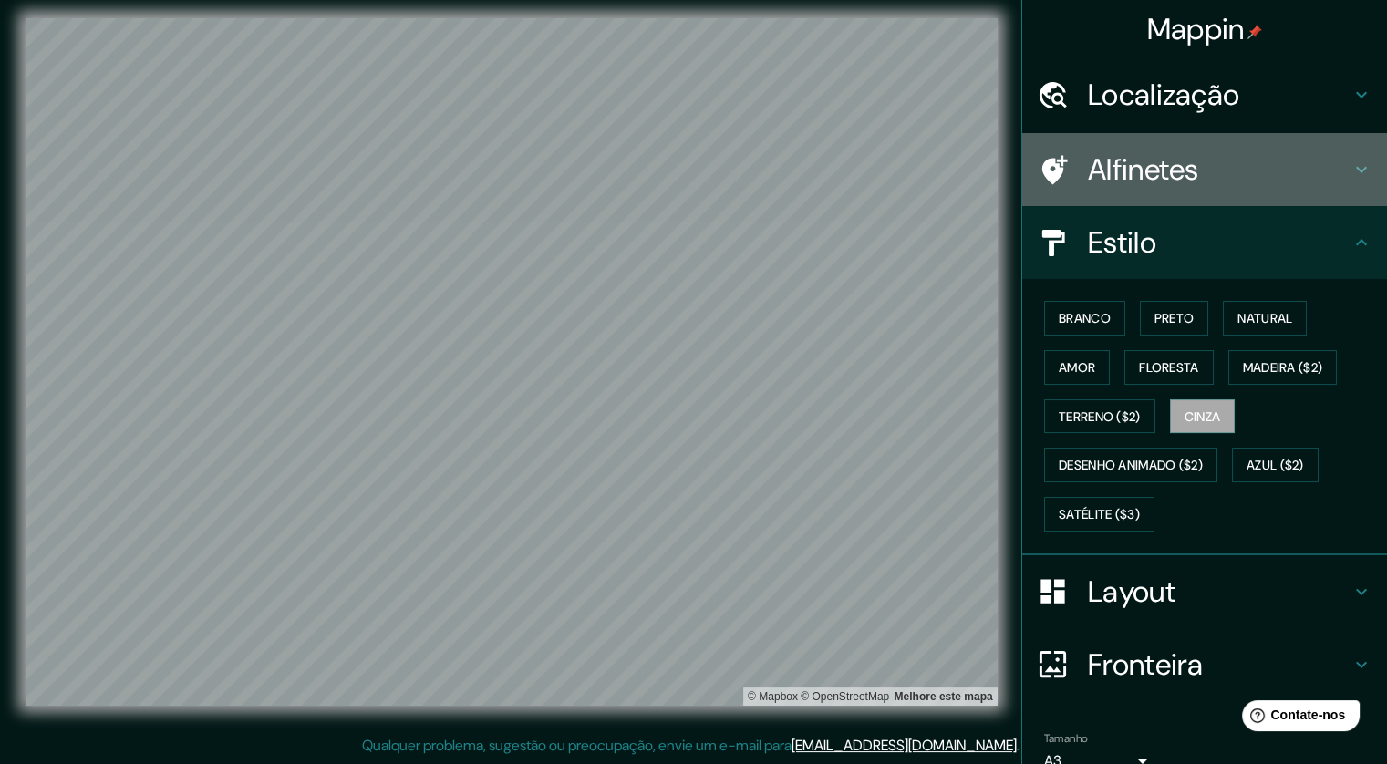
click at [1209, 181] on h4 "Alfinetes" at bounding box center [1219, 169] width 263 height 36
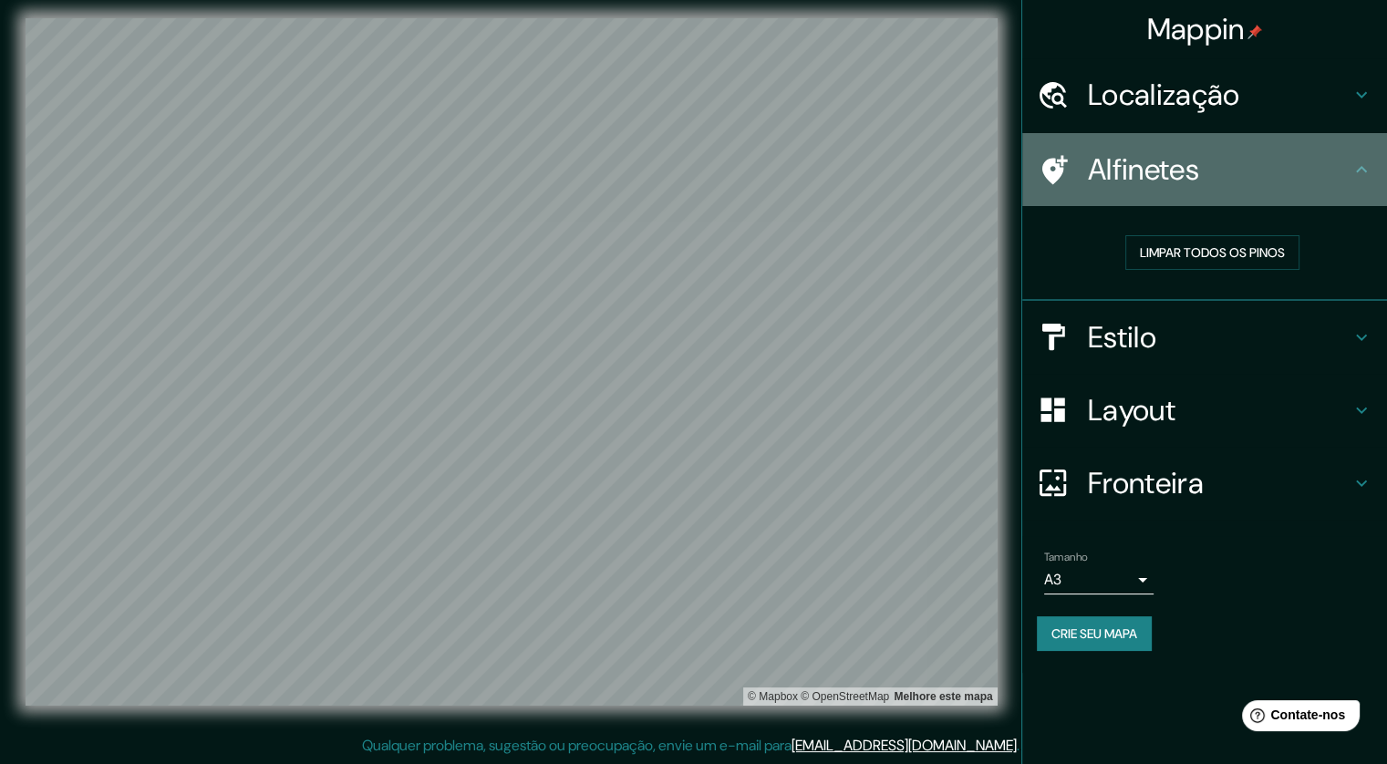
click at [1209, 181] on h4 "Alfinetes" at bounding box center [1219, 169] width 263 height 36
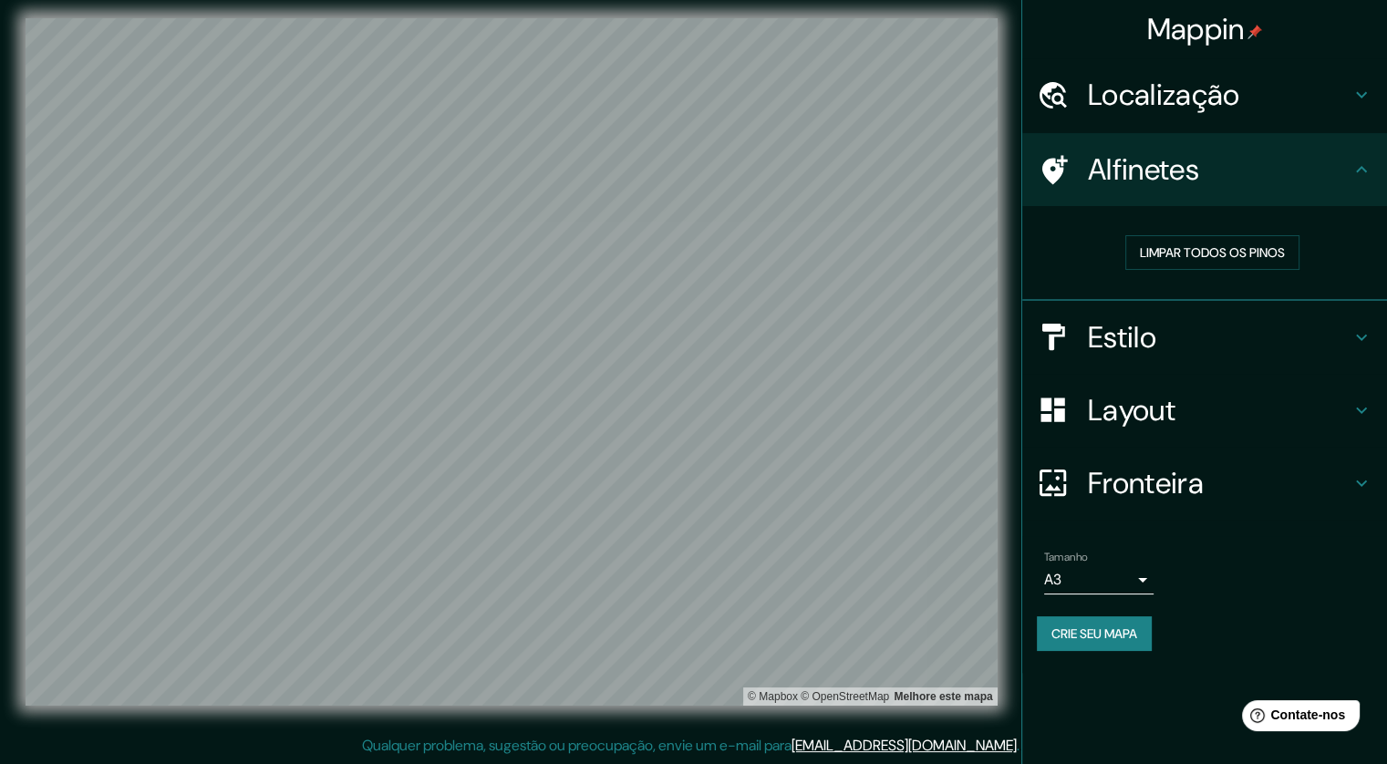
click at [1119, 622] on font "Crie seu mapa" at bounding box center [1095, 634] width 86 height 24
